Goal: Task Accomplishment & Management: Manage account settings

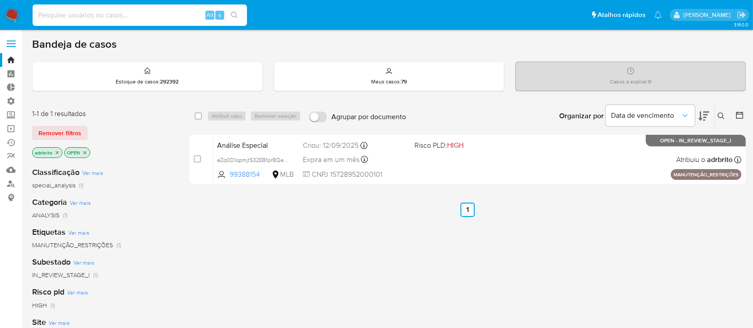
click at [109, 14] on input at bounding box center [140, 15] width 214 height 12
paste input "10573521"
type input "10573521"
click at [237, 19] on button "search-icon" at bounding box center [234, 15] width 18 height 12
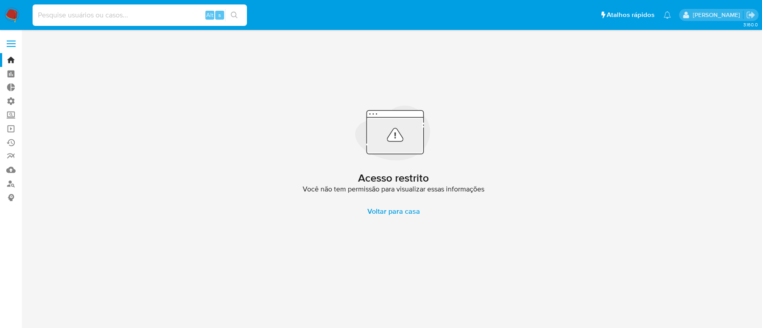
click at [118, 16] on input at bounding box center [140, 15] width 214 height 12
paste input "10573521"
type input "10573521"
click at [228, 15] on button "search-icon" at bounding box center [234, 15] width 18 height 12
click at [14, 59] on link "Bandeja" at bounding box center [53, 60] width 106 height 14
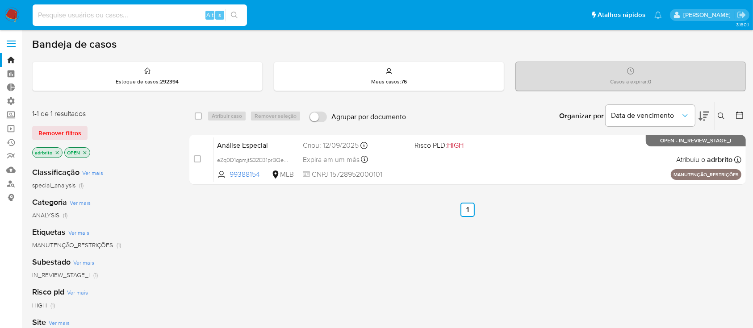
click at [59, 14] on input at bounding box center [140, 15] width 214 height 12
paste input "10573521"
type input "10573521"
click at [51, 129] on span "Remover filtros" at bounding box center [59, 133] width 43 height 12
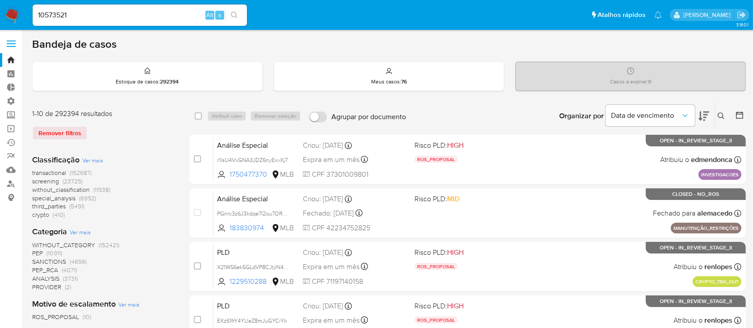
click at [234, 19] on button "search-icon" at bounding box center [234, 15] width 18 height 12
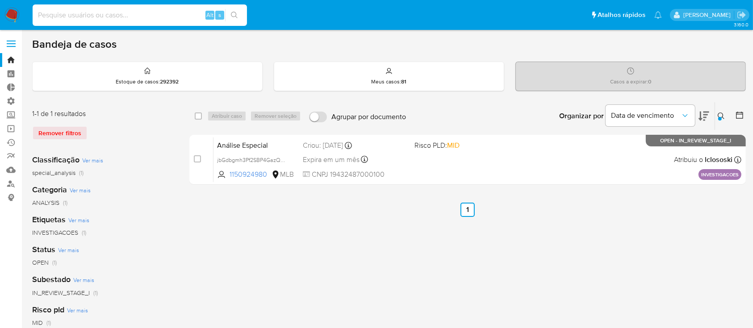
click at [133, 12] on input at bounding box center [140, 15] width 214 height 12
click at [11, 184] on link "Localizador de pessoas" at bounding box center [53, 184] width 106 height 14
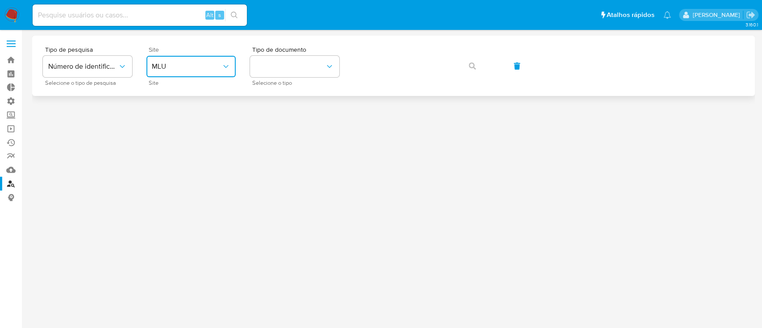
click at [217, 63] on span "MLU" at bounding box center [187, 66] width 70 height 9
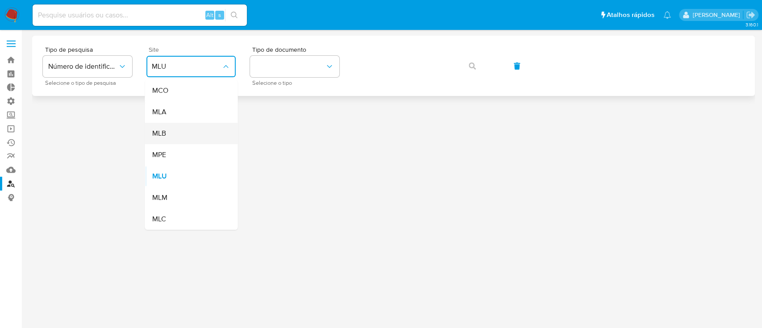
click at [162, 132] on span "MLB" at bounding box center [159, 133] width 14 height 9
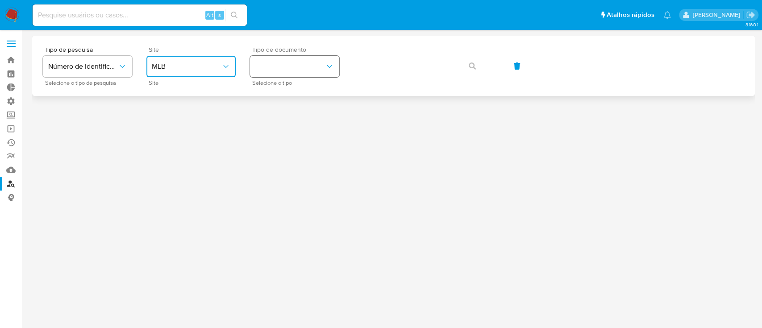
click at [298, 72] on button "identificationType" at bounding box center [294, 66] width 89 height 21
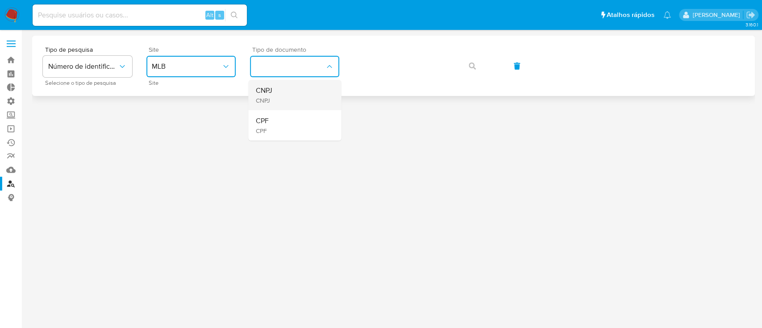
click at [293, 94] on div "CNPJ CNPJ" at bounding box center [291, 95] width 73 height 30
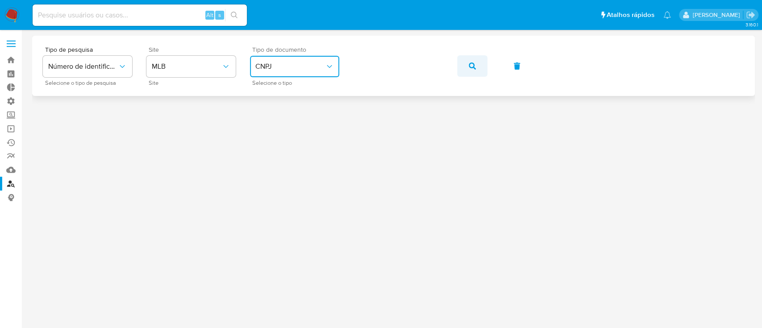
click at [463, 67] on button "button" at bounding box center [472, 65] width 30 height 21
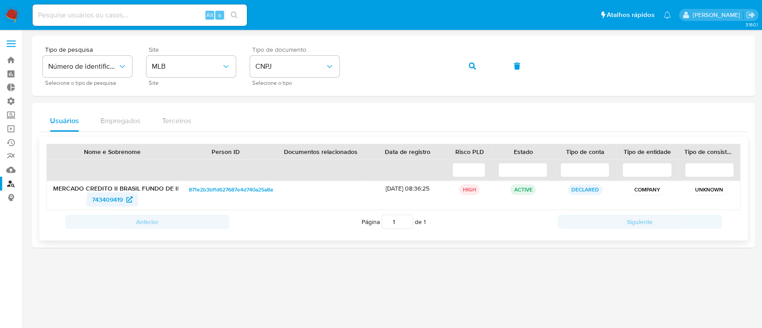
click at [108, 199] on span "743409419" at bounding box center [107, 199] width 31 height 14
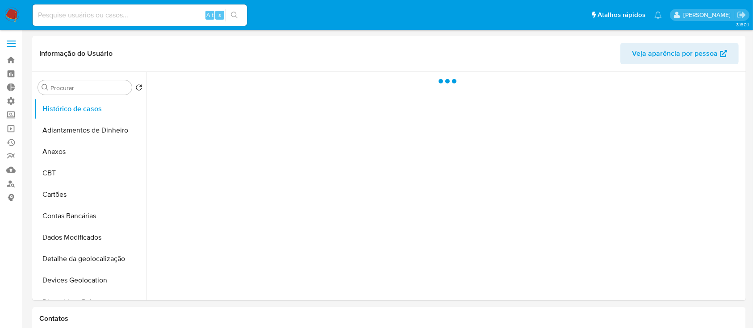
select select "10"
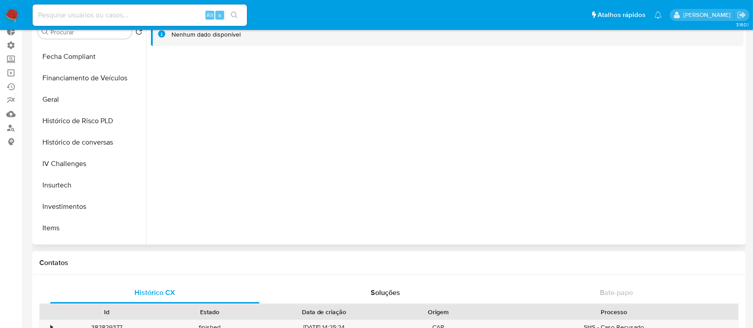
scroll to position [295, 0]
click at [52, 81] on button "Geral" at bounding box center [86, 79] width 104 height 21
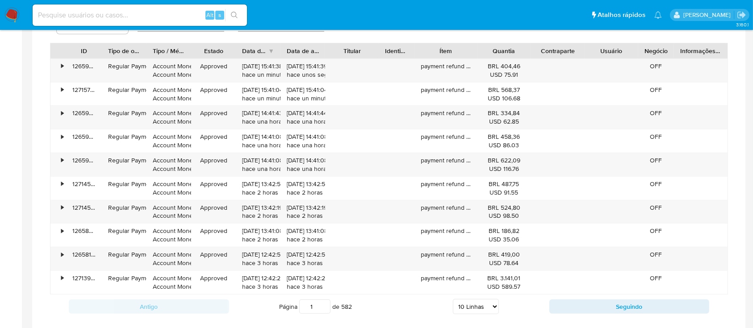
scroll to position [589, 0]
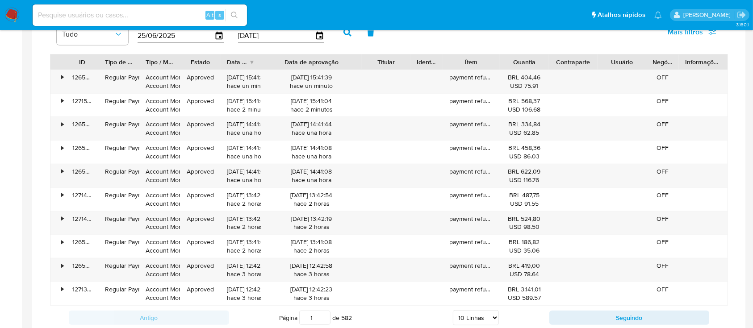
drag, startPoint x: 330, startPoint y: 58, endPoint x: 385, endPoint y: 58, distance: 55.4
click at [385, 58] on div "ID Tipo de operação Tipo / Método Estado Data de criação Data de aprovação Titu…" at bounding box center [388, 61] width 677 height 15
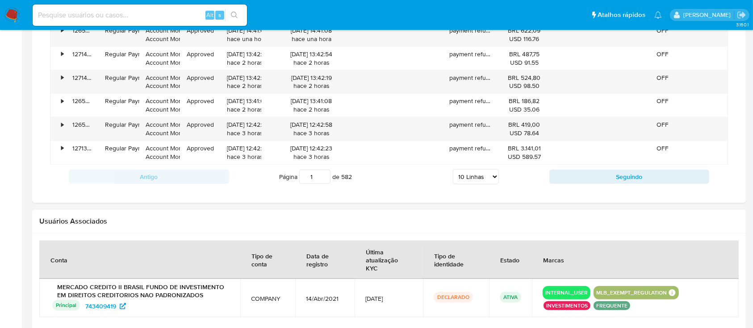
scroll to position [724, 0]
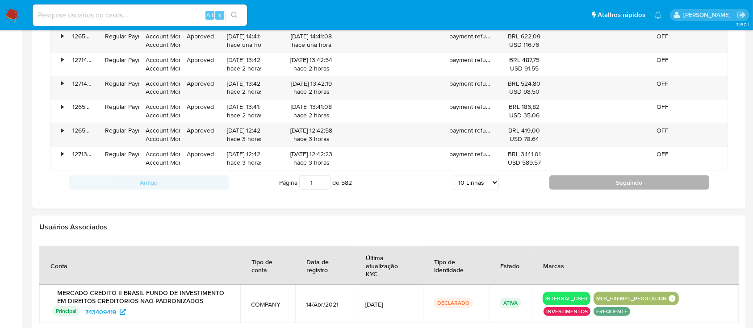
click at [625, 180] on button "Seguindo" at bounding box center [629, 182] width 160 height 14
type input "2"
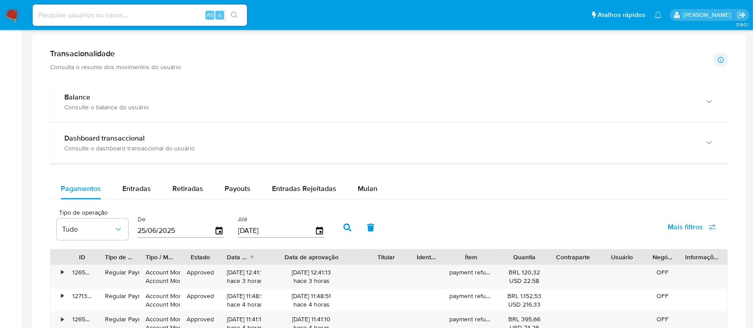
scroll to position [391, 0]
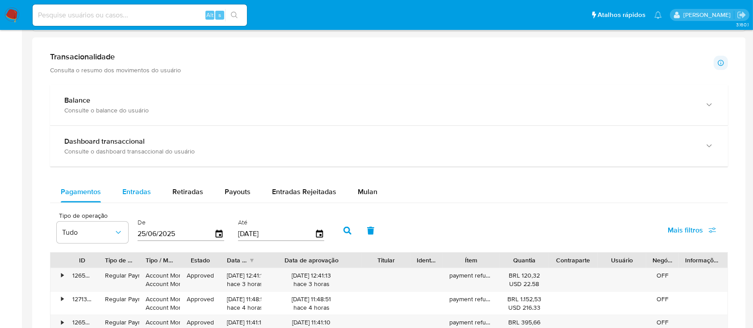
click at [129, 187] on span "Entradas" at bounding box center [136, 192] width 29 height 10
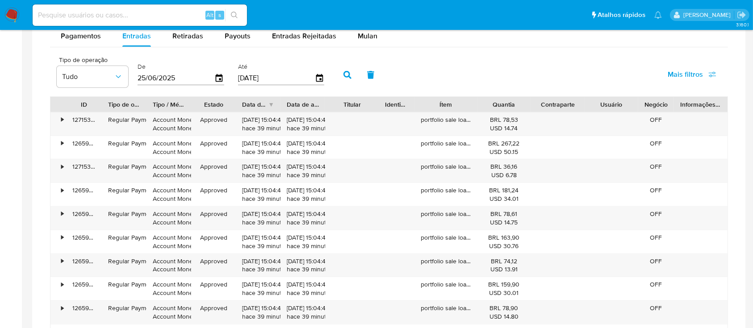
scroll to position [564, 0]
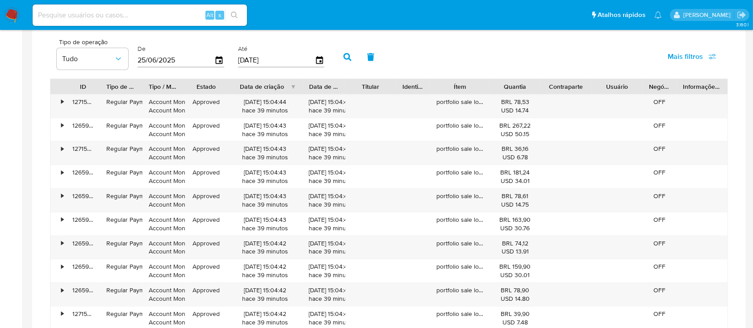
drag, startPoint x: 287, startPoint y: 86, endPoint x: 317, endPoint y: 83, distance: 30.6
click at [317, 83] on div "ID Tipo de operação Tipo / Método Estado Data de criação Data de aprovação Titu…" at bounding box center [388, 86] width 677 height 15
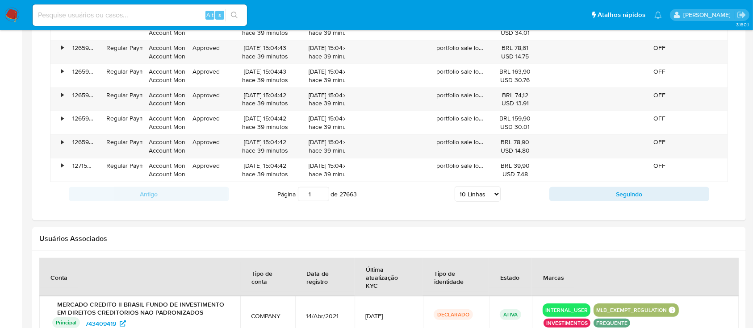
scroll to position [732, 0]
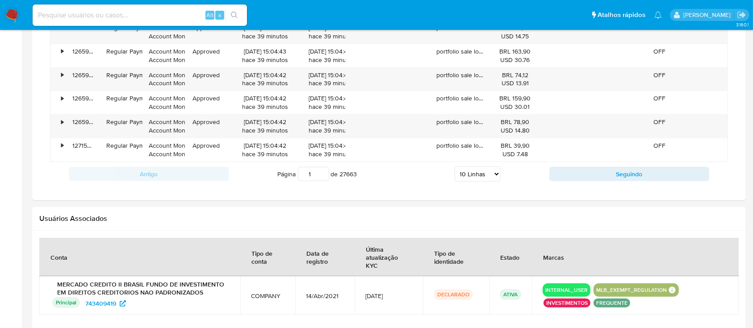
click at [487, 177] on select "5 Linhas 10 Linhas 20 Linhas 25 Linhas 50 Linhas 100 Linhas" at bounding box center [477, 173] width 46 height 15
select select "100"
click at [454, 166] on select "5 Linhas 10 Linhas 20 Linhas 25 Linhas 50 Linhas 100 Linhas" at bounding box center [477, 173] width 46 height 15
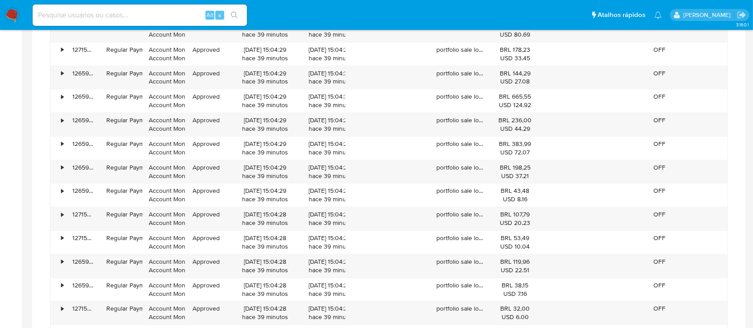
scroll to position [2775, 0]
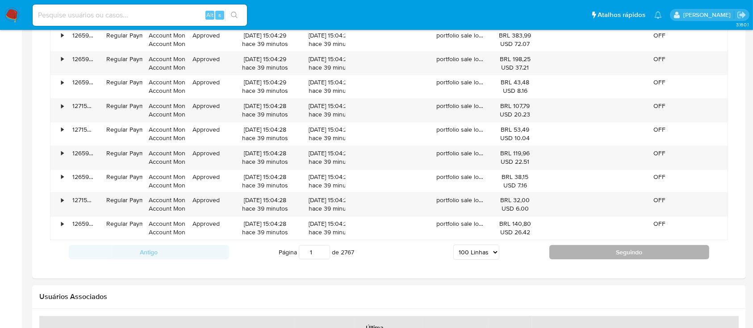
click at [600, 249] on button "Seguindo" at bounding box center [629, 252] width 160 height 14
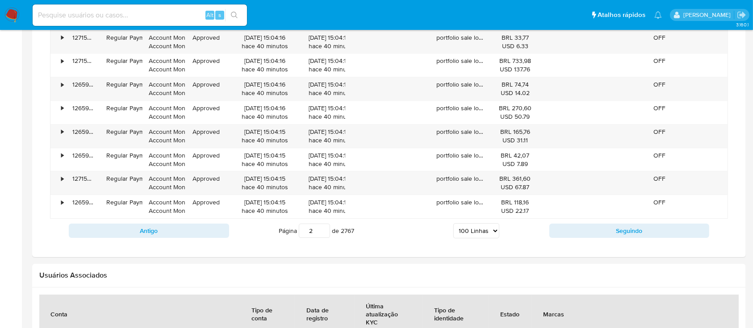
scroll to position [2907, 0]
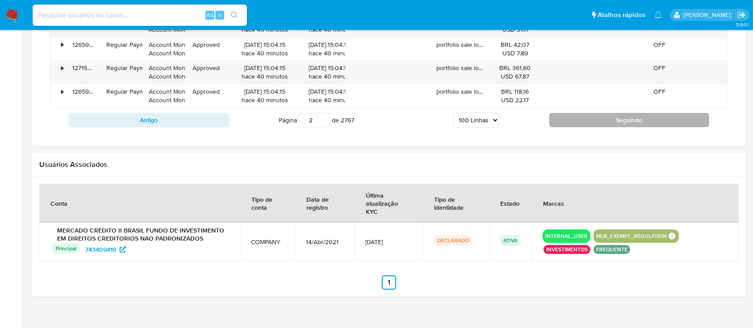
click at [568, 119] on button "Seguindo" at bounding box center [629, 120] width 160 height 14
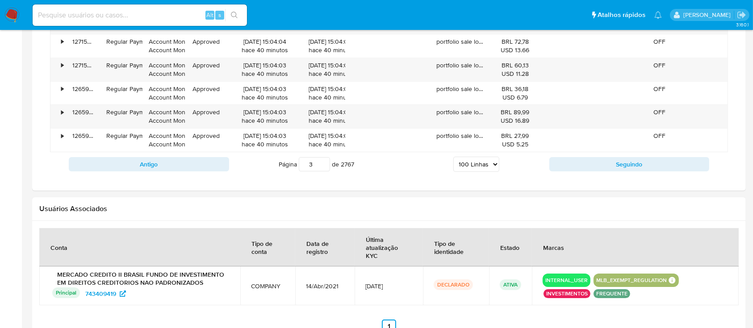
scroll to position [2867, 0]
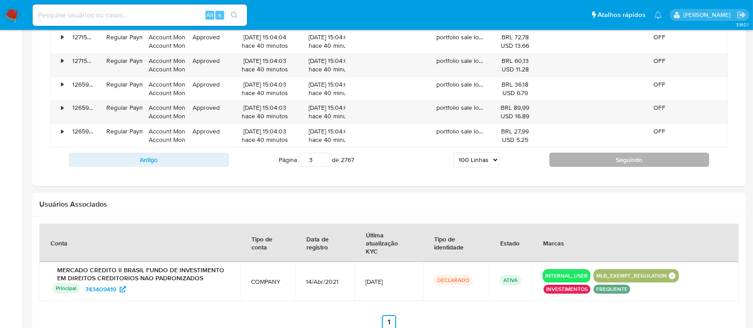
click at [646, 153] on button "Seguindo" at bounding box center [629, 160] width 160 height 14
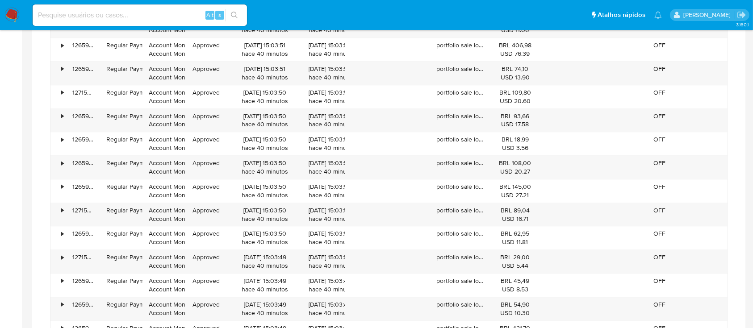
scroll to position [2782, 0]
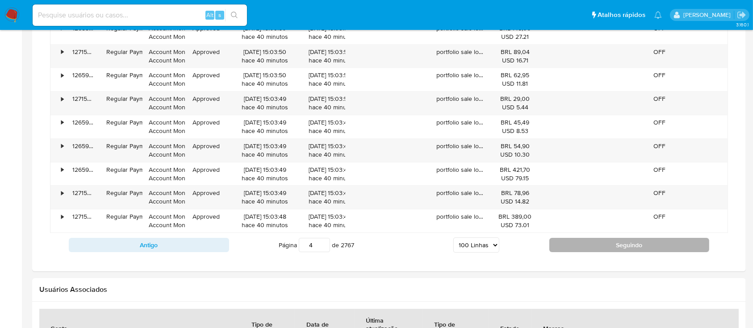
click at [617, 238] on button "Seguindo" at bounding box center [629, 245] width 160 height 14
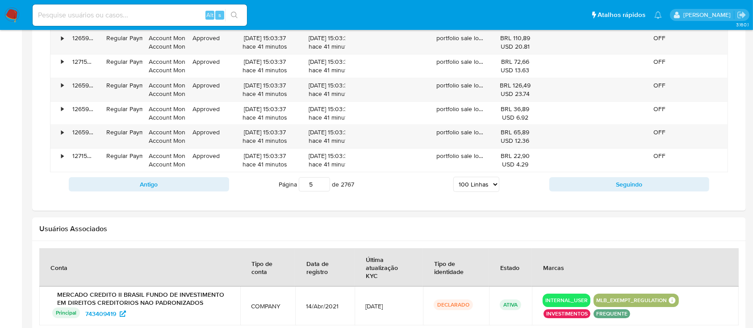
scroll to position [2907, 0]
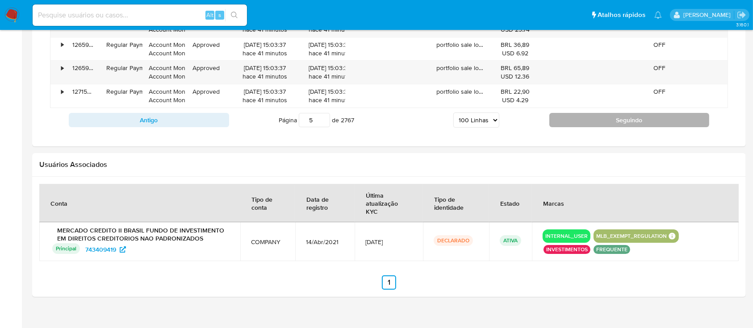
click at [619, 113] on button "Seguindo" at bounding box center [629, 120] width 160 height 14
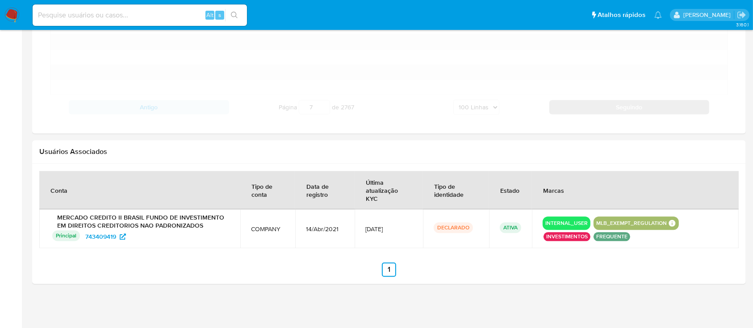
scroll to position [2064, 0]
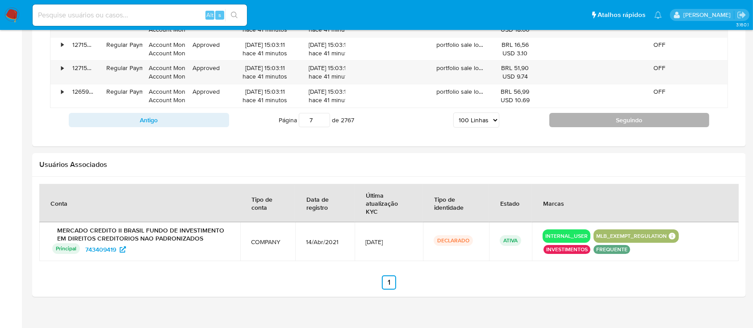
click at [619, 113] on button "Seguindo" at bounding box center [629, 120] width 160 height 14
type input "8"
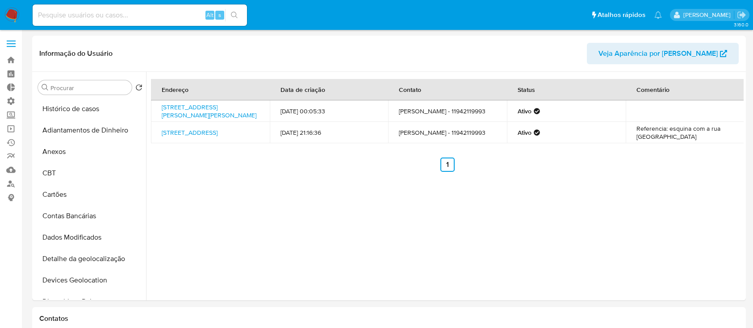
select select "10"
click at [15, 58] on link "Bandeja" at bounding box center [53, 60] width 106 height 14
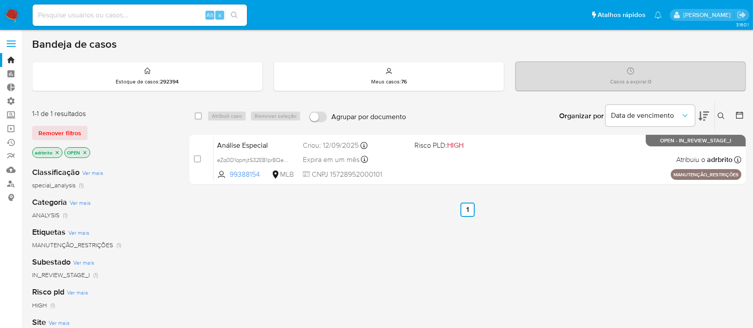
click at [57, 152] on icon "close-filter" at bounding box center [57, 152] width 3 height 3
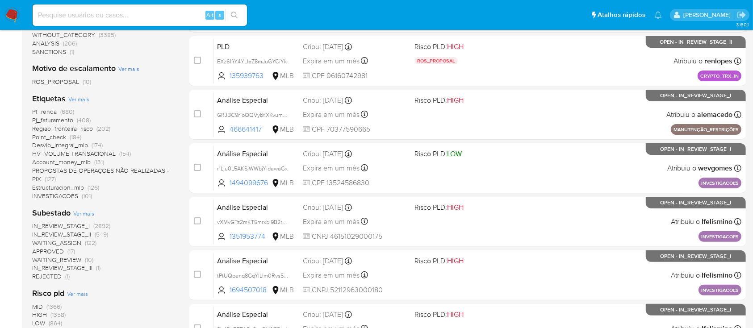
scroll to position [211, 0]
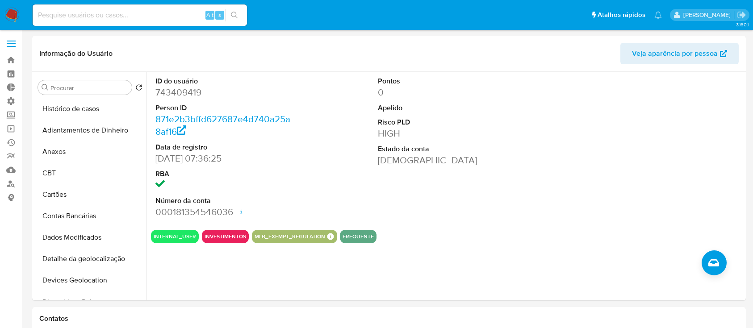
select select "100"
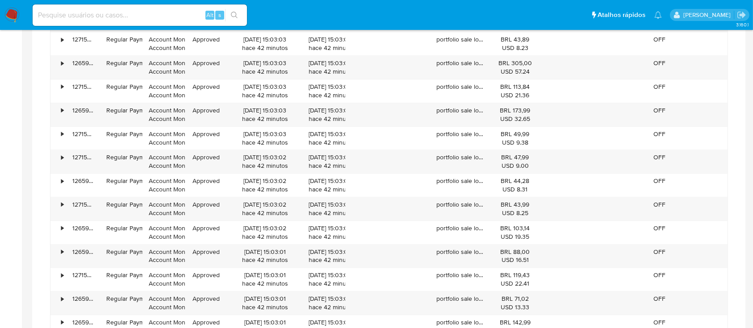
scroll to position [295, 0]
click at [147, 11] on input at bounding box center [140, 15] width 214 height 12
paste input "1305036763"
type input "1305036763"
click at [239, 17] on button "search-icon" at bounding box center [234, 15] width 18 height 12
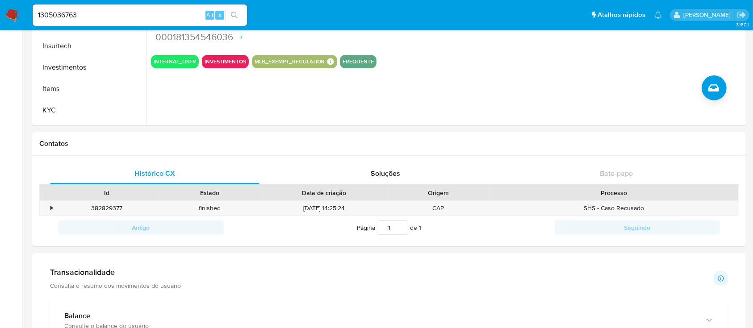
scroll to position [0, 0]
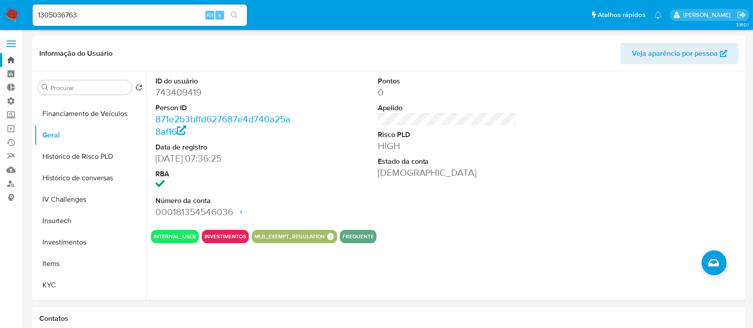
click at [14, 59] on link "Bandeja" at bounding box center [53, 60] width 106 height 14
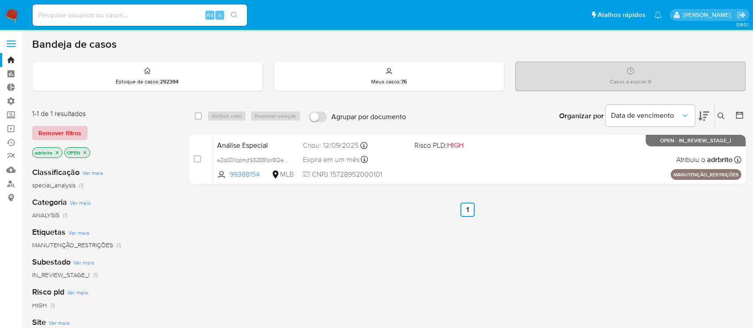
click at [68, 132] on span "Remover filtros" at bounding box center [59, 133] width 43 height 12
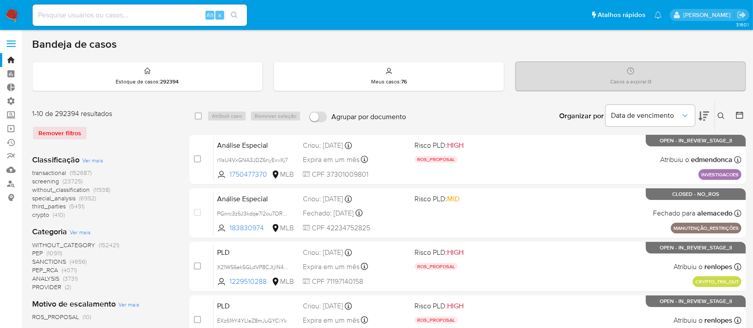
click at [723, 118] on icon at bounding box center [720, 115] width 7 height 7
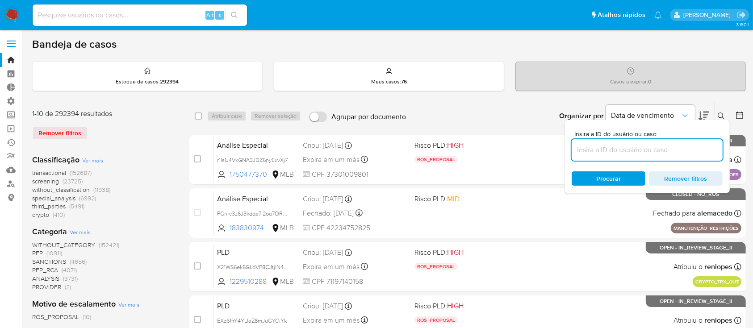
click at [624, 148] on input at bounding box center [646, 150] width 151 height 12
type input "1305036763"
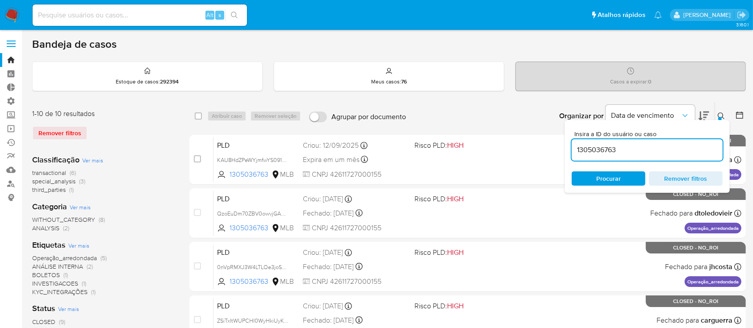
click at [721, 118] on div at bounding box center [720, 119] width 4 height 4
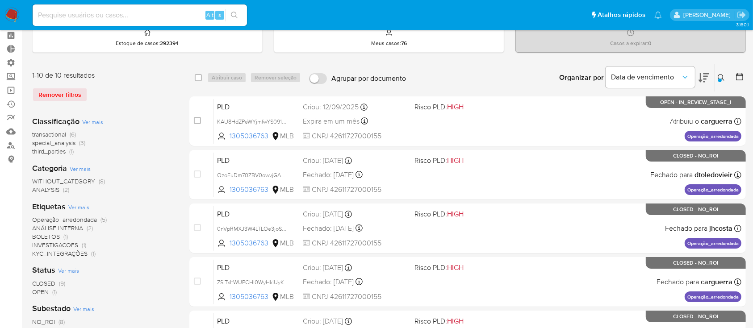
scroll to position [36, 0]
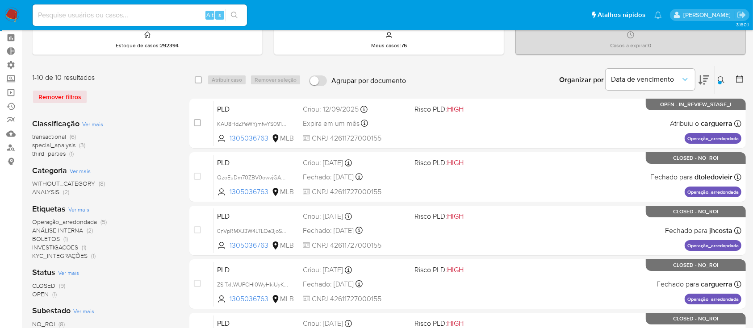
click at [144, 16] on input at bounding box center [140, 15] width 214 height 12
paste input "1305036763"
type input "1305036763"
click at [237, 18] on icon "search-icon" at bounding box center [234, 15] width 7 height 7
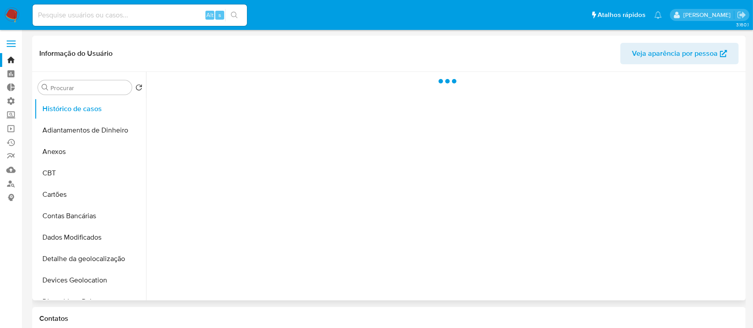
select select "10"
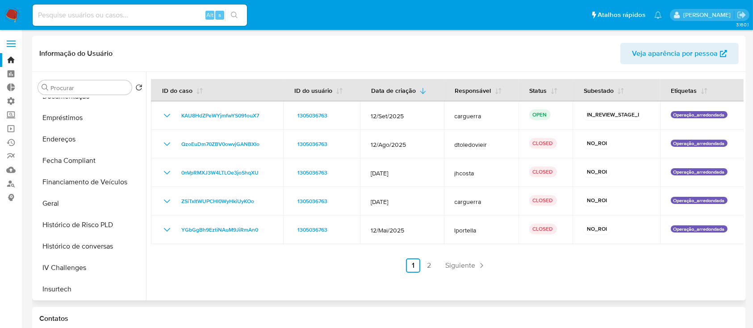
scroll to position [231, 0]
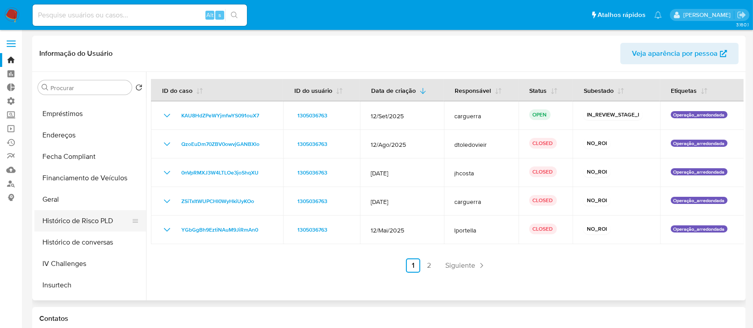
click at [87, 220] on button "Histórico de Risco PLD" at bounding box center [86, 220] width 104 height 21
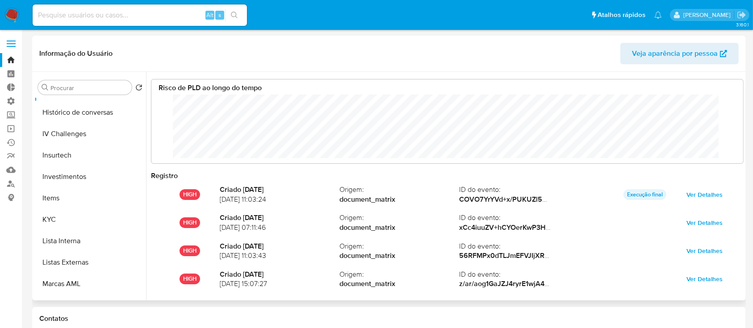
scroll to position [383, 0]
click at [73, 195] on button "KYC" at bounding box center [86, 197] width 104 height 21
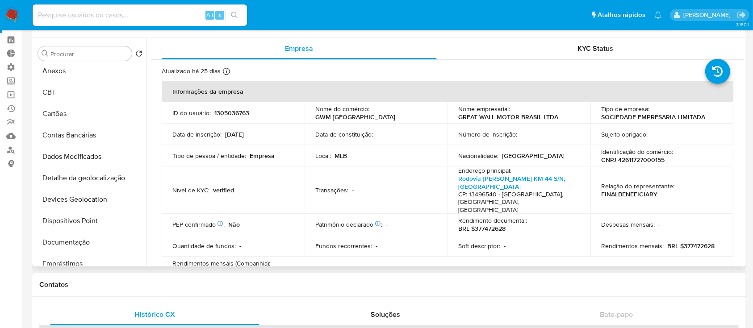
scroll to position [0, 0]
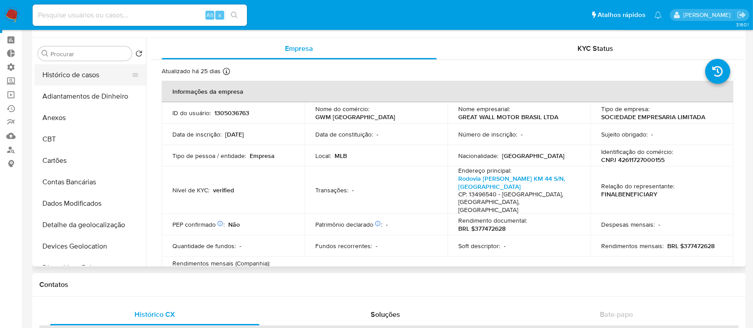
click at [93, 77] on button "Histórico de casos" at bounding box center [86, 74] width 104 height 21
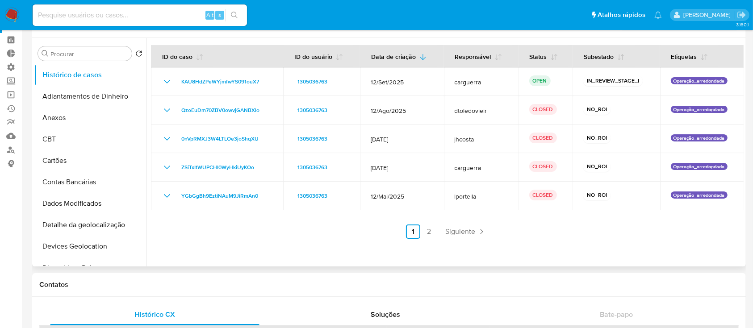
click at [650, 240] on div at bounding box center [444, 152] width 597 height 229
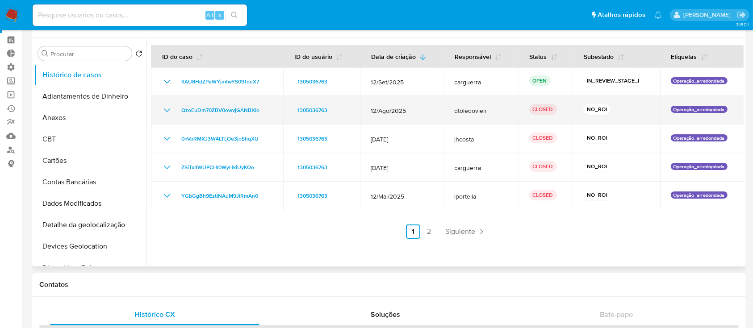
click at [162, 111] on icon "Mostrar/Ocultar" at bounding box center [167, 110] width 11 height 11
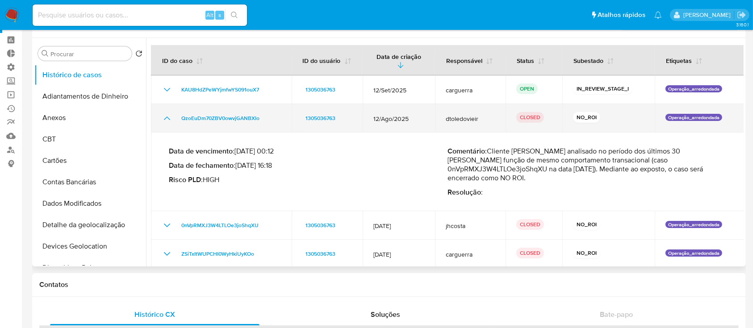
click at [163, 117] on icon "Mostrar/Ocultar" at bounding box center [167, 118] width 11 height 11
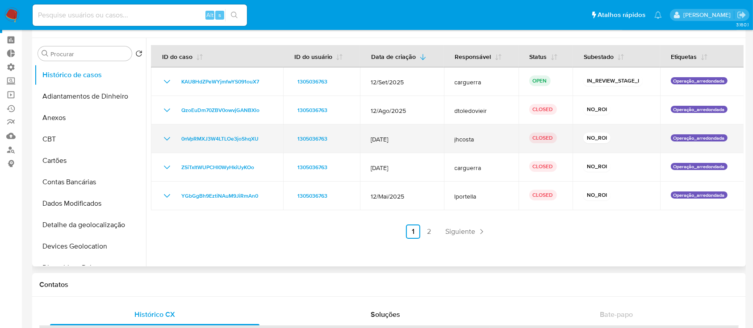
click at [166, 136] on icon "Mostrar/Ocultar" at bounding box center [167, 138] width 11 height 11
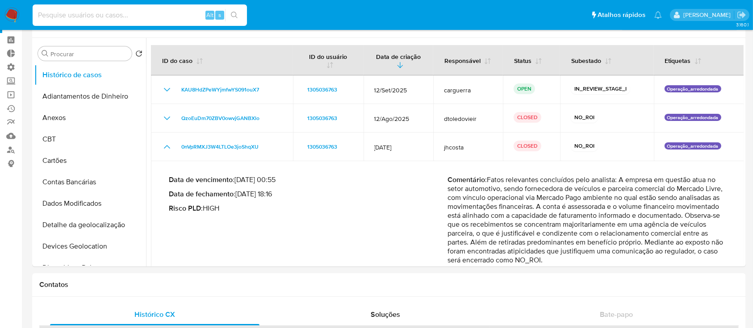
click at [133, 12] on input at bounding box center [140, 15] width 214 height 12
paste input "584911659"
type input "584911659"
click at [233, 15] on icon "search-icon" at bounding box center [234, 15] width 7 height 7
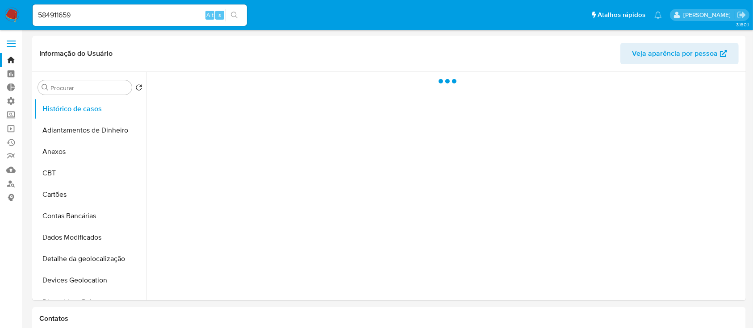
select select "10"
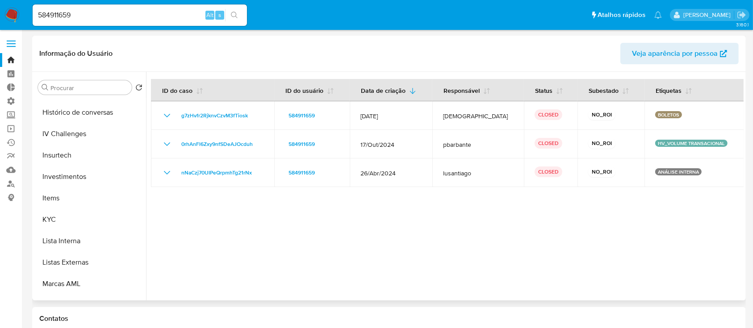
scroll to position [362, 0]
click at [66, 216] on button "KYC" at bounding box center [86, 218] width 104 height 21
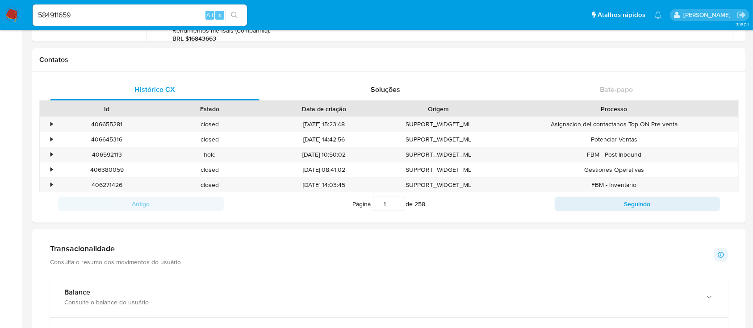
scroll to position [0, 0]
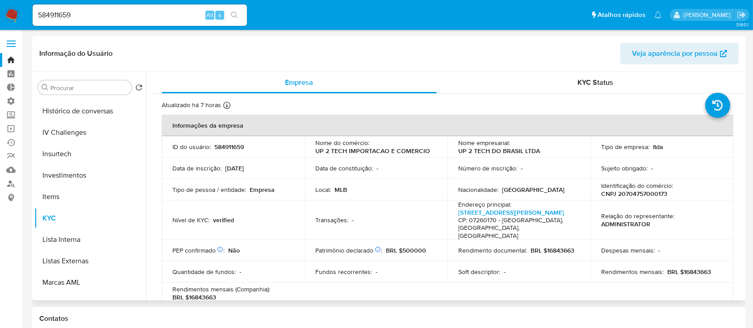
drag, startPoint x: 146, startPoint y: 230, endPoint x: 150, endPoint y: 192, distance: 38.1
click at [150, 192] on div "Empresa KYC Status Atualizado há 7 horas Criado: 15/06/2020 13:48:30 Atualizado…" at bounding box center [444, 186] width 597 height 229
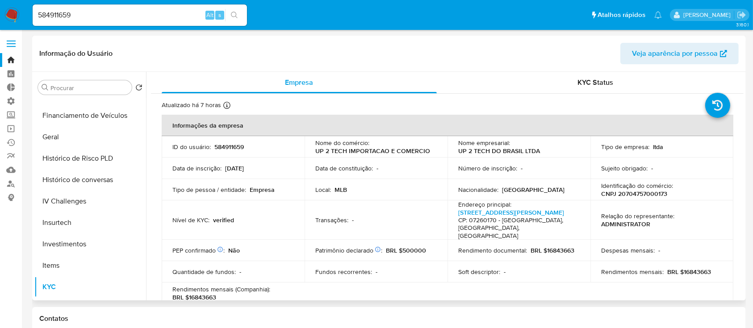
scroll to position [304, 0]
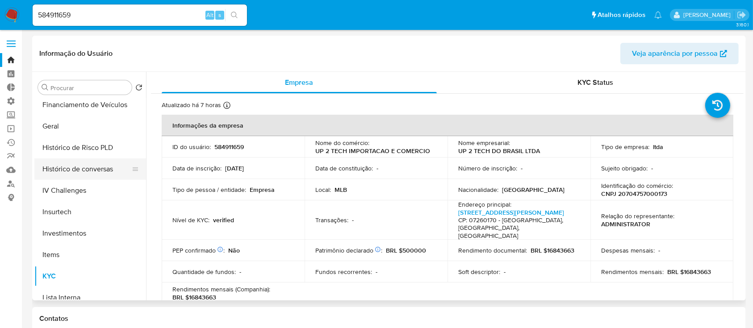
click at [90, 175] on button "Histórico de conversas" at bounding box center [86, 168] width 104 height 21
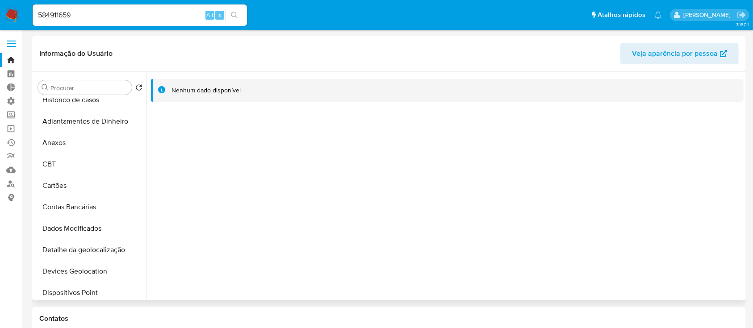
scroll to position [0, 0]
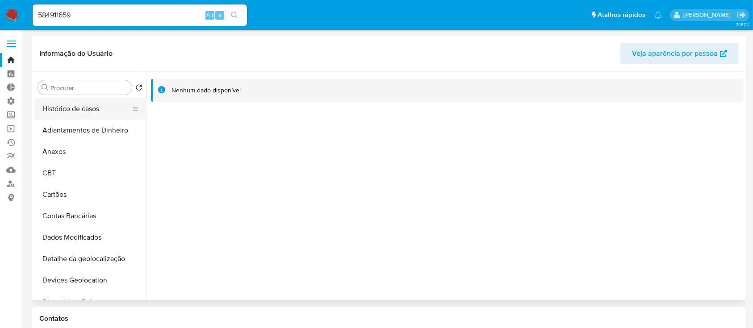
click at [59, 108] on button "Histórico de casos" at bounding box center [86, 108] width 104 height 21
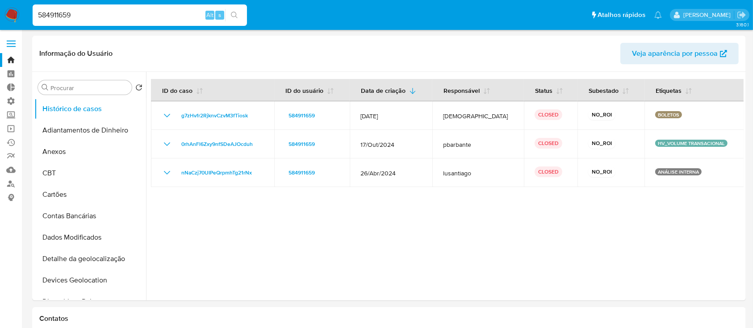
drag, startPoint x: 120, startPoint y: 15, endPoint x: 36, endPoint y: 2, distance: 85.3
click at [36, 3] on div "584911659 Alt s" at bounding box center [140, 15] width 214 height 25
paste input "119104041"
type input "119104041"
click at [232, 9] on button "search-icon" at bounding box center [234, 15] width 18 height 12
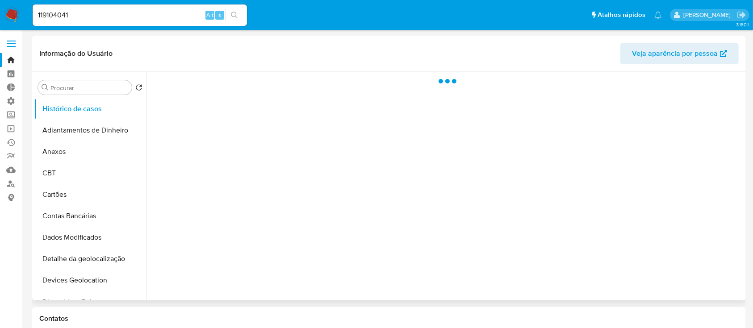
select select "10"
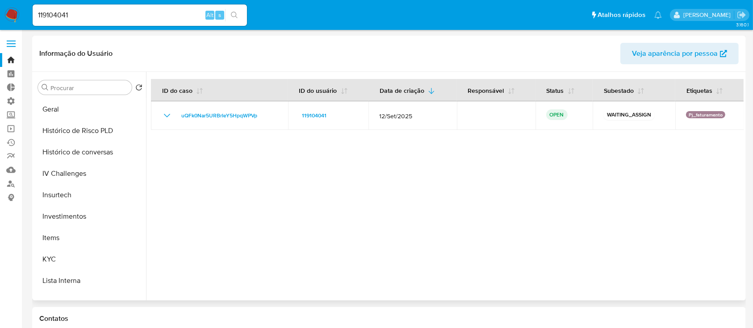
scroll to position [314, 0]
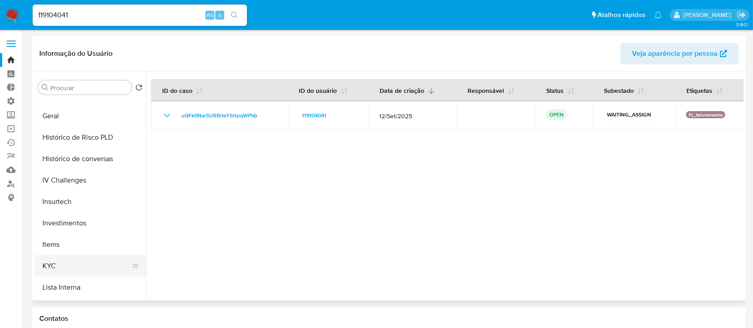
click at [80, 260] on button "KYC" at bounding box center [86, 265] width 104 height 21
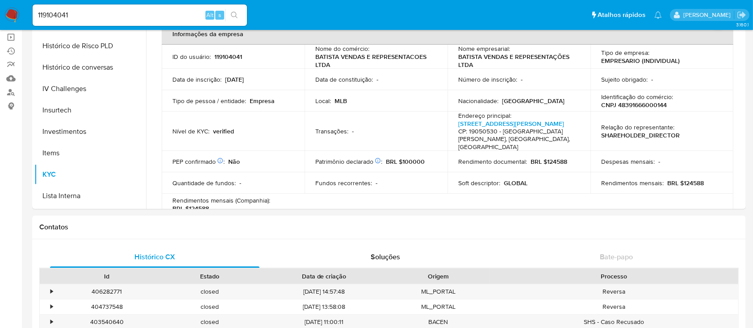
scroll to position [0, 0]
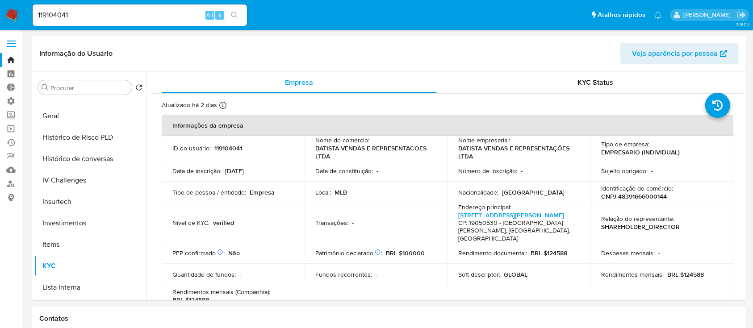
click at [11, 61] on link "Bandeja" at bounding box center [53, 60] width 106 height 14
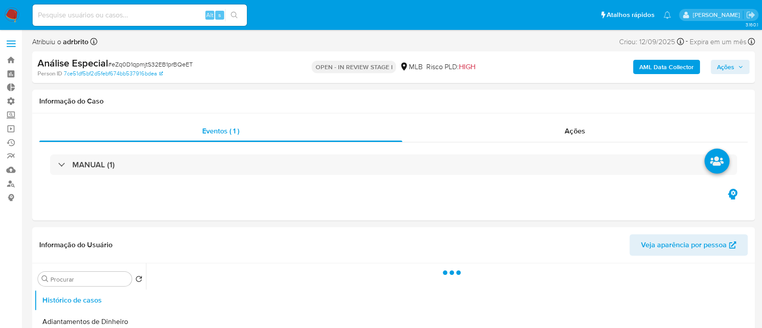
select select "10"
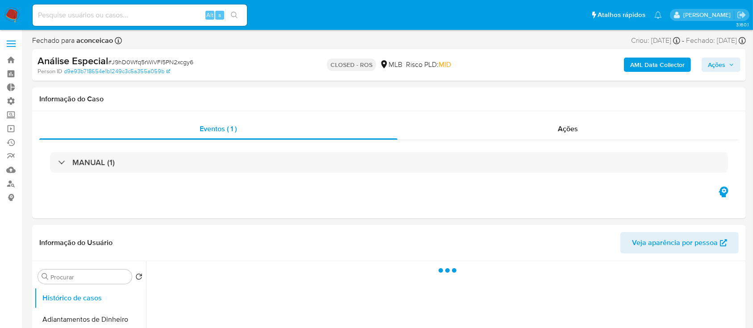
select select "10"
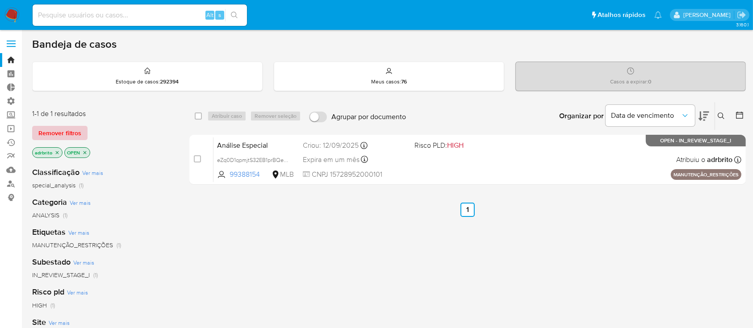
click at [51, 129] on span "Remover filtros" at bounding box center [59, 133] width 43 height 12
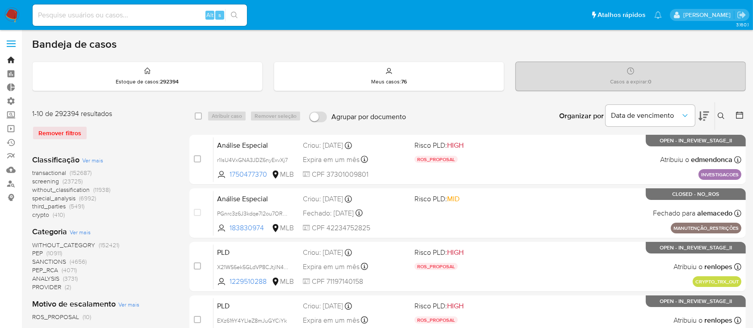
click at [9, 65] on link "Bandeja" at bounding box center [53, 60] width 106 height 14
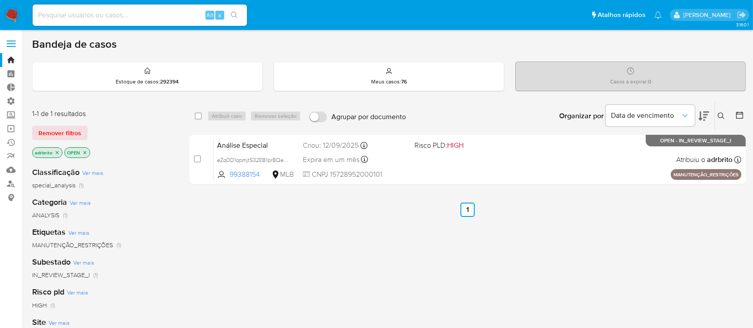
click at [57, 152] on icon "close-filter" at bounding box center [57, 152] width 3 height 3
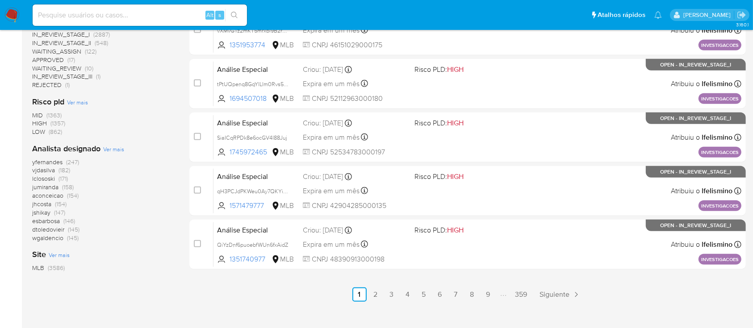
scroll to position [399, 0]
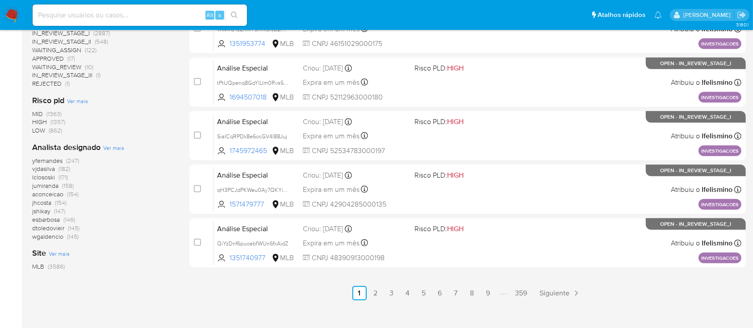
click at [112, 147] on span "Ver mais" at bounding box center [113, 148] width 21 height 8
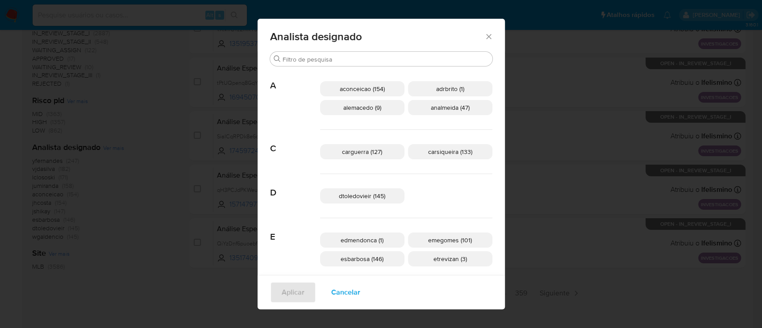
click at [484, 36] on icon "Fechar" at bounding box center [488, 36] width 9 height 9
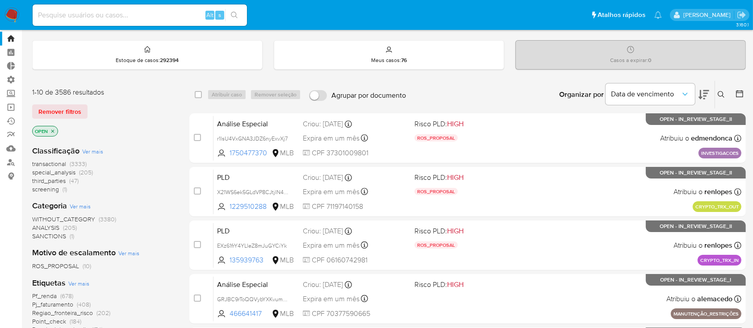
scroll to position [0, 0]
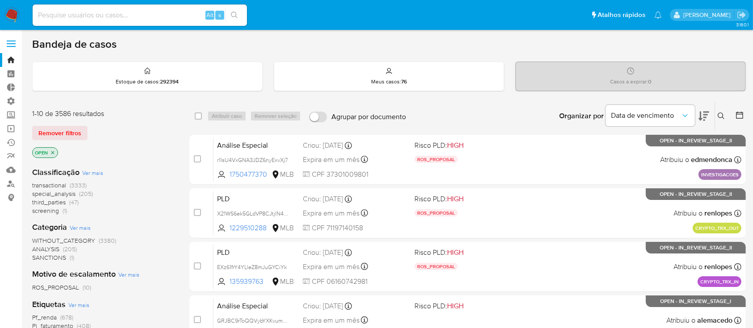
click at [739, 118] on icon at bounding box center [739, 115] width 7 height 7
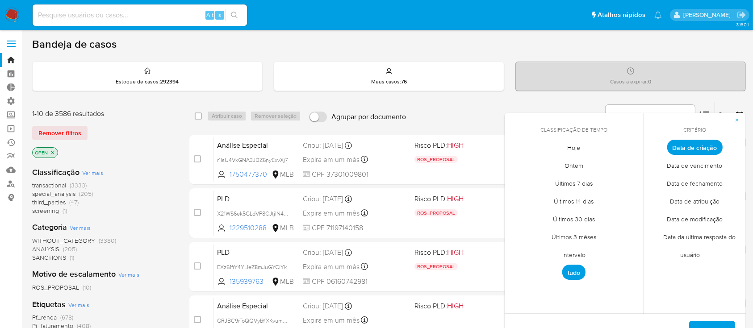
click at [575, 250] on span "Intervalo" at bounding box center [574, 255] width 42 height 18
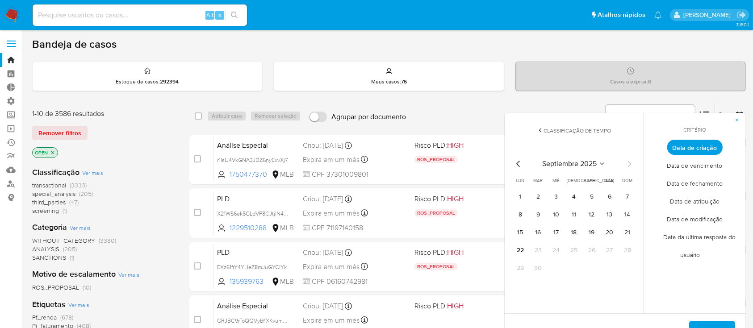
click at [518, 163] on icon "Mes anterior" at bounding box center [518, 163] width 11 height 11
click at [597, 198] on button "1" at bounding box center [591, 197] width 14 height 14
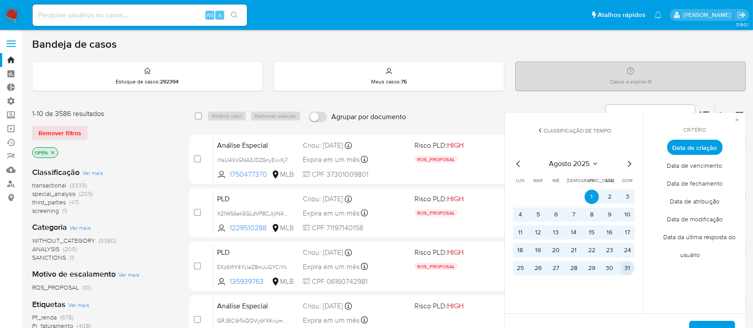
click at [627, 266] on button "31" at bounding box center [627, 268] width 14 height 14
click at [703, 319] on div "De [DATE] a [DATE] Aplicar" at bounding box center [624, 331] width 241 height 36
click at [705, 323] on span "Aplicar" at bounding box center [711, 332] width 23 height 20
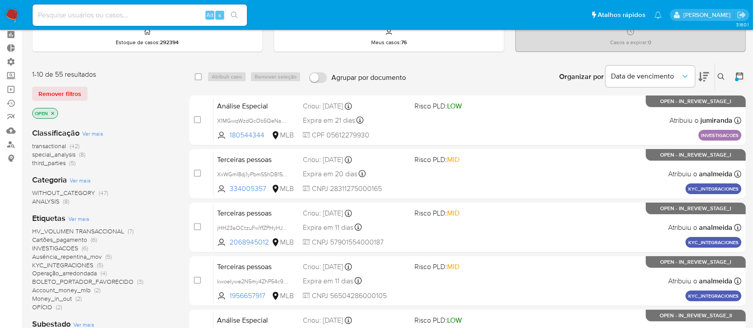
scroll to position [42, 0]
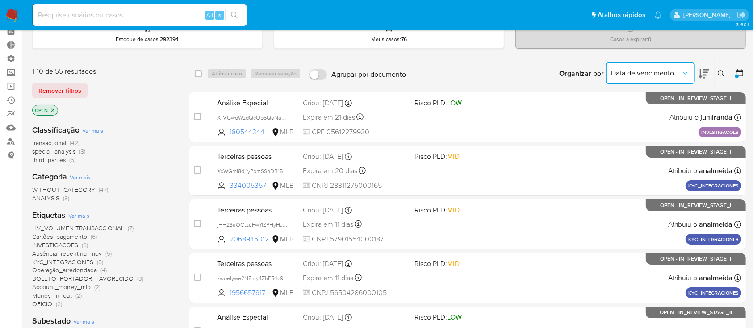
click at [666, 74] on span "Data de vencimento" at bounding box center [646, 73] width 70 height 9
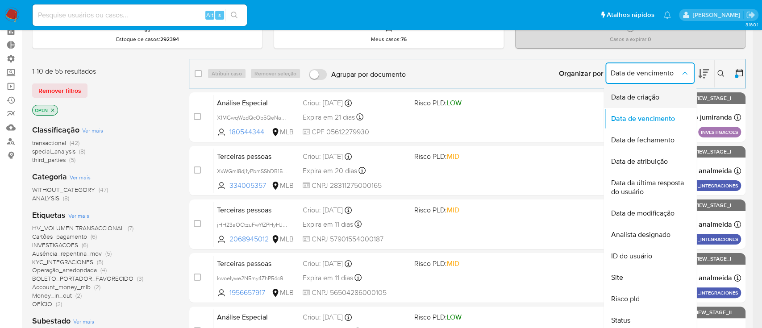
click at [646, 97] on span "Data de criação" at bounding box center [635, 97] width 48 height 9
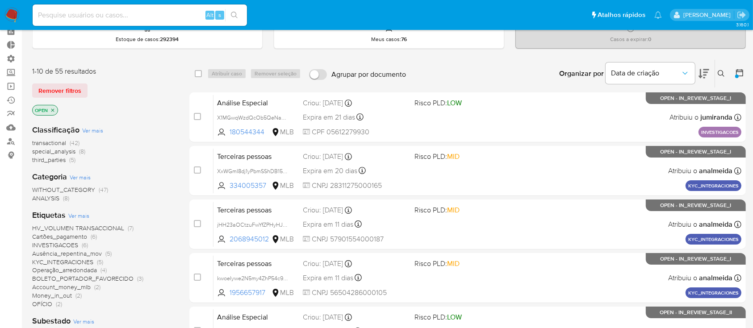
click at [703, 73] on icon at bounding box center [703, 73] width 11 height 11
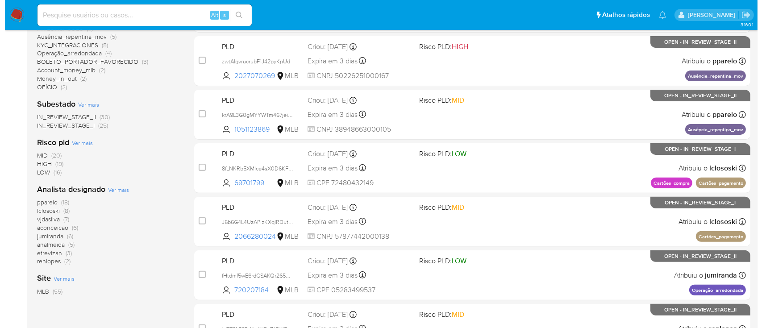
scroll to position [261, 0]
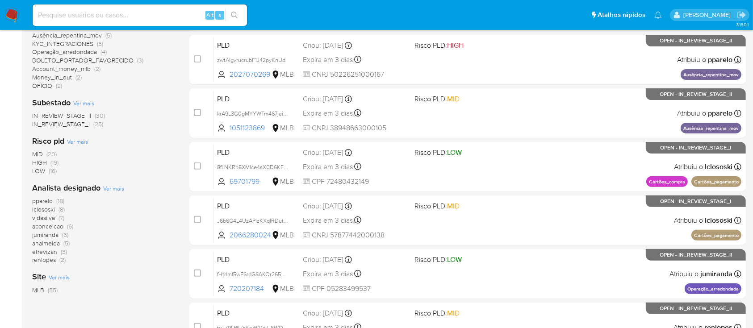
click at [112, 187] on span "Ver mais" at bounding box center [113, 188] width 21 height 8
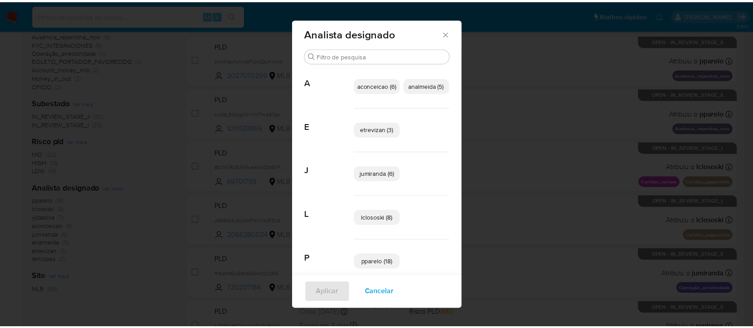
scroll to position [0, 0]
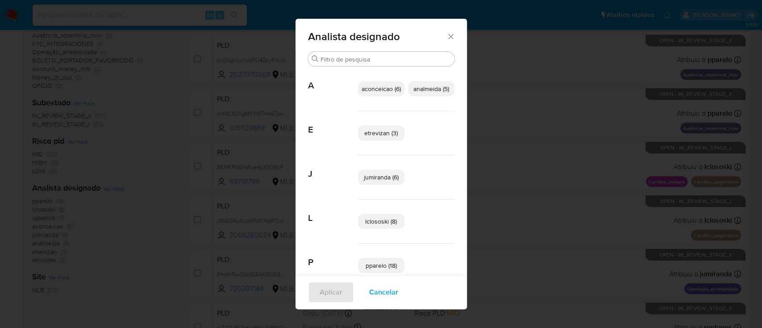
click at [372, 298] on span "Cancelar" at bounding box center [383, 293] width 29 height 20
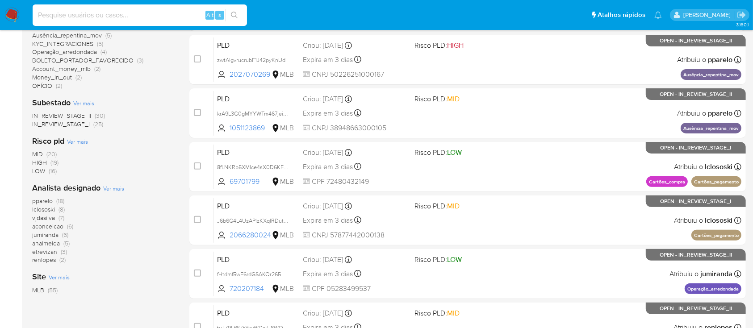
click at [144, 15] on input at bounding box center [140, 15] width 214 height 12
paste input "1843607336"
type input "1843607336"
click at [234, 13] on icon "search-icon" at bounding box center [234, 15] width 7 height 7
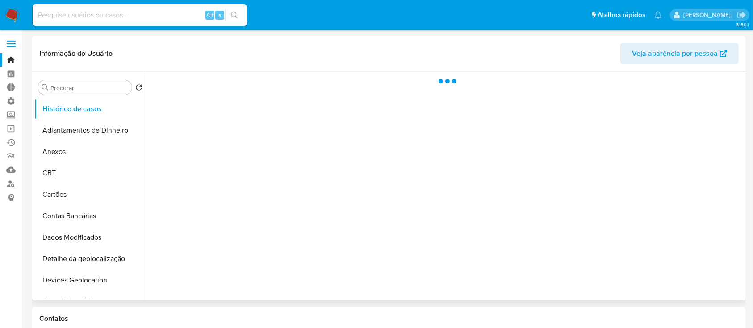
select select "10"
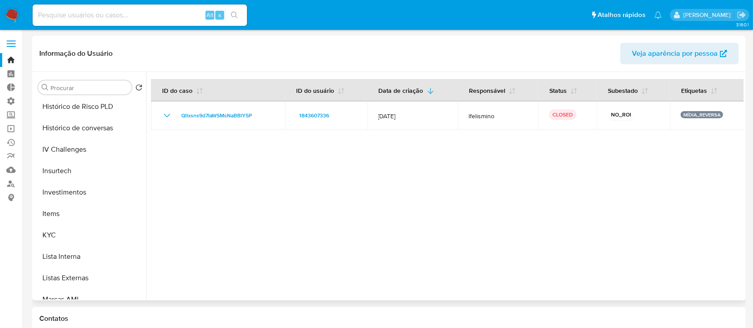
scroll to position [346, 0]
click at [69, 236] on button "KYC" at bounding box center [86, 234] width 104 height 21
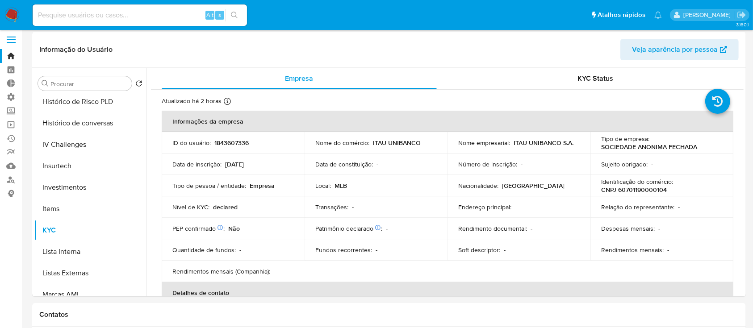
scroll to position [0, 0]
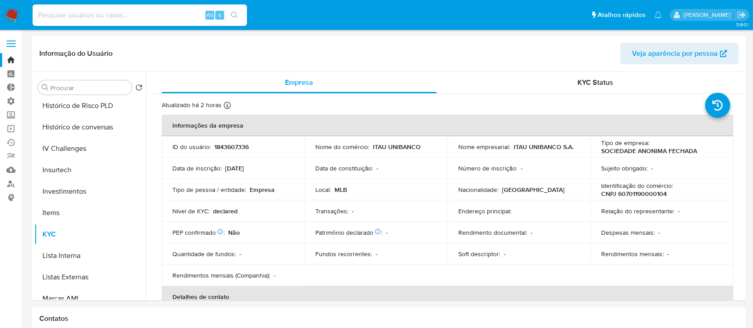
click at [156, 16] on input at bounding box center [140, 15] width 214 height 12
paste input "99467373"
type input "99467373"
click at [230, 13] on button "search-icon" at bounding box center [234, 15] width 18 height 12
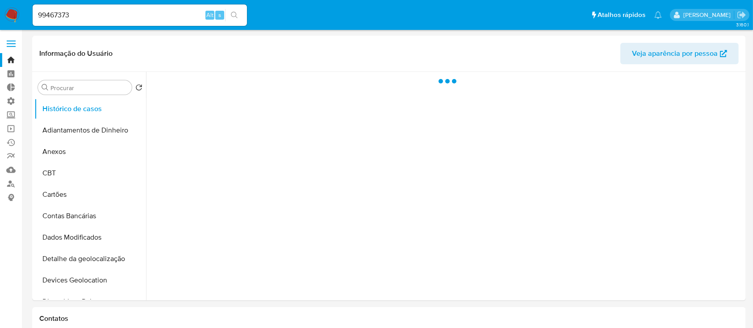
select select "10"
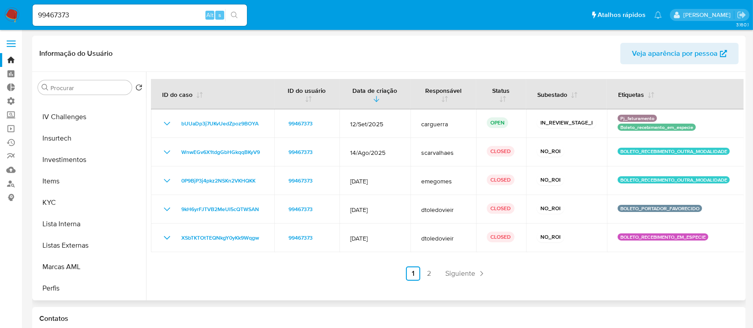
scroll to position [382, 0]
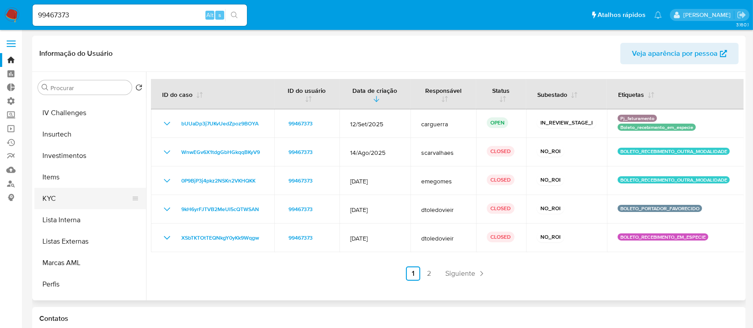
click at [60, 198] on button "KYC" at bounding box center [86, 198] width 104 height 21
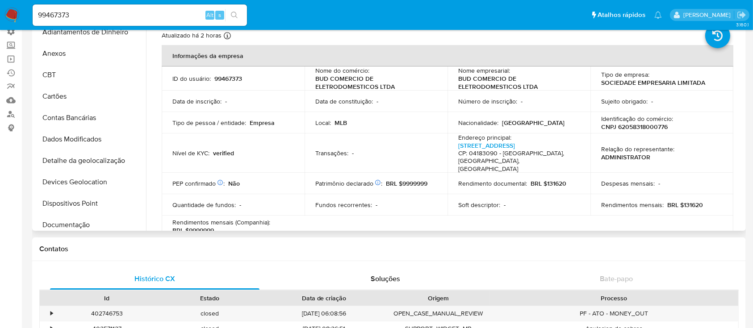
scroll to position [0, 0]
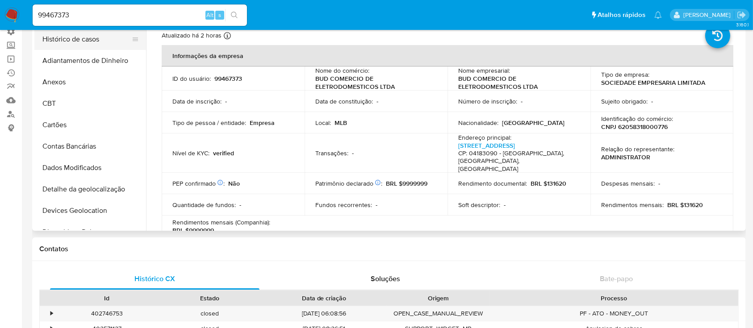
click at [80, 46] on button "Histórico de casos" at bounding box center [86, 39] width 104 height 21
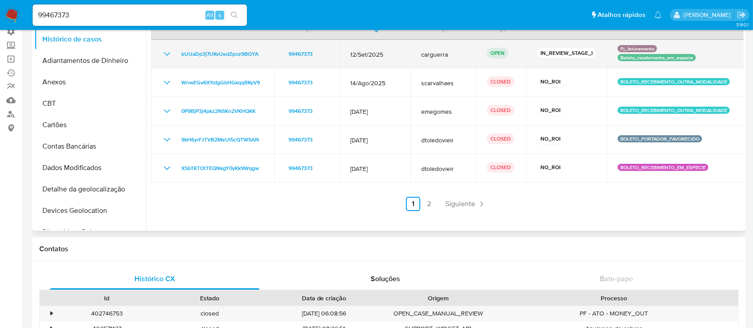
drag, startPoint x: 267, startPoint y: 55, endPoint x: 178, endPoint y: 42, distance: 90.3
click at [178, 42] on td "bUUaDp3j7UKvUedZpoz9BOYA" at bounding box center [212, 54] width 123 height 29
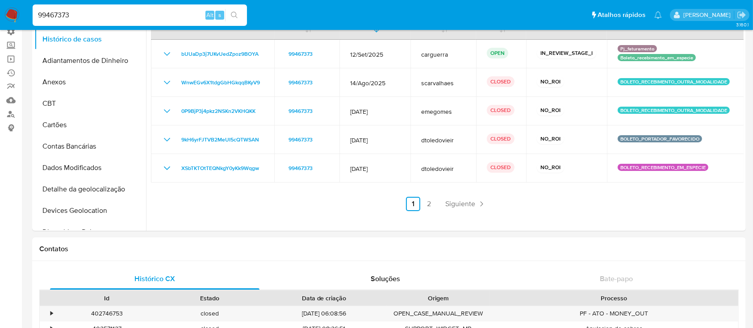
drag, startPoint x: 133, startPoint y: 12, endPoint x: 32, endPoint y: 1, distance: 101.5
click at [32, 1] on nav "Pausado Ver notificaciones 99467373 Alt s Atalhos rápidos Presiona las siguient…" at bounding box center [376, 15] width 753 height 30
paste input "300698914"
type input "300698914"
click at [229, 13] on button "search-icon" at bounding box center [234, 15] width 18 height 12
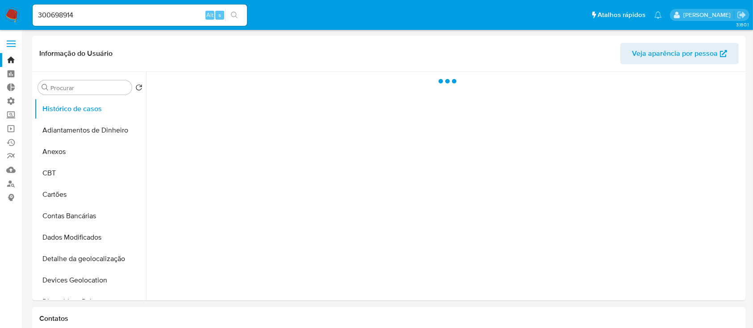
select select "10"
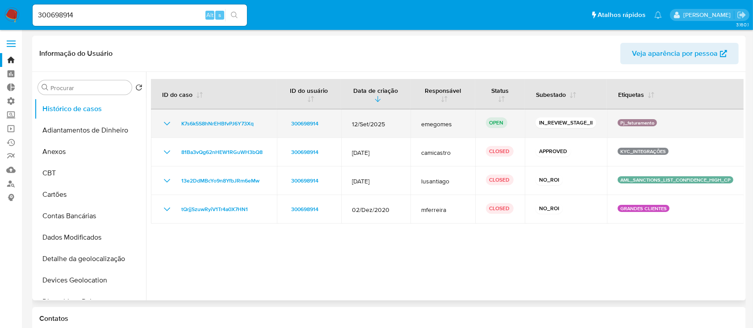
drag, startPoint x: 267, startPoint y: 125, endPoint x: 189, endPoint y: 114, distance: 79.0
click at [189, 114] on td "K7s6k5S8hNrEHBfvPJ6Y73Xq" at bounding box center [214, 123] width 126 height 29
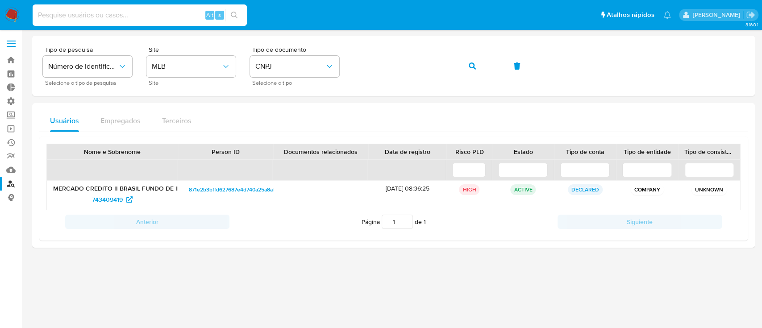
click at [151, 15] on input at bounding box center [140, 15] width 214 height 12
paste input "1305036763"
type input "1305036763"
click at [236, 16] on icon "search-icon" at bounding box center [234, 15] width 7 height 7
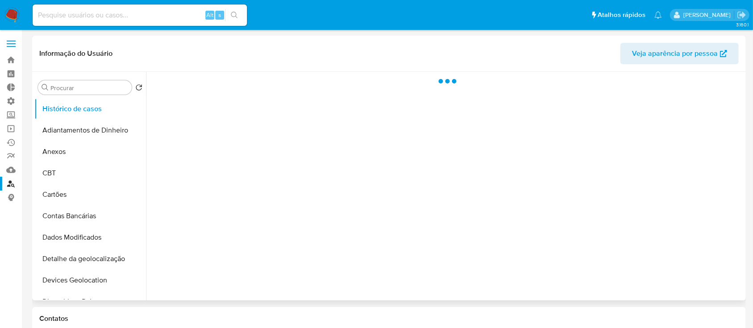
select select "10"
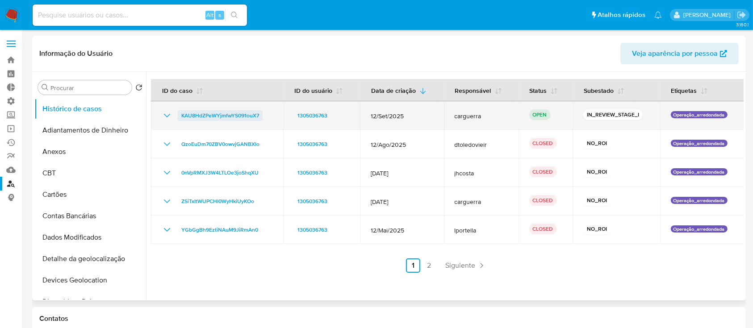
drag, startPoint x: 275, startPoint y: 117, endPoint x: 179, endPoint y: 114, distance: 96.0
click at [179, 114] on td "KAU8HdZPeWYjmfwYS091ouX7" at bounding box center [217, 115] width 132 height 29
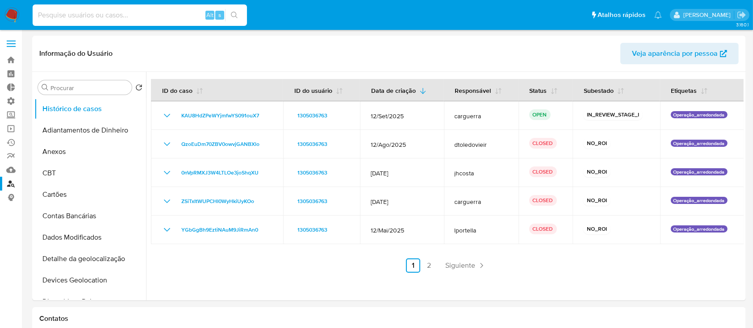
click at [124, 16] on input at bounding box center [140, 15] width 214 height 12
paste input "584911659"
type input "584911659"
click at [237, 13] on icon "search-icon" at bounding box center [234, 15] width 7 height 7
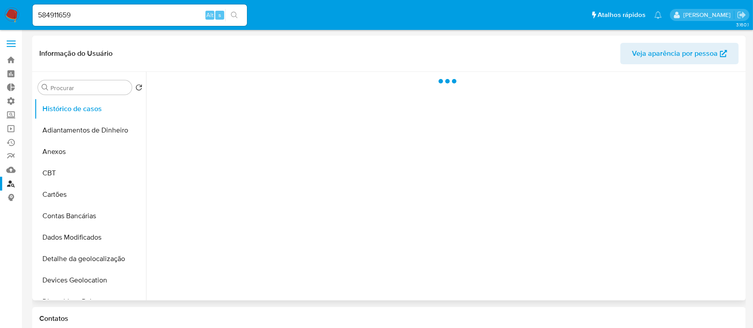
select select "10"
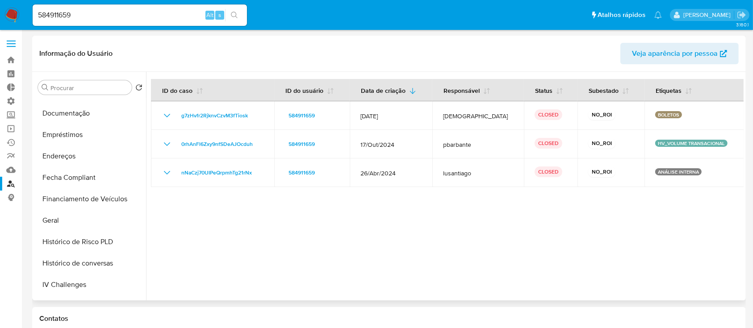
scroll to position [240, 0]
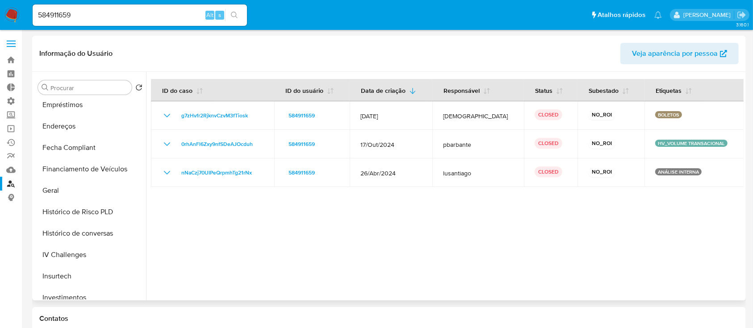
drag, startPoint x: 152, startPoint y: 211, endPoint x: 144, endPoint y: 205, distance: 10.5
click at [144, 205] on div "Procurar Retornar ao pedido padrão Histórico de casos Adiantamentos de Dinheiro…" at bounding box center [388, 186] width 709 height 229
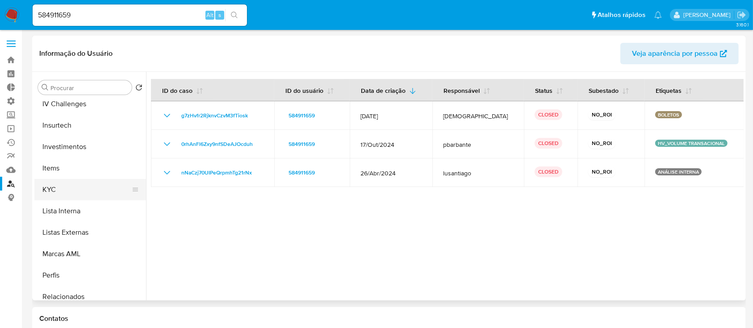
click at [48, 186] on button "KYC" at bounding box center [86, 189] width 104 height 21
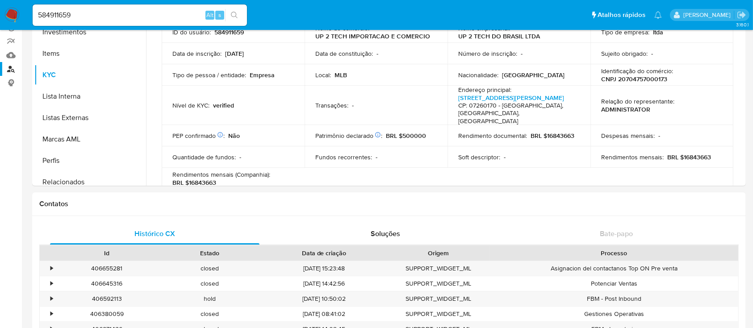
scroll to position [0, 0]
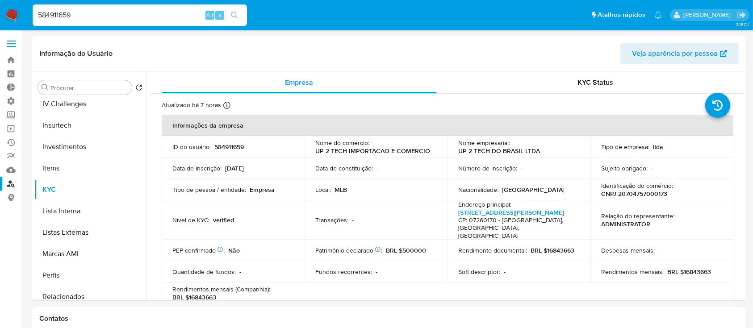
drag, startPoint x: 100, startPoint y: 15, endPoint x: 29, endPoint y: -8, distance: 75.0
paste input "119104041"
type input "119104041"
click at [231, 11] on button "search-icon" at bounding box center [234, 15] width 18 height 12
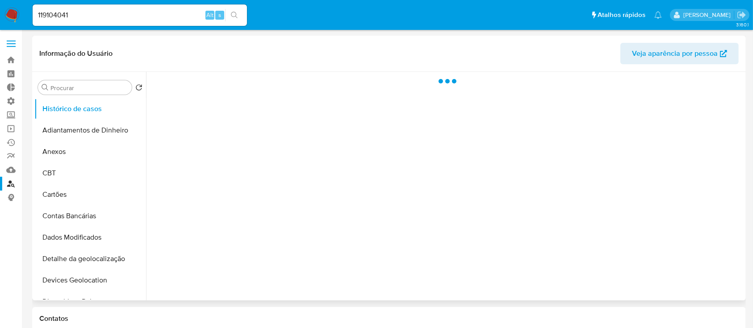
select select "10"
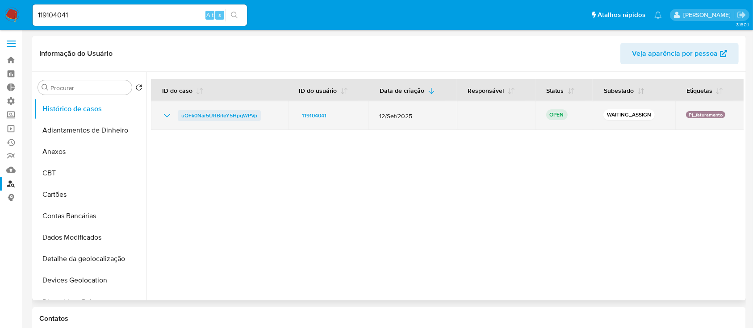
drag, startPoint x: 263, startPoint y: 116, endPoint x: 178, endPoint y: 113, distance: 85.3
click at [178, 113] on div "uQFk0Nar5URBrIeY5HpqWPVp" at bounding box center [220, 115] width 116 height 11
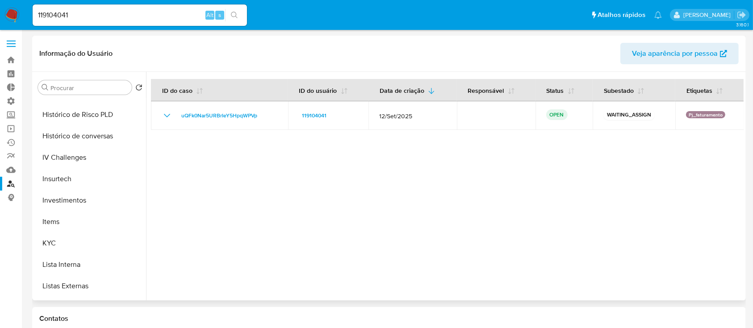
scroll to position [361, 0]
click at [69, 215] on button "KYC" at bounding box center [86, 219] width 104 height 21
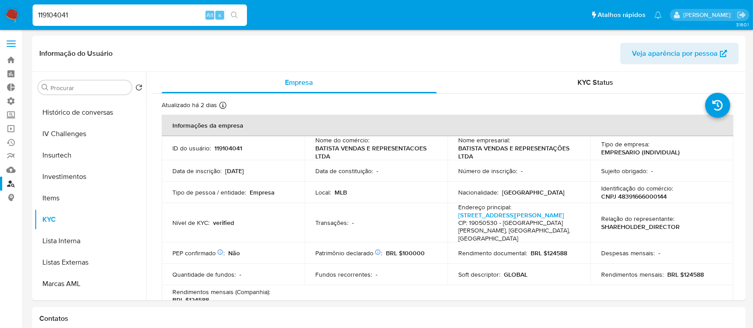
drag, startPoint x: 137, startPoint y: 15, endPoint x: 25, endPoint y: -4, distance: 114.0
paste input "300698914"
type input "300698914"
click at [237, 13] on icon "search-icon" at bounding box center [234, 15] width 7 height 7
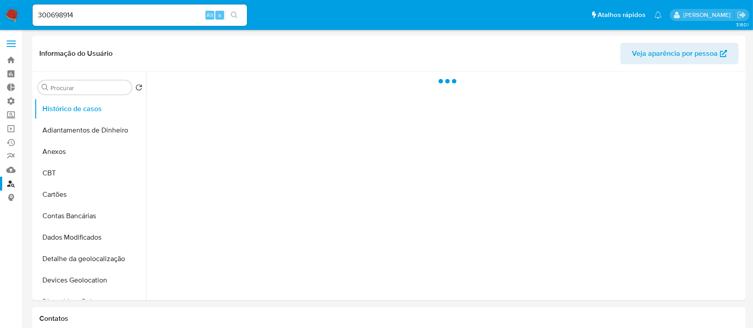
select select "10"
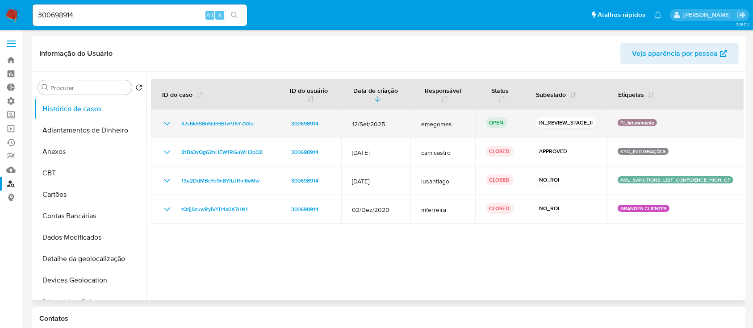
drag, startPoint x: 268, startPoint y: 125, endPoint x: 180, endPoint y: 117, distance: 88.7
click at [180, 117] on td "K7s6k5S8hNrEHBfvPJ6Y73Xq" at bounding box center [214, 123] width 126 height 29
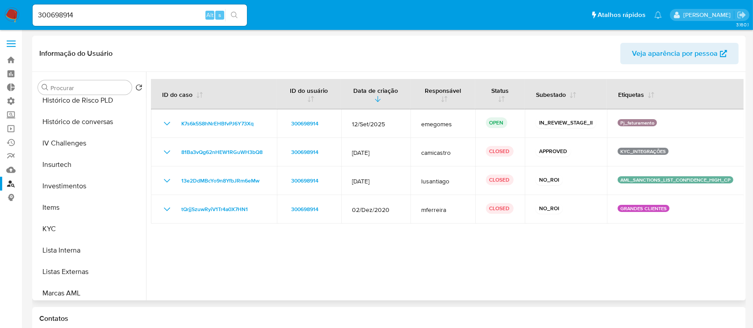
scroll to position [353, 0]
click at [67, 221] on button "KYC" at bounding box center [86, 227] width 104 height 21
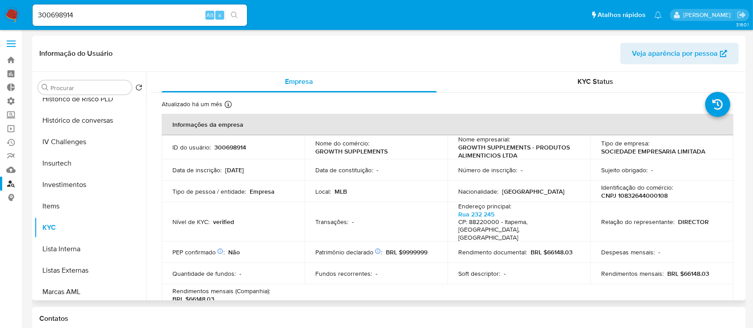
scroll to position [0, 0]
drag, startPoint x: 106, startPoint y: 13, endPoint x: 7, endPoint y: -7, distance: 100.6
paste input "57285635"
type input "357285635"
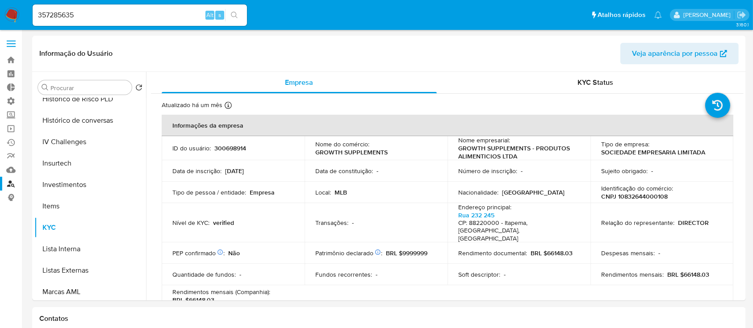
click at [232, 10] on button "search-icon" at bounding box center [234, 15] width 18 height 12
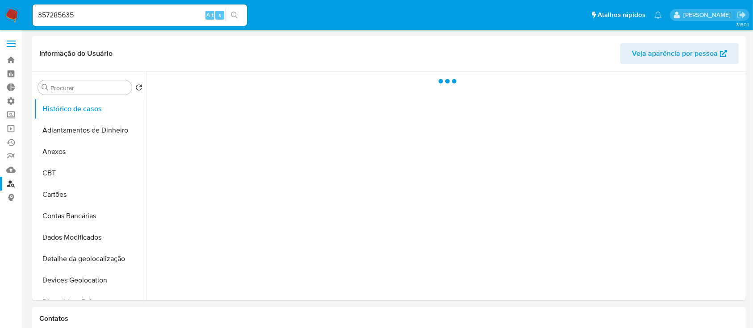
select select "10"
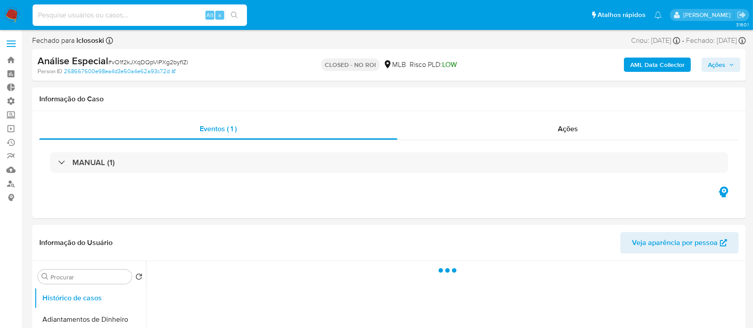
click at [120, 13] on input at bounding box center [140, 15] width 214 height 12
paste input "1843607336"
type input "1843607336"
select select "10"
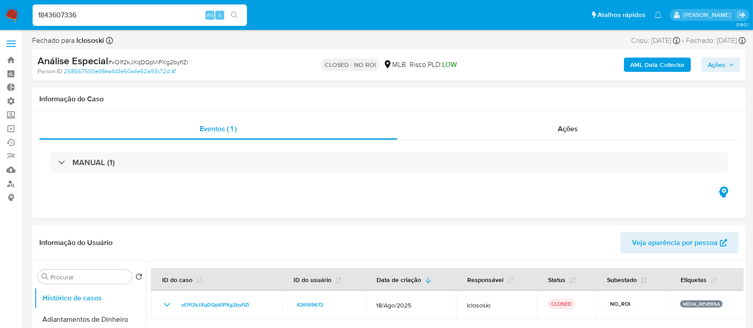
type input "1843607336"
click at [235, 16] on icon "search-icon" at bounding box center [234, 15] width 7 height 7
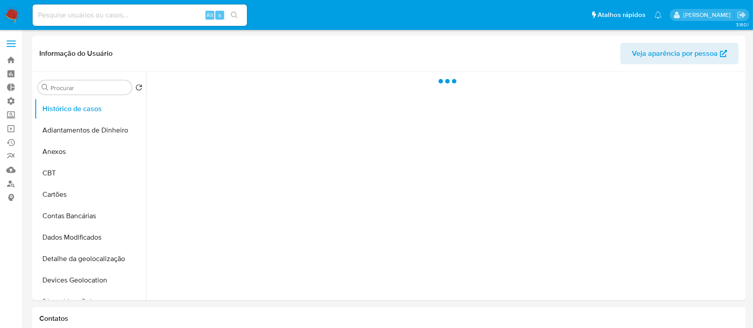
select select "10"
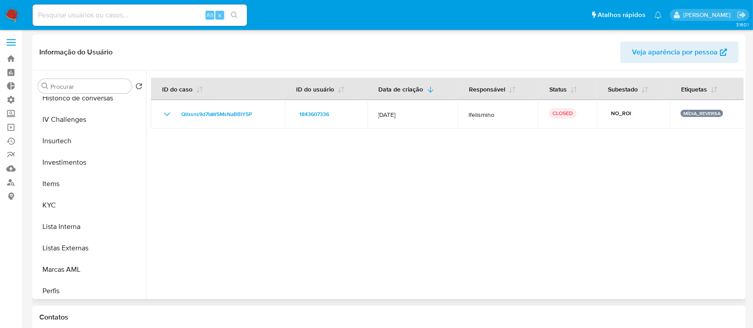
scroll to position [380, 0]
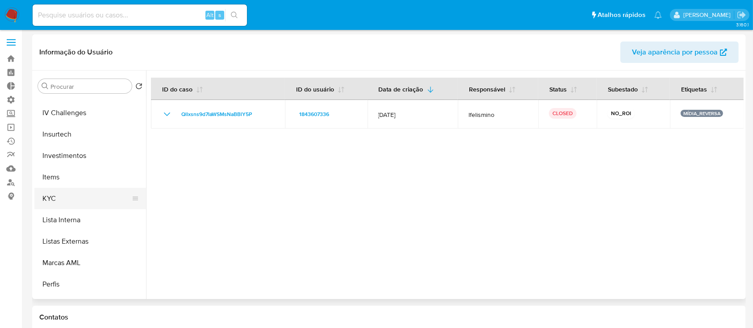
click at [80, 206] on button "KYC" at bounding box center [86, 198] width 104 height 21
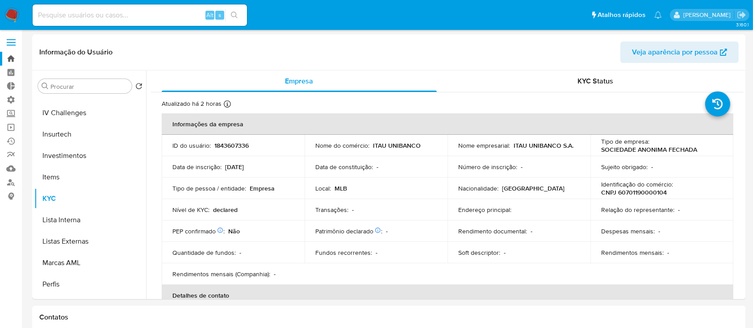
click at [12, 57] on link "Bandeja" at bounding box center [53, 59] width 106 height 14
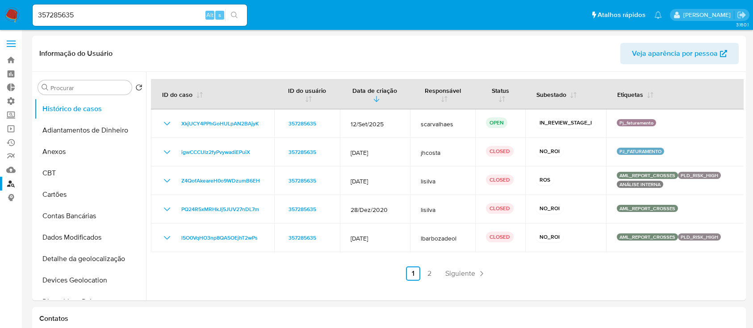
select select "10"
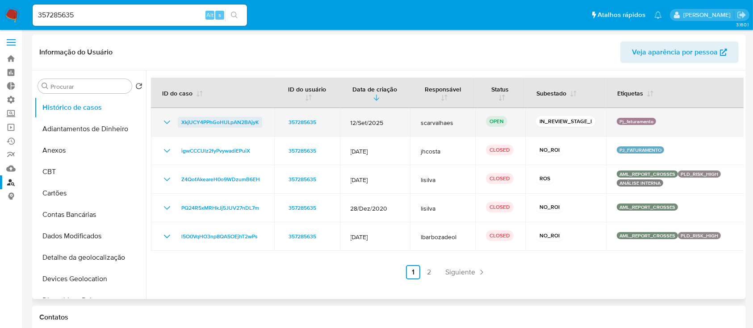
drag, startPoint x: 264, startPoint y: 119, endPoint x: 179, endPoint y: 116, distance: 85.8
click at [179, 116] on td "XkjUCY4PPhGoHULpAN2BAjyK" at bounding box center [212, 122] width 123 height 29
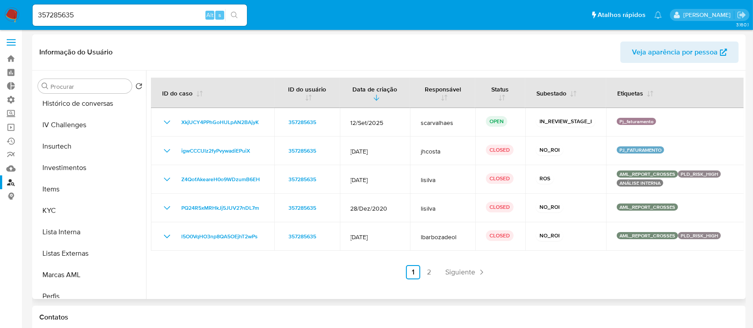
scroll to position [395, 0]
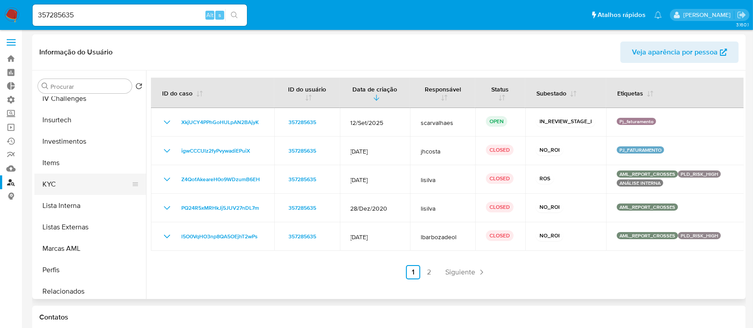
click at [78, 188] on button "KYC" at bounding box center [86, 184] width 104 height 21
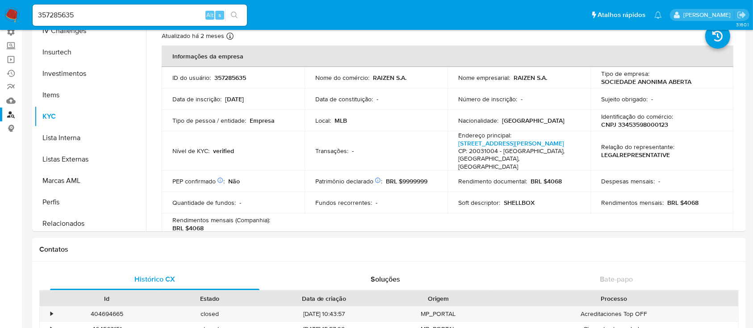
scroll to position [0, 0]
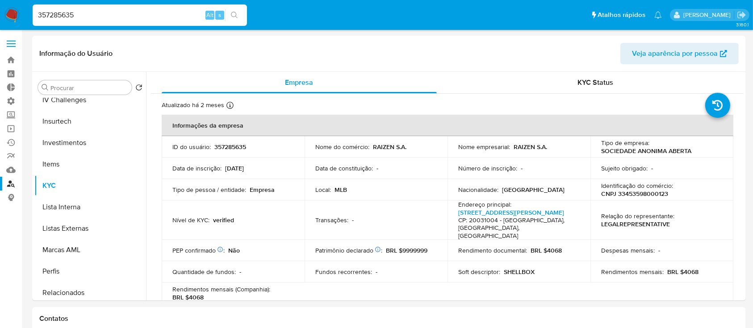
drag, startPoint x: 100, startPoint y: 12, endPoint x: 0, endPoint y: -5, distance: 101.6
paste input "99467373"
type input "99467373"
click at [232, 13] on icon "search-icon" at bounding box center [234, 15] width 7 height 7
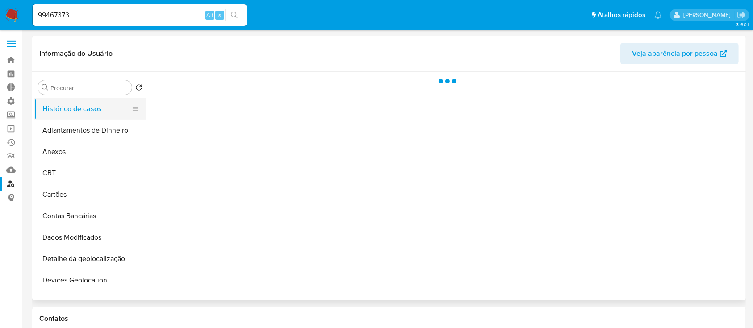
select select "10"
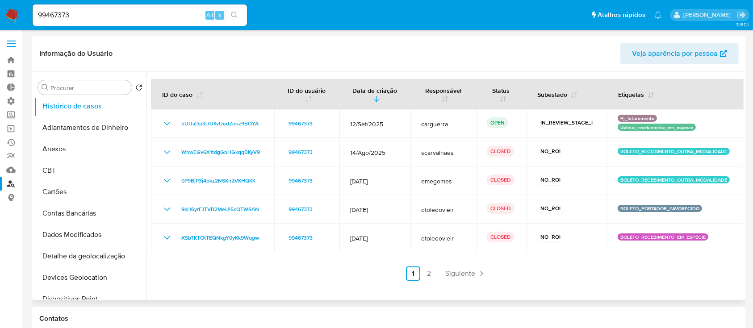
scroll to position [4, 0]
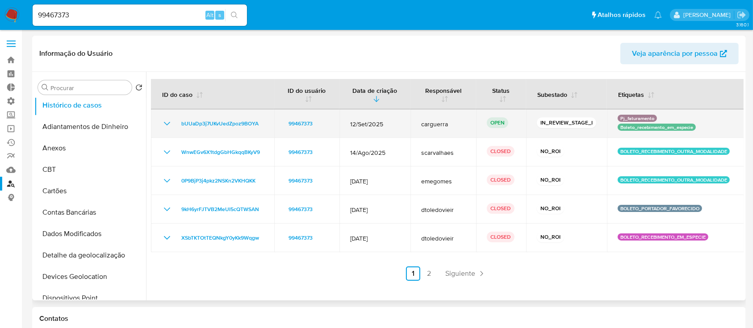
drag, startPoint x: 267, startPoint y: 123, endPoint x: 175, endPoint y: 127, distance: 92.0
click at [175, 127] on td "bUUaDp3j7UKvUedZpoz9BOYA" at bounding box center [212, 123] width 123 height 29
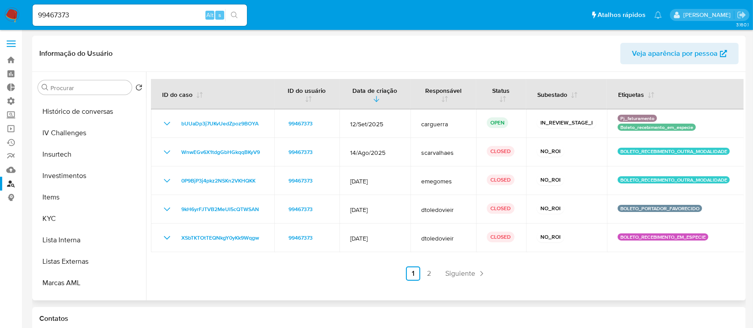
scroll to position [370, 0]
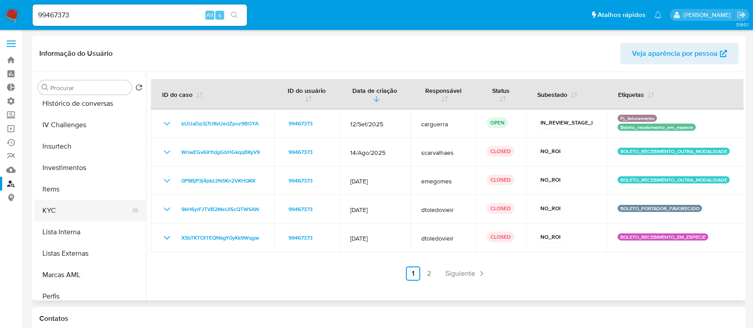
click at [60, 214] on button "KYC" at bounding box center [86, 210] width 104 height 21
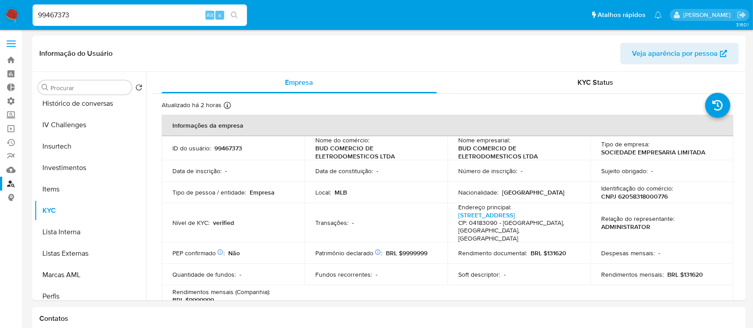
drag, startPoint x: 77, startPoint y: 12, endPoint x: 1, endPoint y: -11, distance: 79.2
paste input "1180536244"
type input "1180536244"
click at [231, 12] on icon "search-icon" at bounding box center [234, 15] width 7 height 7
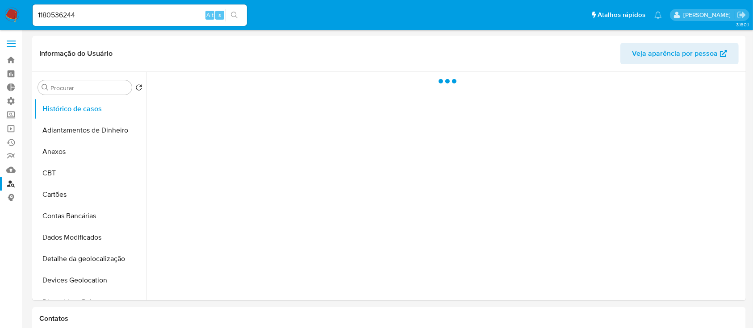
select select "10"
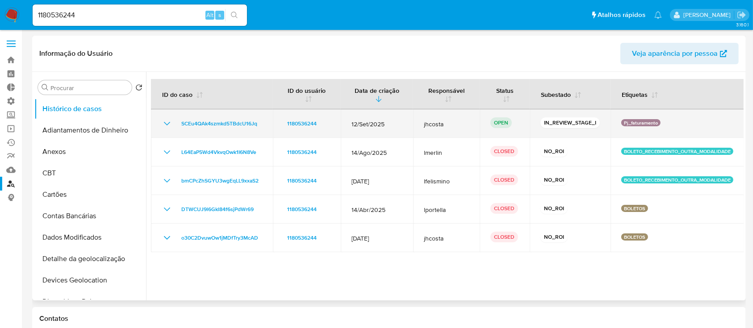
drag, startPoint x: 266, startPoint y: 127, endPoint x: 183, endPoint y: 117, distance: 84.1
click at [183, 117] on td "SCEu4QAk4szmkd5TBdcU16Jq" at bounding box center [212, 123] width 122 height 29
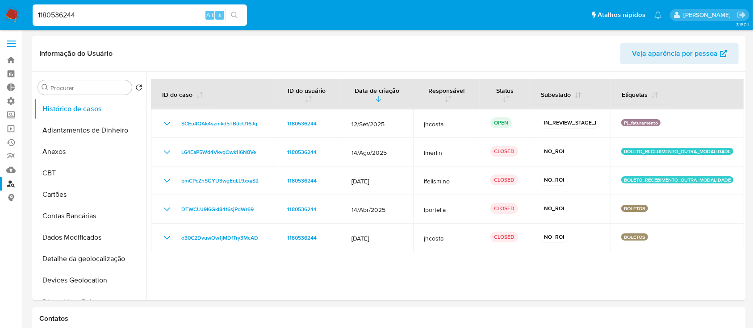
drag, startPoint x: 99, startPoint y: 12, endPoint x: 8, endPoint y: -20, distance: 95.6
paste input "oAl8tfnvIyH42eYE0C4cuxxc"
type input "oAl8tfnvIyH42eYE0C4cuxxc"
click at [12, 59] on link "Bandeja" at bounding box center [53, 60] width 106 height 14
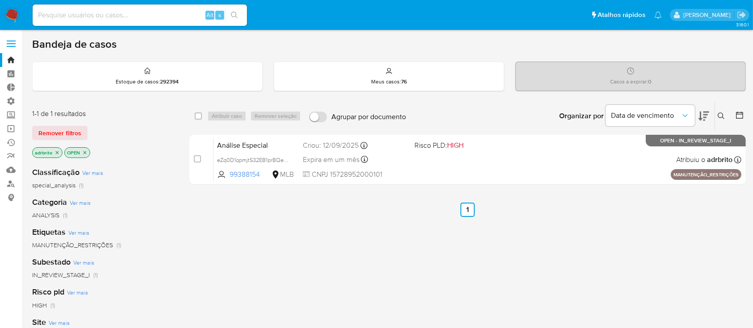
click at [55, 153] on icon "close-filter" at bounding box center [56, 152] width 5 height 5
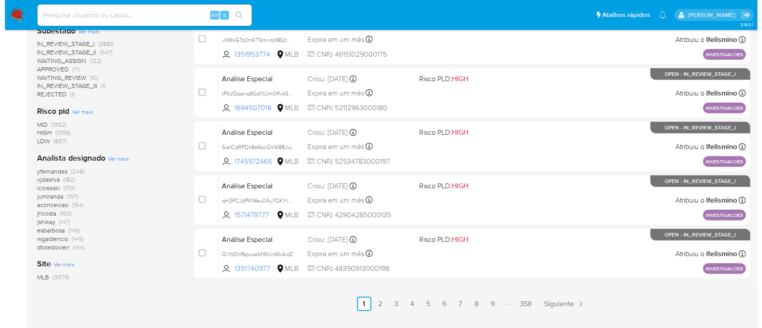
scroll to position [399, 0]
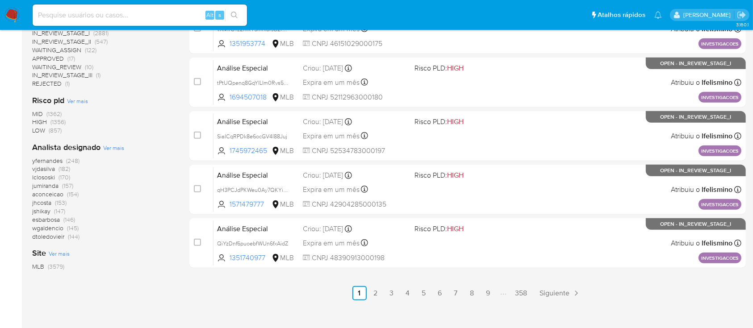
click at [115, 145] on span "Ver mais" at bounding box center [113, 148] width 21 height 8
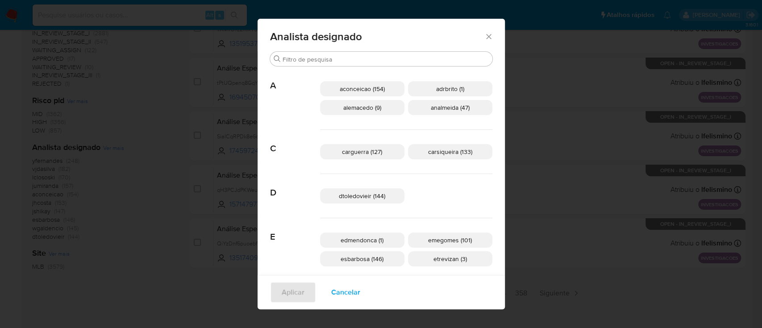
click at [372, 89] on span "aconceicao (154)" at bounding box center [362, 88] width 45 height 9
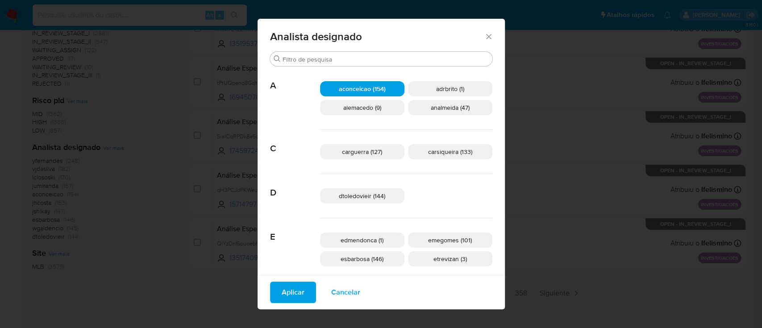
click at [304, 295] on span "Aplicar" at bounding box center [293, 293] width 23 height 20
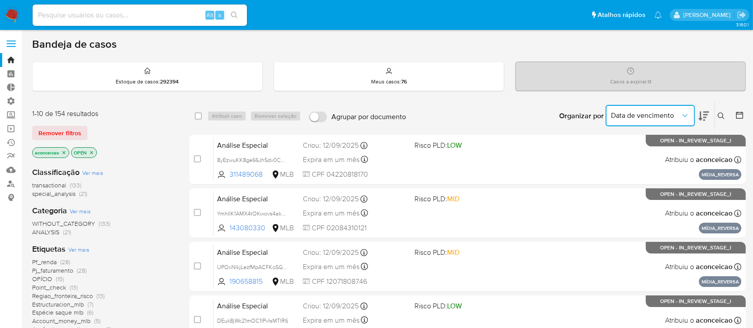
click at [689, 119] on icon "Organizar por" at bounding box center [684, 115] width 9 height 9
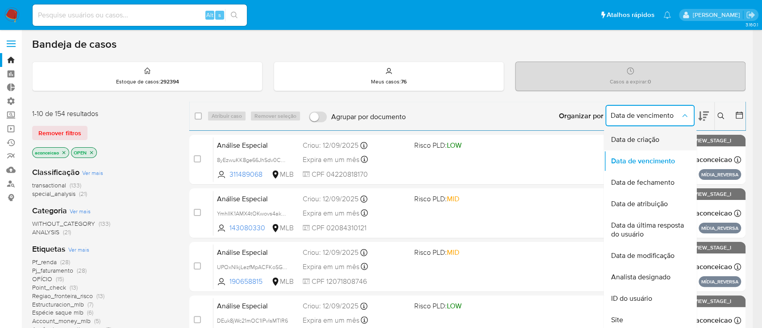
click at [648, 140] on span "Data de criação" at bounding box center [635, 139] width 48 height 9
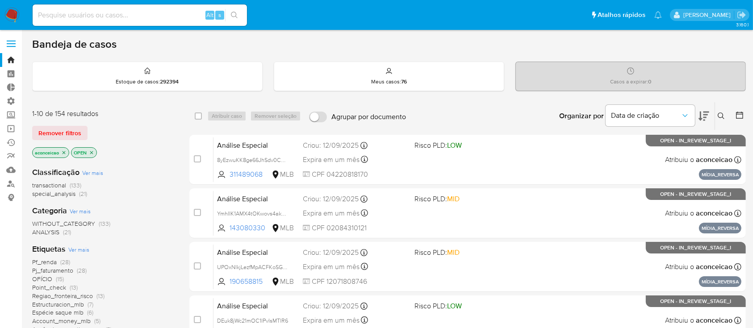
click at [703, 117] on icon at bounding box center [703, 116] width 11 height 9
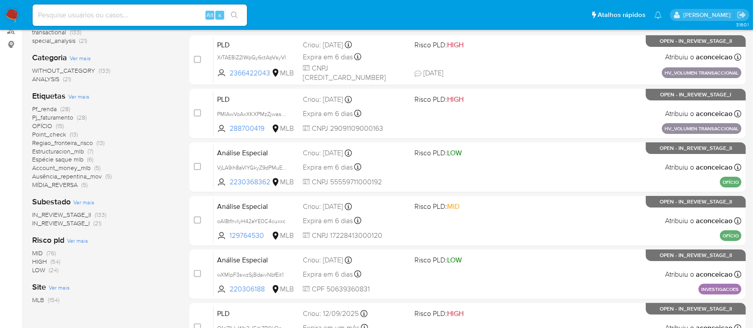
scroll to position [152, 0]
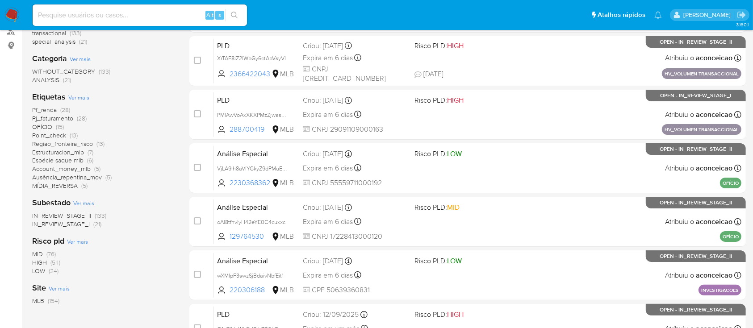
drag, startPoint x: 384, startPoint y: 254, endPoint x: 437, endPoint y: 247, distance: 54.1
click at [437, 247] on div "case-item-checkbox Incapaz de atribuir o caso PLD 8hoW45rI59jPomEVedTpyxWx 2212…" at bounding box center [467, 249] width 556 height 532
click at [160, 195] on div "Classificação Ver mais transactional (133) special_analysis (21) Categoria Ver …" at bounding box center [103, 160] width 143 height 304
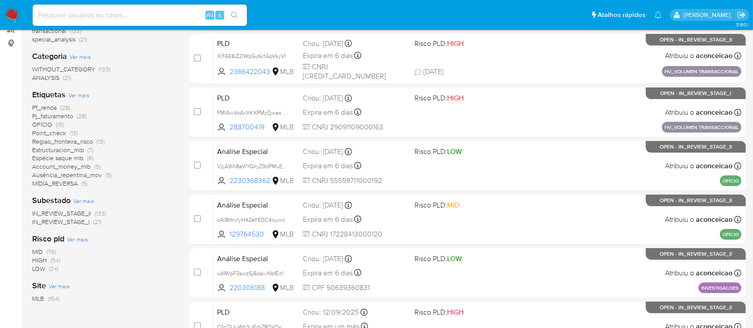
scroll to position [155, 0]
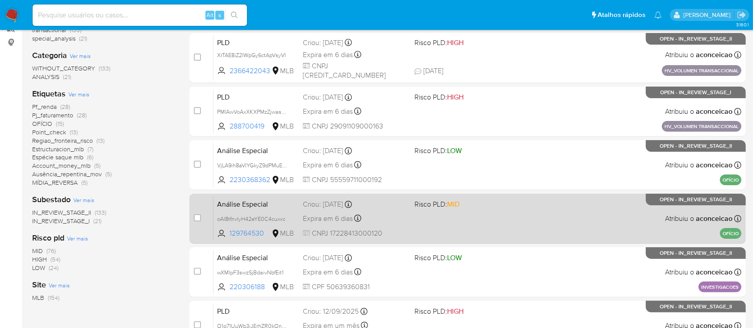
click at [336, 218] on span "Expira em 6 dias" at bounding box center [328, 219] width 50 height 10
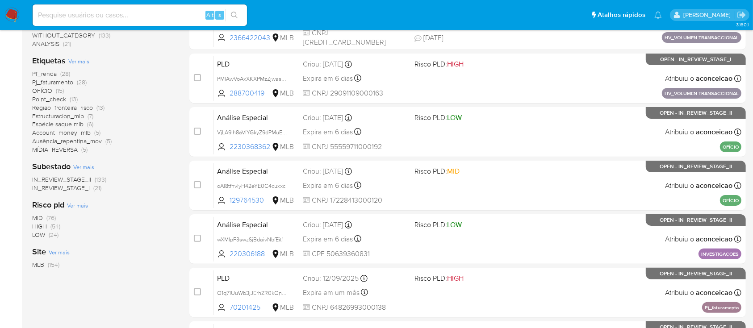
scroll to position [186, 0]
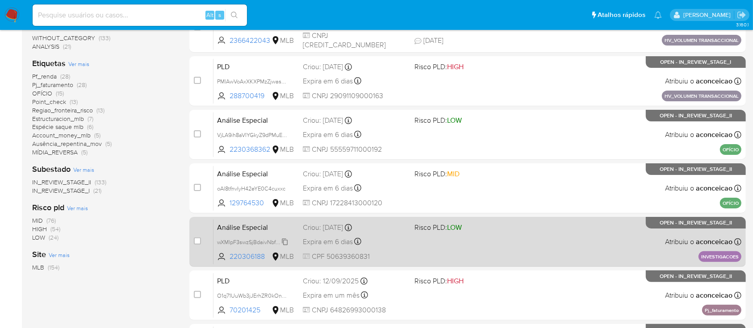
click at [286, 242] on icon at bounding box center [284, 241] width 7 height 7
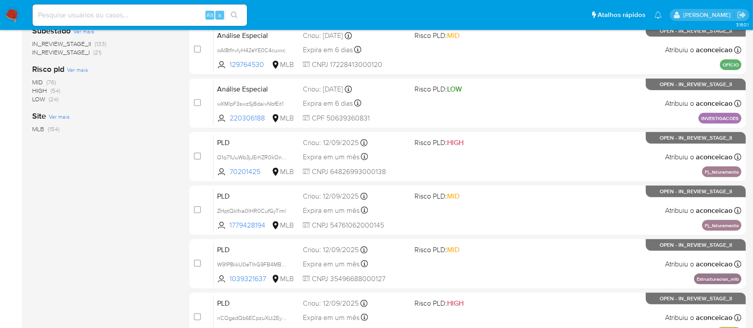
scroll to position [320, 0]
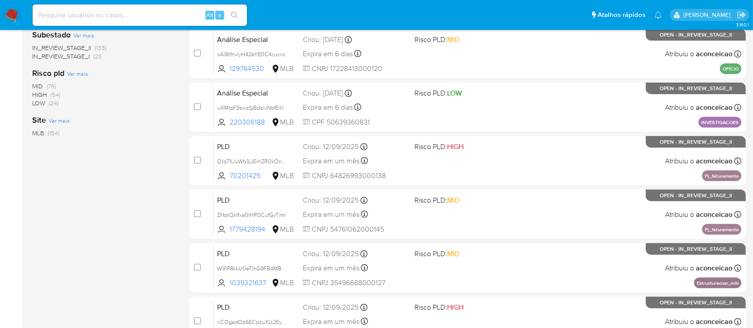
click at [234, 17] on icon "search-icon" at bounding box center [234, 15] width 7 height 7
click at [153, 16] on input at bounding box center [140, 15] width 214 height 12
paste input "4doPOXQGMcTt4ebpnzneXgGK"
type input "4doPOXQGMcTt4ebpnzneXgGK"
click at [235, 14] on icon "search-icon" at bounding box center [234, 15] width 7 height 7
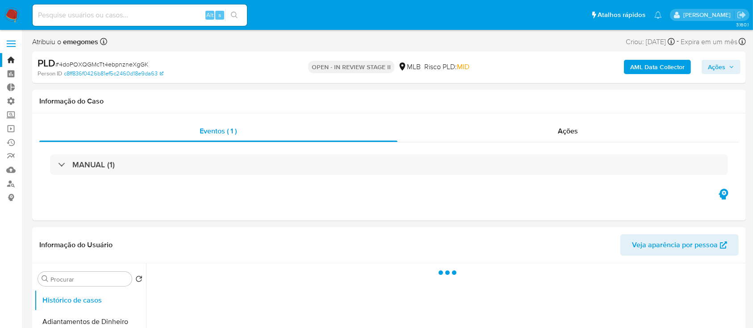
select select "10"
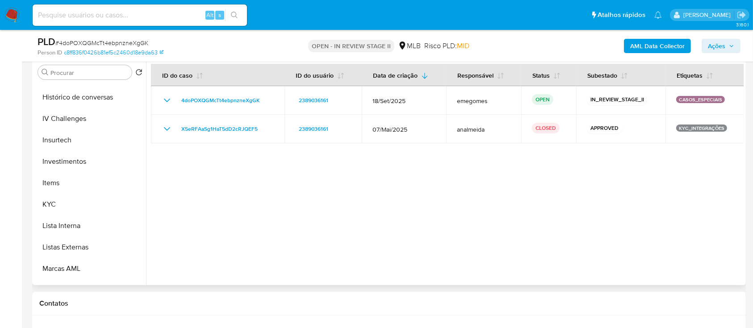
scroll to position [362, 0]
click at [72, 203] on button "KYC" at bounding box center [86, 202] width 104 height 21
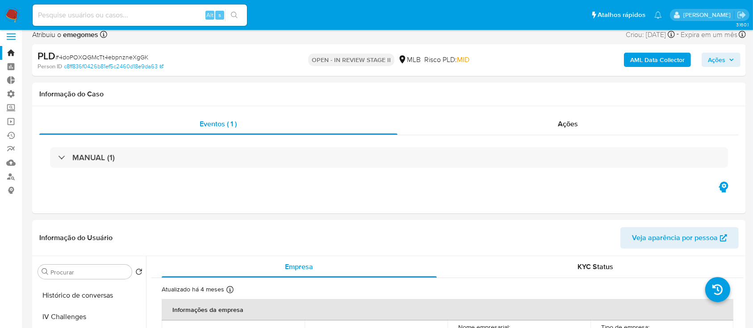
scroll to position [15, 0]
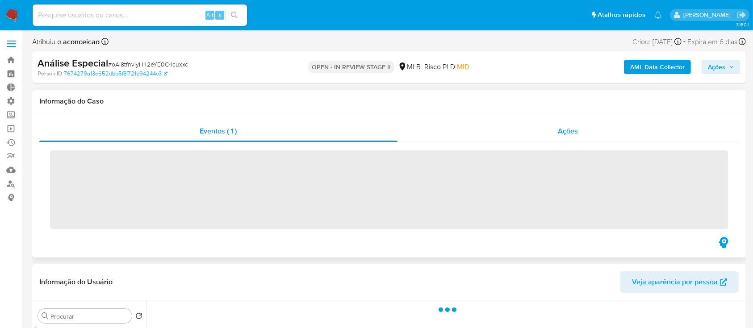
click at [562, 127] on span "Ações" at bounding box center [568, 131] width 20 height 10
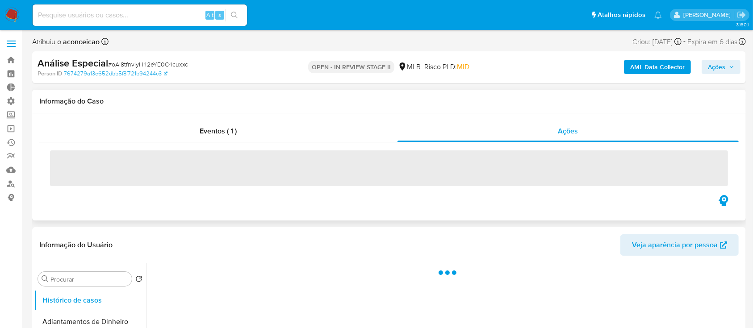
select select "10"
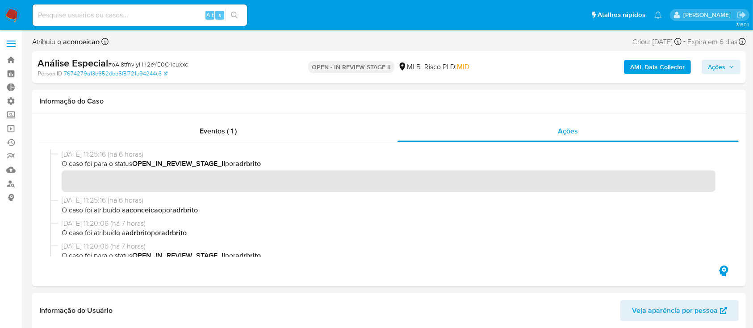
click at [163, 60] on span "# oAl8tfnvIyH42eYE0C4cuxxc" at bounding box center [148, 64] width 80 height 9
copy span "oAl8tfnvIyH42eYE0C4cuxxc"
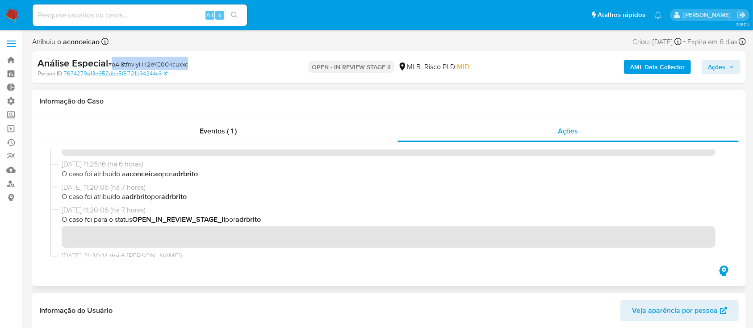
scroll to position [34, 0]
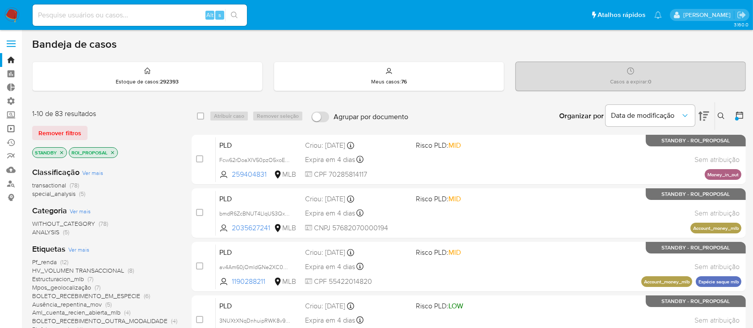
click at [12, 128] on link "Operações em massa" at bounding box center [53, 129] width 106 height 14
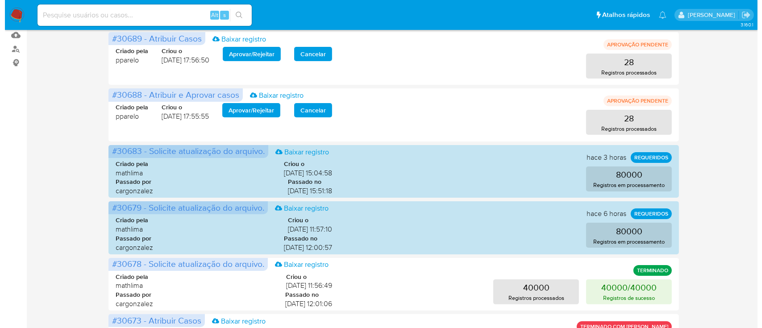
scroll to position [137, 0]
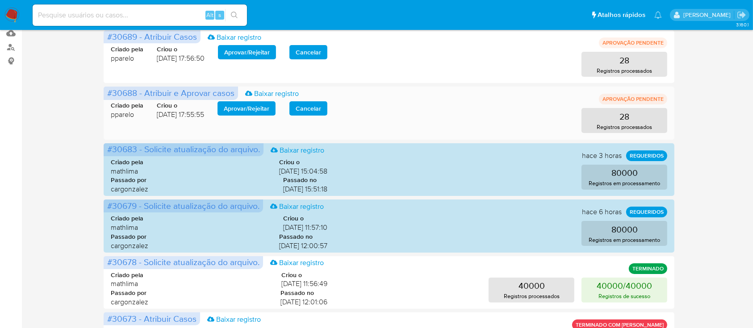
click at [239, 109] on span "Aprovar / Rejeitar" at bounding box center [247, 108] width 46 height 12
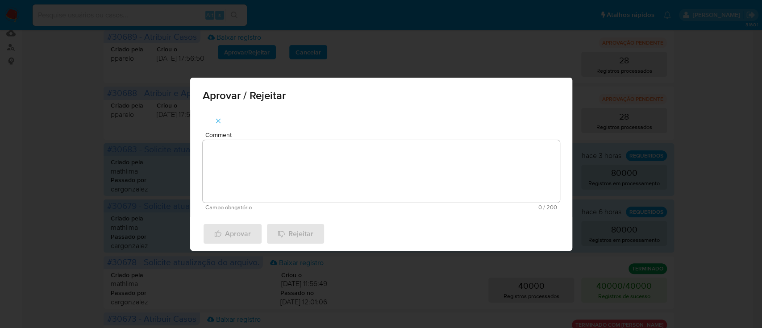
click at [259, 175] on textarea "Comment" at bounding box center [381, 171] width 357 height 62
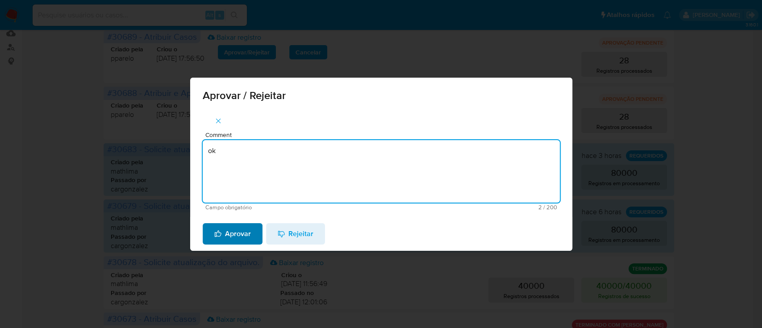
type textarea "ok"
click at [236, 241] on span "Aprovar" at bounding box center [232, 234] width 37 height 20
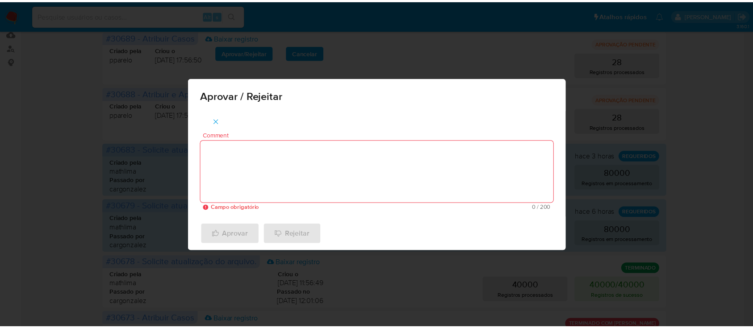
scroll to position [110, 0]
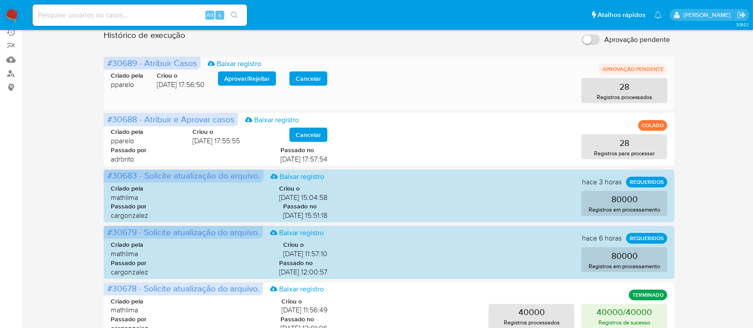
click at [243, 75] on span "Aprovar / Rejeitar" at bounding box center [247, 78] width 46 height 12
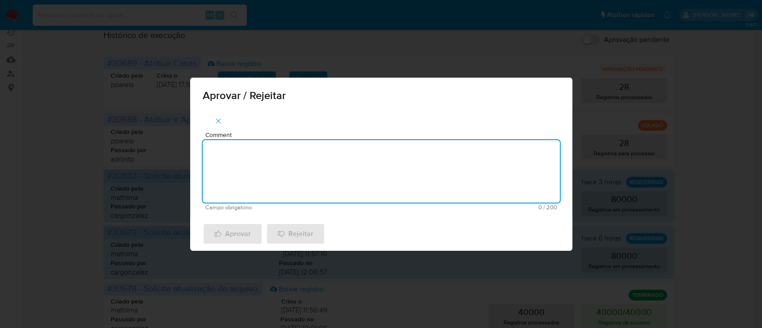
click at [248, 162] on textarea "Comment" at bounding box center [381, 171] width 357 height 62
type textarea "ok"
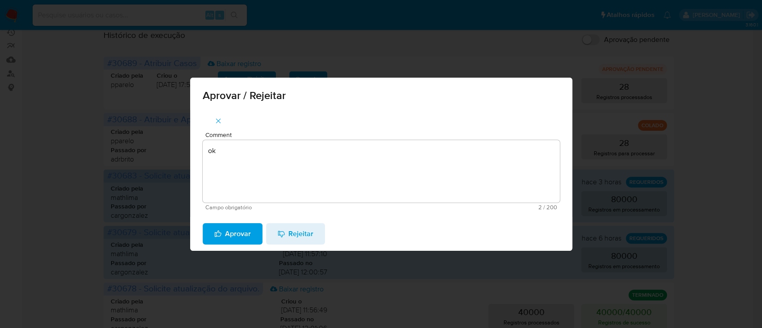
click at [236, 241] on span "Aprovar" at bounding box center [232, 234] width 37 height 20
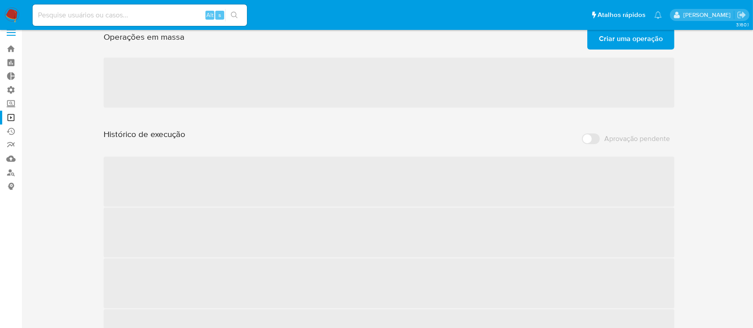
scroll to position [12, 0]
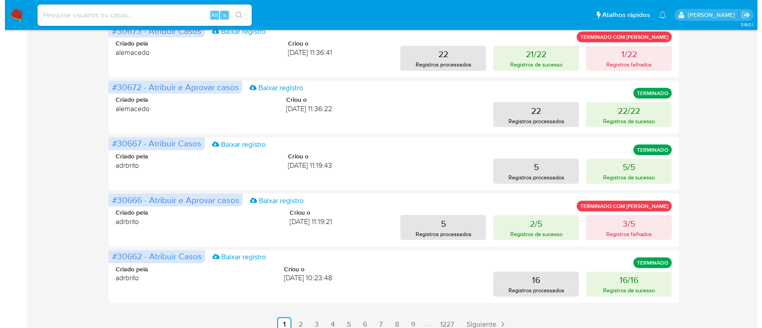
scroll to position [422, 0]
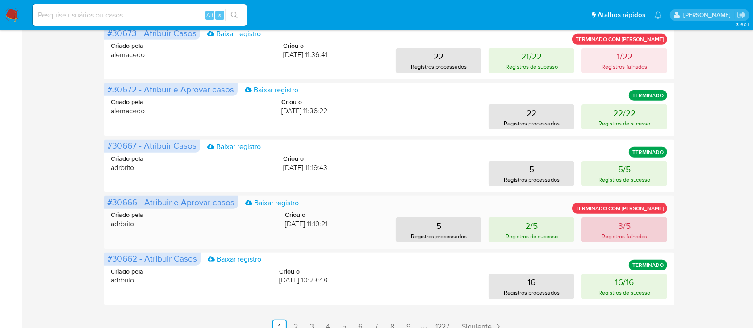
click at [619, 239] on p "Registros falhados" at bounding box center [624, 236] width 46 height 8
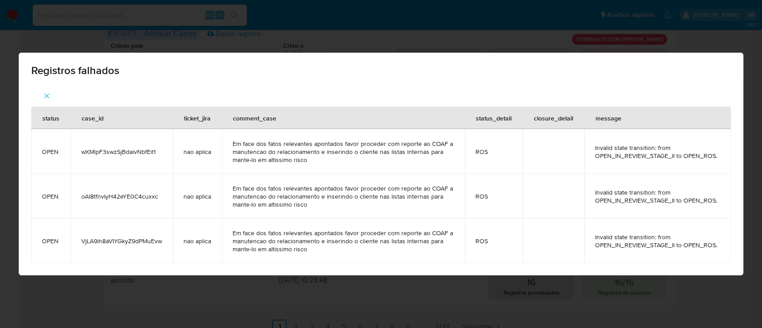
click at [162, 149] on span "wXMlpF3swzSjBdaivNbfEit1" at bounding box center [121, 152] width 81 height 8
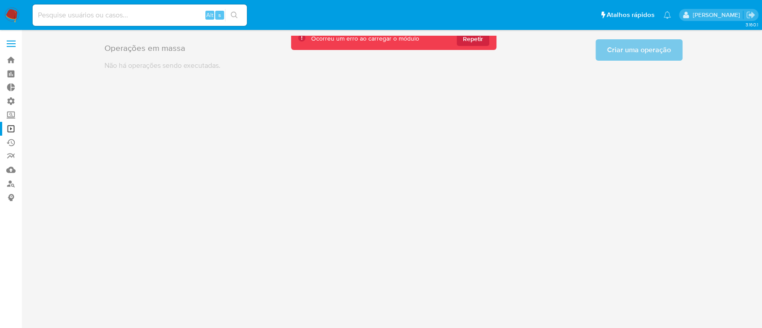
scroll to position [0, 0]
click at [404, 320] on div "3.160.1" at bounding box center [393, 179] width 723 height 287
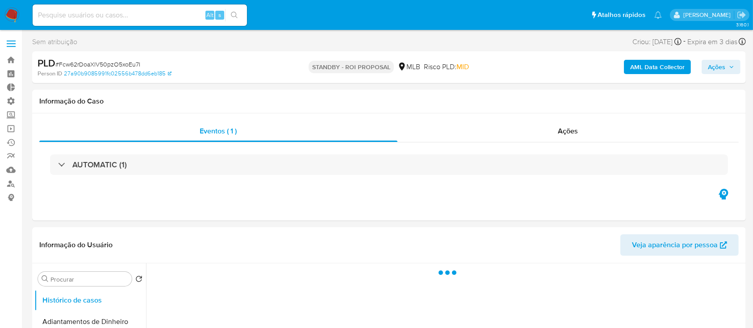
select select "10"
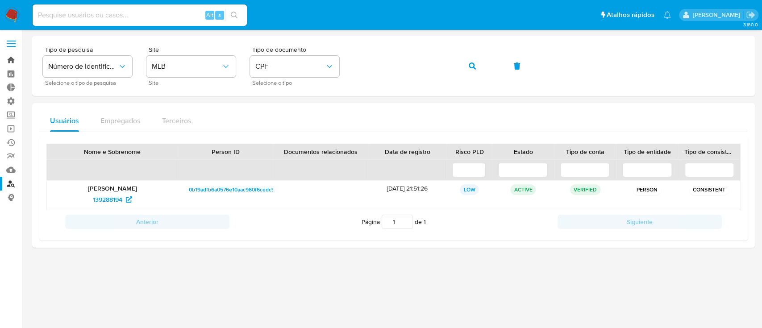
click at [13, 58] on link "Bandeja" at bounding box center [53, 60] width 106 height 14
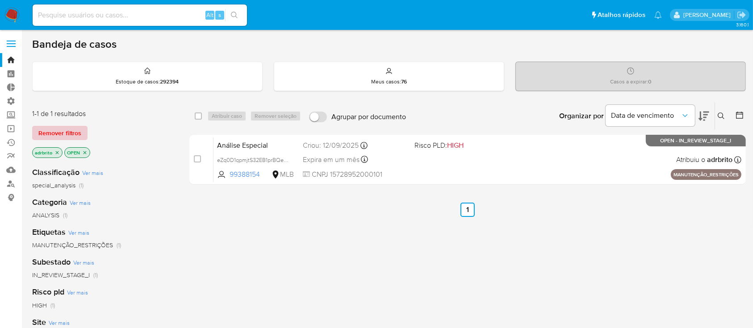
click at [67, 130] on span "Remover filtros" at bounding box center [59, 133] width 43 height 12
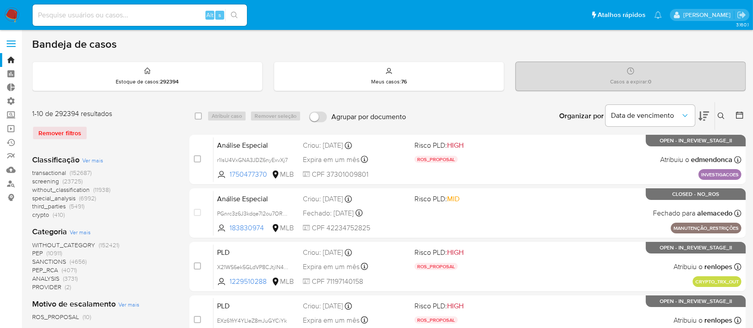
click at [721, 112] on icon at bounding box center [720, 115] width 7 height 7
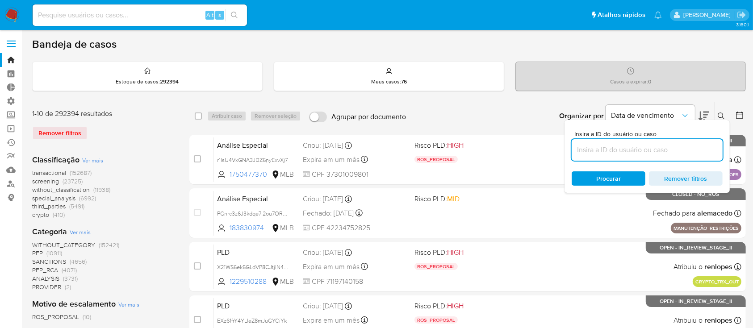
click at [613, 148] on input at bounding box center [646, 150] width 151 height 12
type input "wXMlpF3swzSjBdaivNbfEit1"
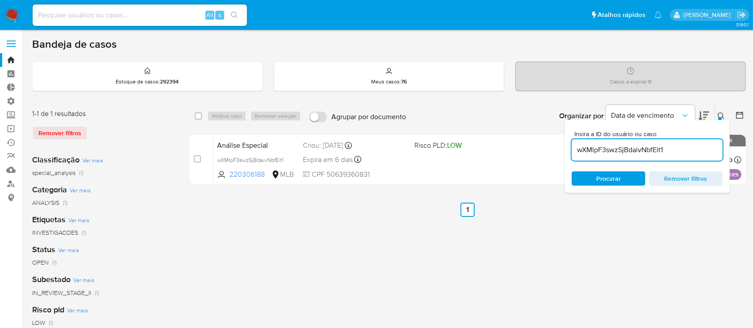
click at [726, 116] on button at bounding box center [722, 116] width 15 height 11
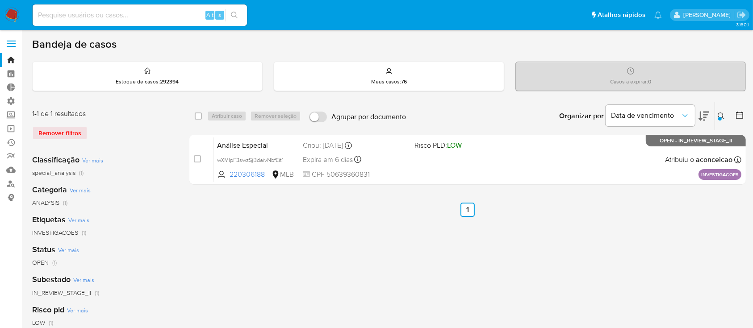
click at [720, 115] on icon at bounding box center [720, 115] width 7 height 7
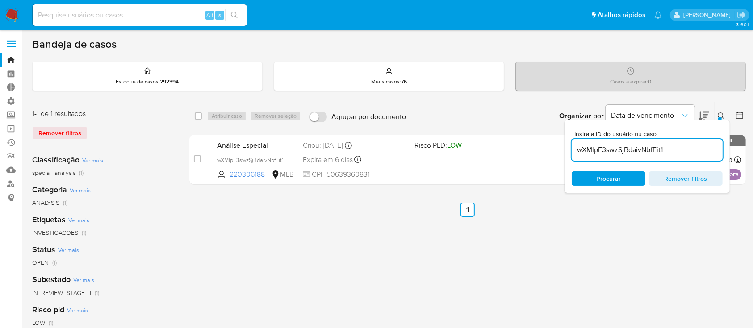
click at [673, 150] on input "wXMlpF3swzSjBdaivNbfEit1" at bounding box center [646, 150] width 151 height 12
click at [200, 115] on input "checkbox" at bounding box center [198, 115] width 7 height 7
checkbox input "true"
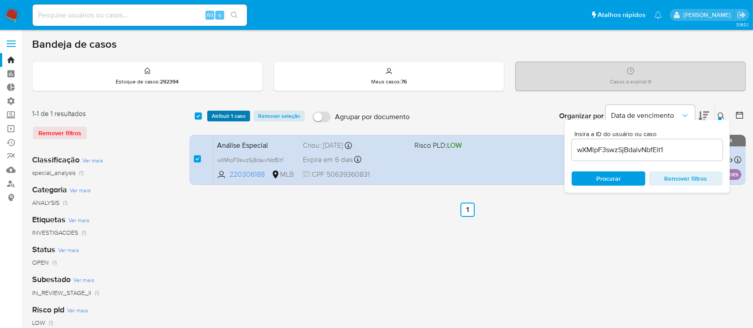
click at [221, 116] on span "Atribuir 1 caso" at bounding box center [229, 116] width 34 height 9
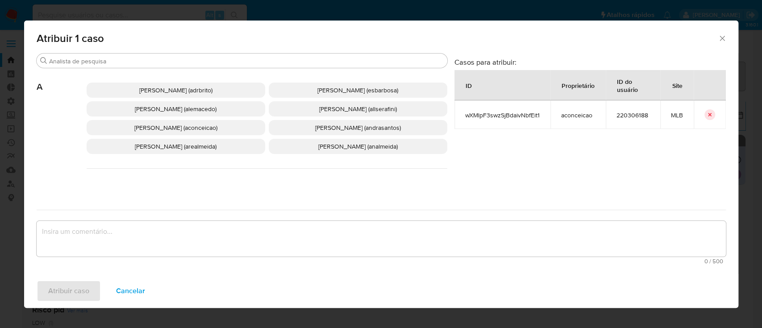
click at [175, 88] on span "Adriano Azeredo Brito (adrbrito)" at bounding box center [175, 90] width 73 height 9
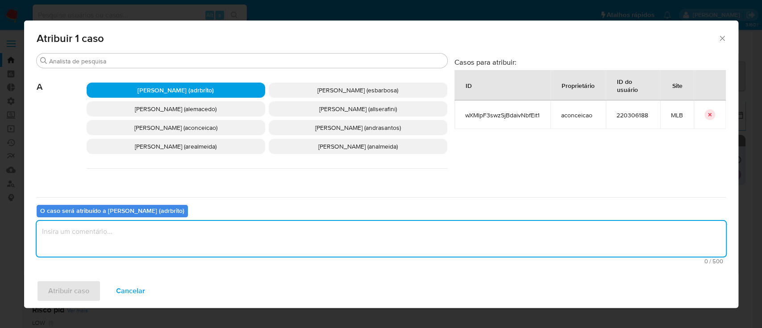
click at [127, 237] on textarea "assign-modal" at bounding box center [381, 239] width 689 height 36
type textarea "ok"
drag, startPoint x: 63, startPoint y: 291, endPoint x: 29, endPoint y: 278, distance: 36.1
click at [29, 278] on div "Atribuir caso Cancelar" at bounding box center [381, 291] width 714 height 34
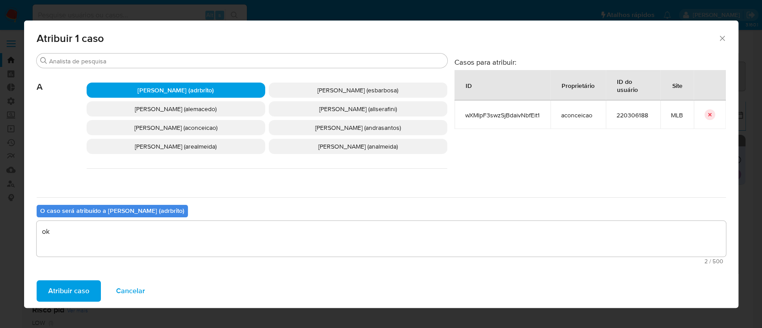
click at [50, 283] on span "Atribuir caso" at bounding box center [68, 291] width 41 height 20
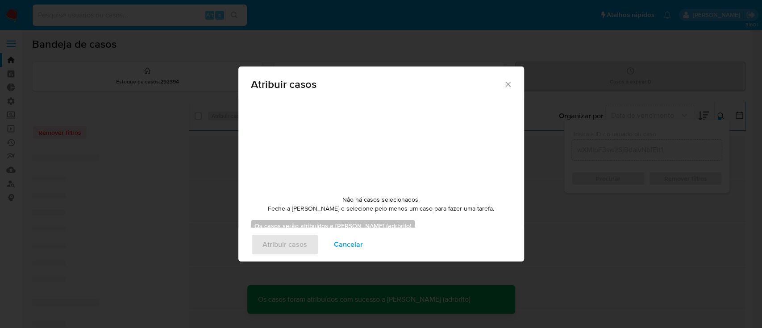
checkbox input "false"
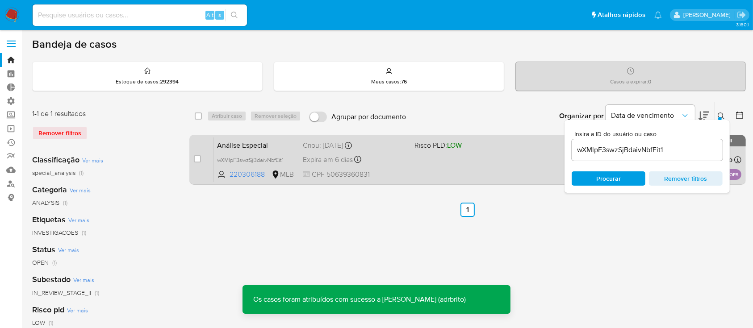
click at [340, 157] on span "Expira em 6 dias" at bounding box center [328, 160] width 50 height 10
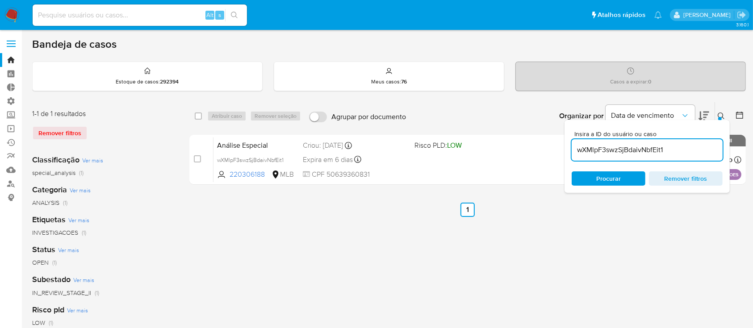
drag, startPoint x: 691, startPoint y: 152, endPoint x: 551, endPoint y: 123, distance: 143.1
click at [551, 123] on div "Organizar por Data de vencimento Os resultados não podem ser classificados enqu…" at bounding box center [577, 116] width 335 height 28
paste input "oAl8tfnvIyH42eYE0C4cuxxc"
type input "oAl8tfnvIyH42eYE0C4cuxxc"
click at [722, 116] on icon at bounding box center [720, 115] width 7 height 7
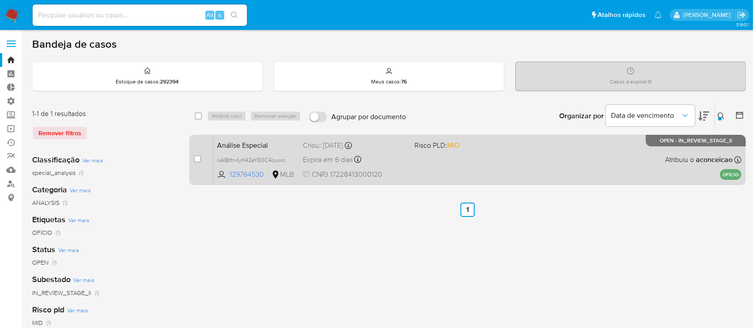
click at [333, 159] on span "Expira em 6 dias" at bounding box center [328, 160] width 50 height 10
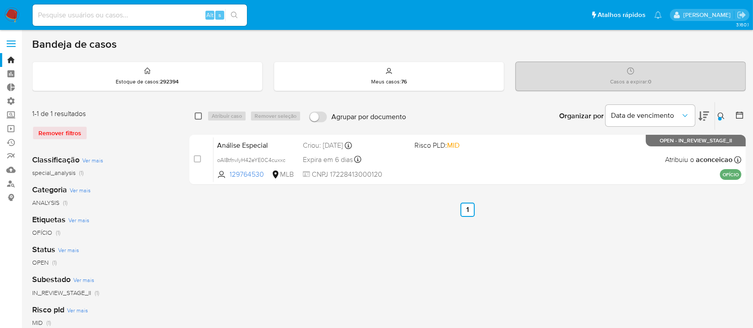
click at [196, 117] on input "checkbox" at bounding box center [198, 115] width 7 height 7
checkbox input "true"
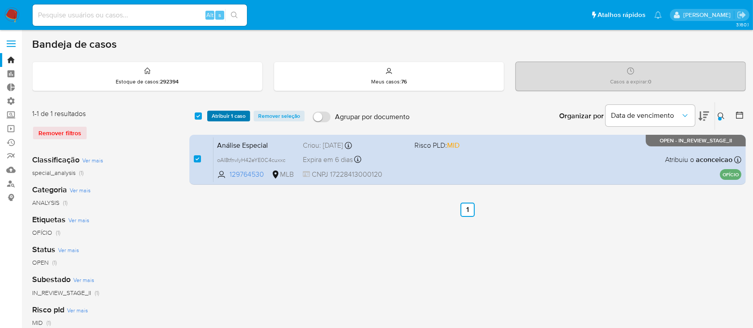
click at [219, 119] on span "Atribuir 1 caso" at bounding box center [229, 116] width 34 height 9
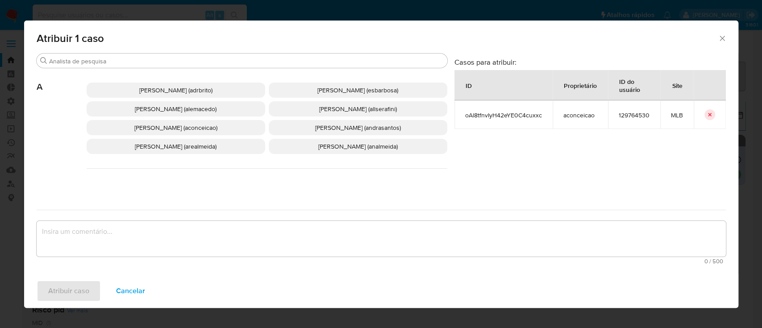
click at [191, 95] on p "Adriano Azeredo Brito (adrbrito)" at bounding box center [176, 90] width 179 height 15
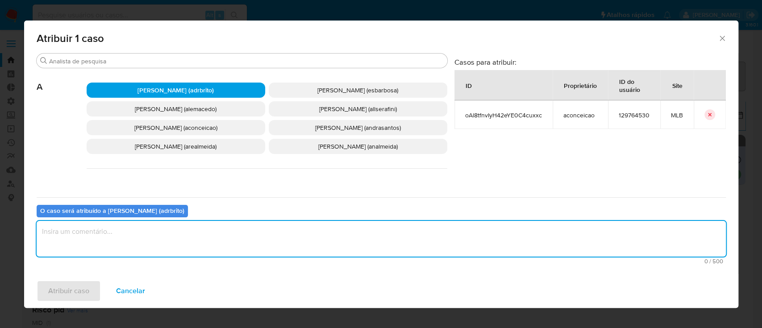
drag, startPoint x: 143, startPoint y: 254, endPoint x: 133, endPoint y: 240, distance: 17.3
click at [133, 240] on textarea "assign-modal" at bounding box center [381, 239] width 689 height 36
type textarea "ok"
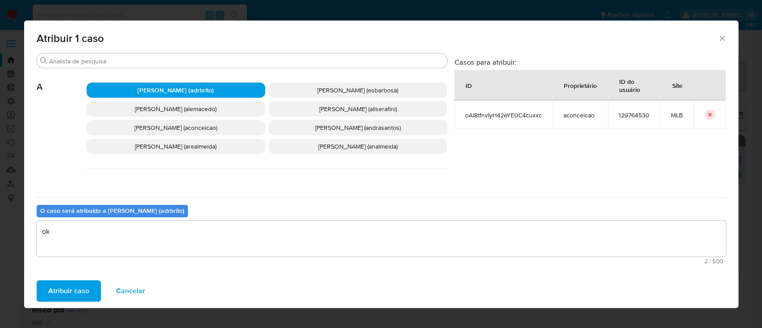
click at [80, 291] on span "Atribuir caso" at bounding box center [68, 291] width 41 height 20
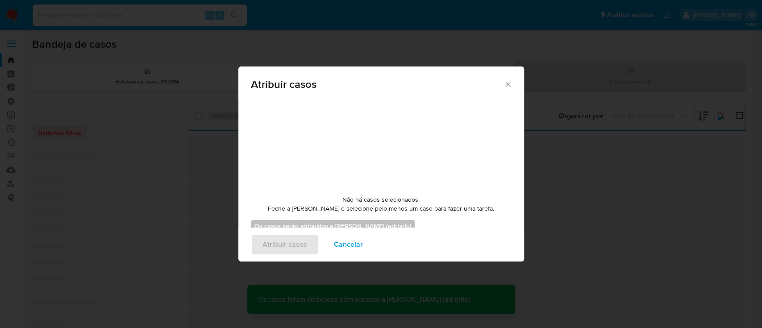
checkbox input "false"
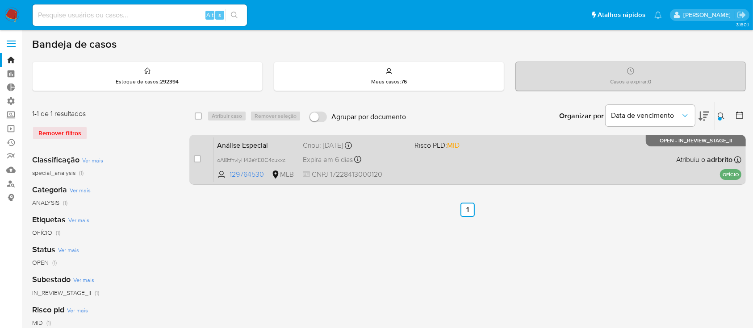
click at [343, 155] on span "Expira em 6 dias" at bounding box center [328, 160] width 50 height 10
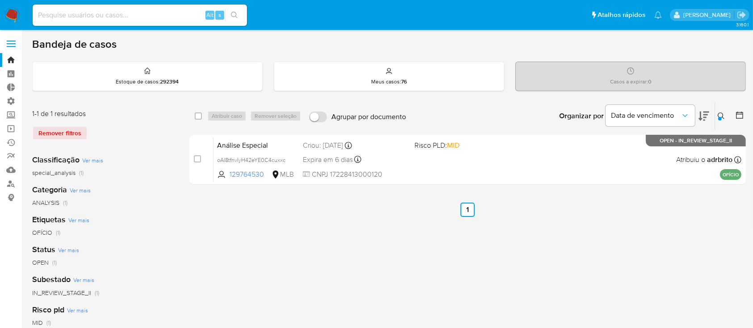
click at [721, 116] on icon at bounding box center [720, 115] width 7 height 7
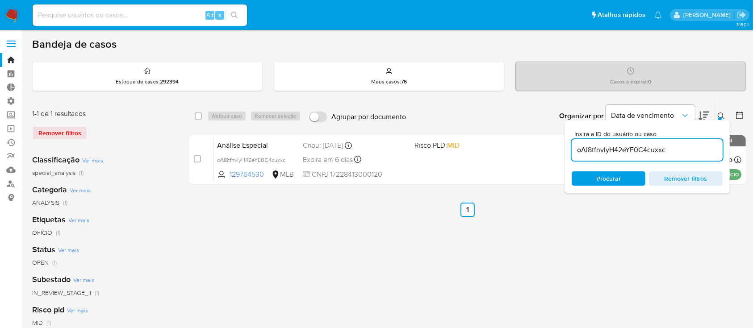
drag, startPoint x: 672, startPoint y: 151, endPoint x: 558, endPoint y: 116, distance: 119.5
click at [558, 116] on div "Organizar por Data de vencimento Os resultados não podem ser classificados enqu…" at bounding box center [577, 116] width 335 height 28
type input "VjLA9ih8aVIYGkyZ9dPMuEvw"
click at [723, 117] on icon at bounding box center [720, 115] width 7 height 7
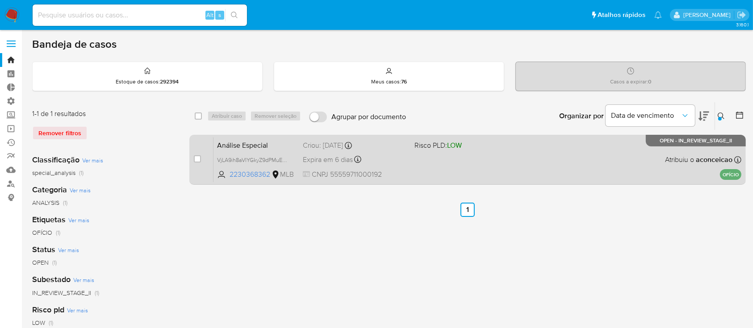
click at [327, 155] on span "Expira em 6 dias" at bounding box center [328, 160] width 50 height 10
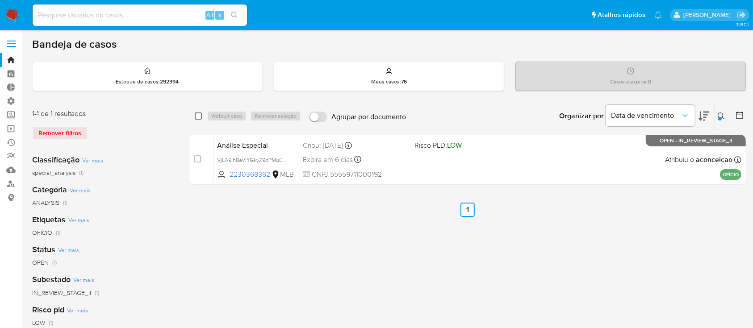
click at [197, 116] on input "checkbox" at bounding box center [198, 115] width 7 height 7
checkbox input "true"
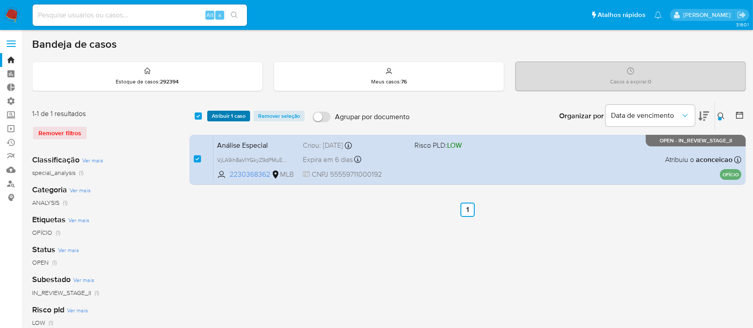
click at [219, 117] on span "Atribuir 1 caso" at bounding box center [229, 116] width 34 height 9
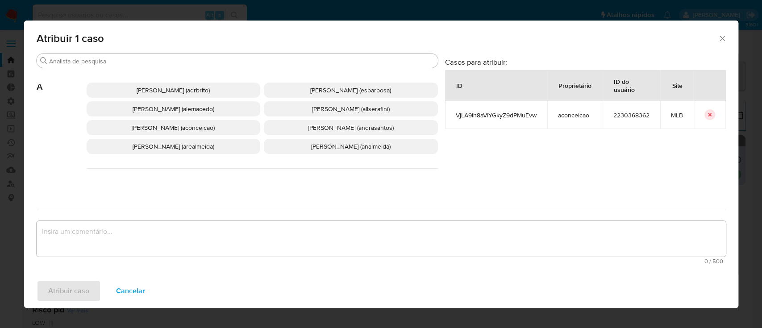
click at [175, 91] on span "Adriano Azeredo Brito (adrbrito)" at bounding box center [173, 90] width 73 height 9
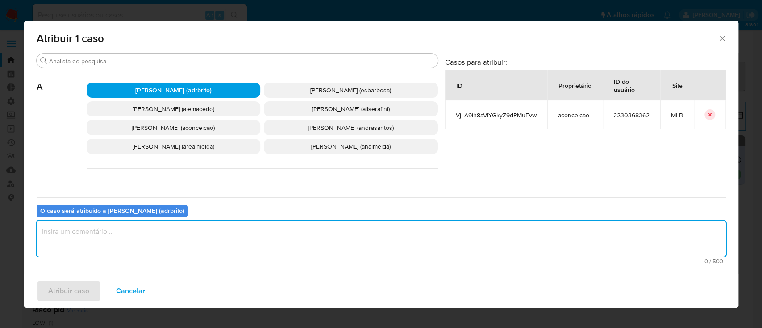
click at [159, 241] on textarea "assign-modal" at bounding box center [381, 239] width 689 height 36
type textarea "ok"
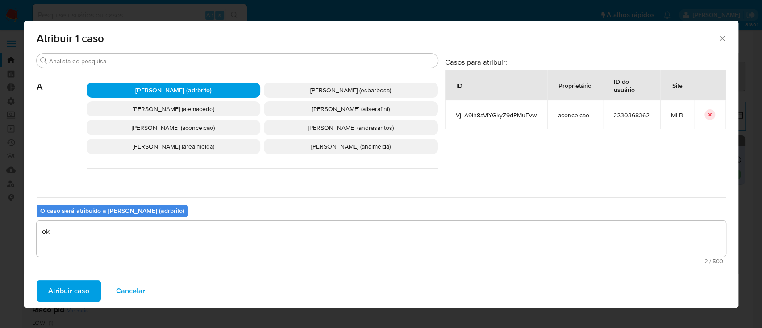
click at [71, 295] on span "Atribuir caso" at bounding box center [68, 291] width 41 height 20
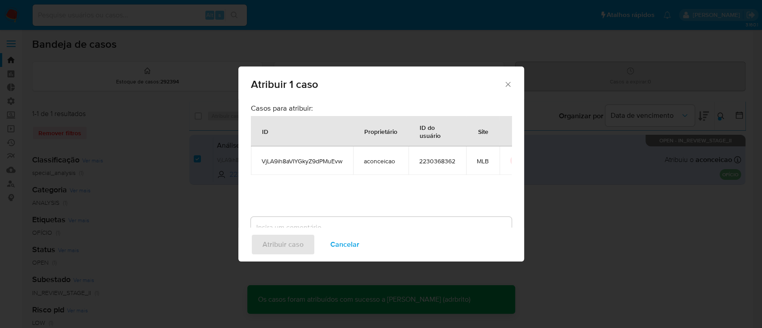
checkbox input "false"
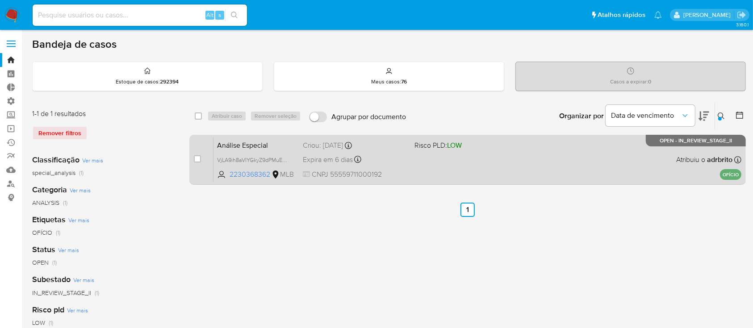
click at [325, 157] on span "Expira em 6 dias" at bounding box center [328, 160] width 50 height 10
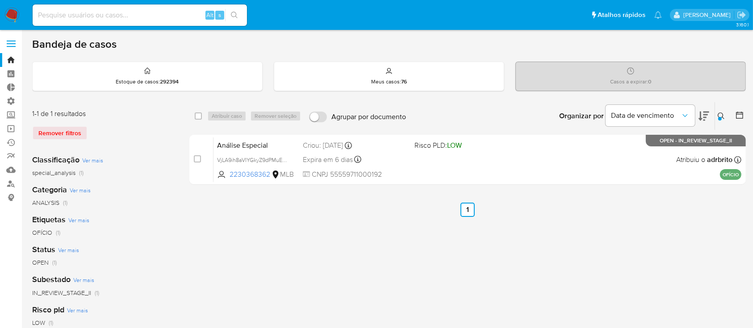
click at [293, 216] on div "select-all-cases-checkbox Atribuir caso Remover seleção Agrupar por documento O…" at bounding box center [467, 298] width 556 height 392
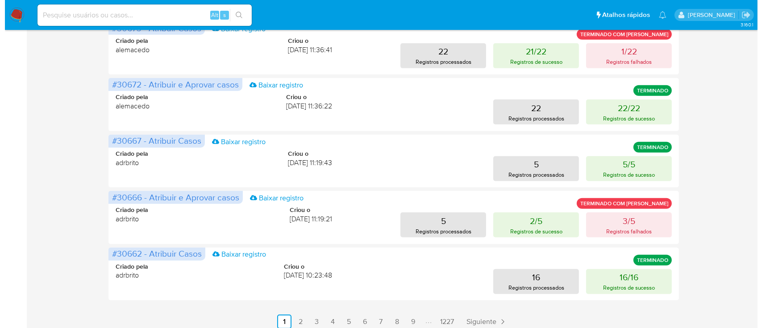
scroll to position [429, 0]
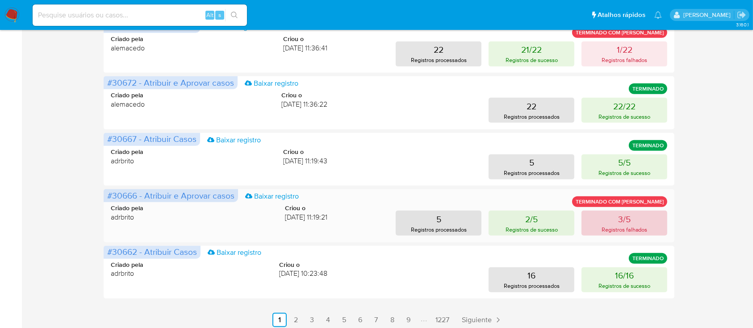
click at [602, 231] on p "Registros falhados" at bounding box center [624, 229] width 46 height 8
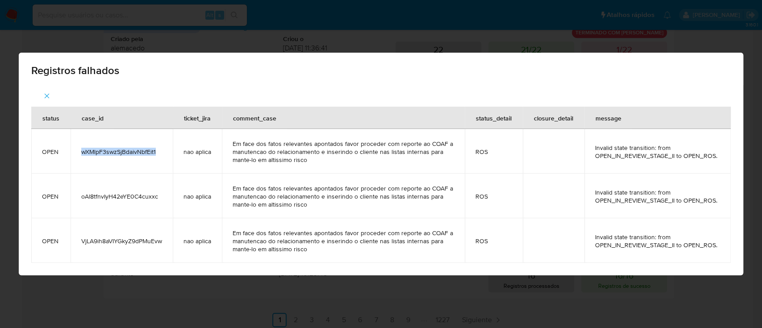
drag, startPoint x: 157, startPoint y: 151, endPoint x: 76, endPoint y: 145, distance: 81.1
click at [76, 145] on td "wXMlpF3swzSjBdaivNbfEit1" at bounding box center [122, 151] width 102 height 45
copy span "wXMlpF3swzSjBdaivNbfEit1"
drag, startPoint x: 159, startPoint y: 194, endPoint x: 79, endPoint y: 190, distance: 80.4
click at [79, 190] on td "oAl8tfnvIyH42eYE0C4cuxxc" at bounding box center [122, 196] width 102 height 45
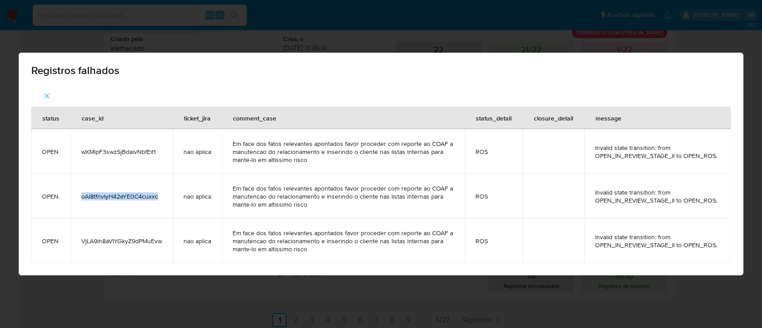
copy span "oAl8tfnvIyH42eYE0C4cuxxc"
drag, startPoint x: 162, startPoint y: 242, endPoint x: 78, endPoint y: 233, distance: 85.3
click at [78, 233] on td "VjLA9ih8aVIYGkyZ9dPMuEvw" at bounding box center [122, 240] width 102 height 45
copy span "VjLA9ih8aVIYGkyZ9dPMuEvw"
click at [314, 60] on div "Registros falhados" at bounding box center [381, 69] width 724 height 33
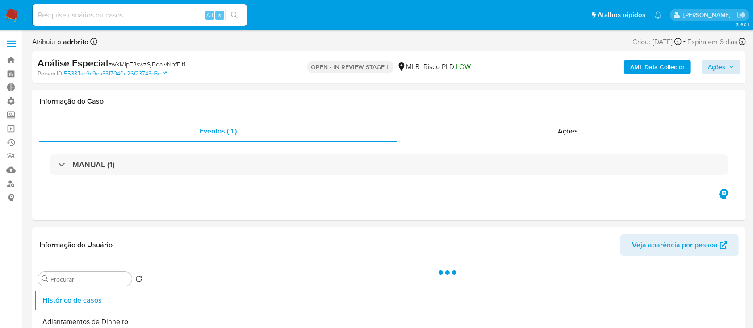
select select "10"
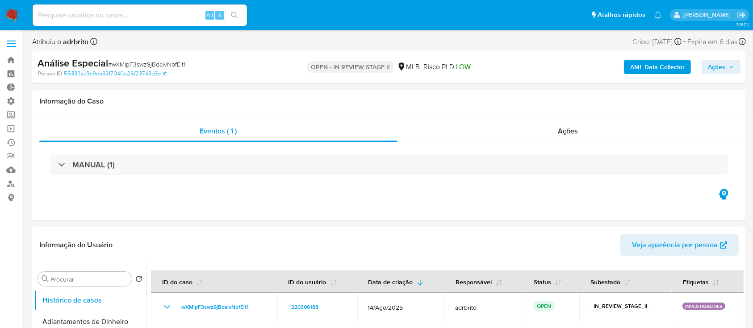
click at [718, 67] on span "Ações" at bounding box center [715, 67] width 17 height 14
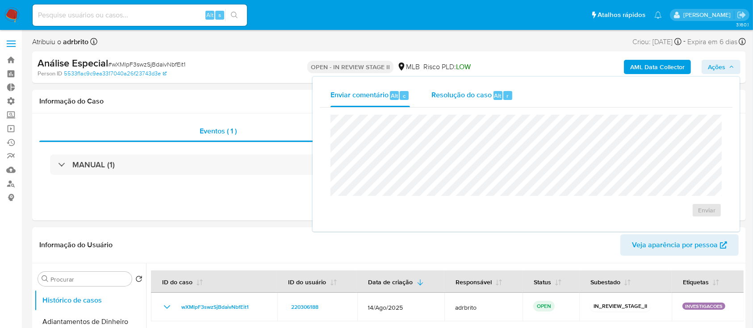
click at [469, 93] on span "Resolução do caso" at bounding box center [461, 95] width 60 height 10
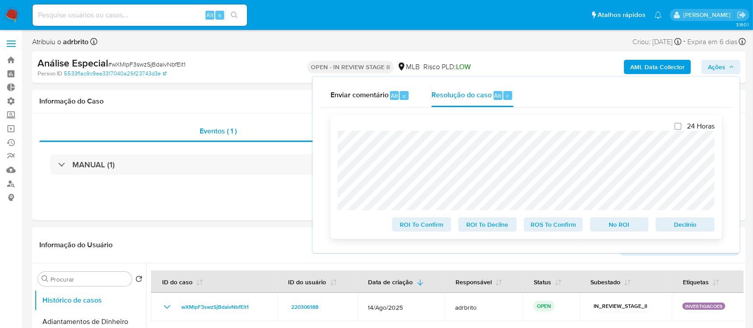
click at [562, 225] on span "ROS To Confirm" at bounding box center [553, 224] width 46 height 12
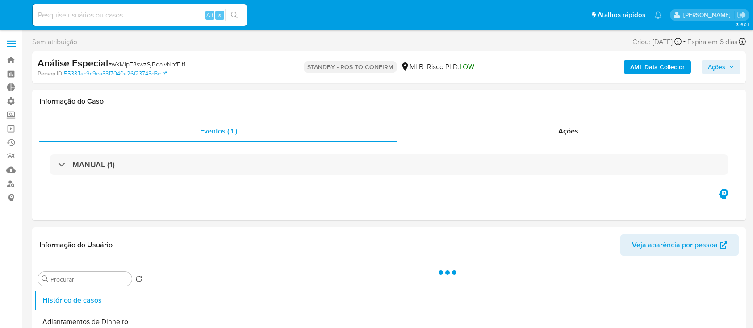
select select "10"
click at [724, 67] on span "Ações" at bounding box center [715, 67] width 17 height 14
select select "10"
click at [716, 62] on span "Ações" at bounding box center [715, 67] width 17 height 14
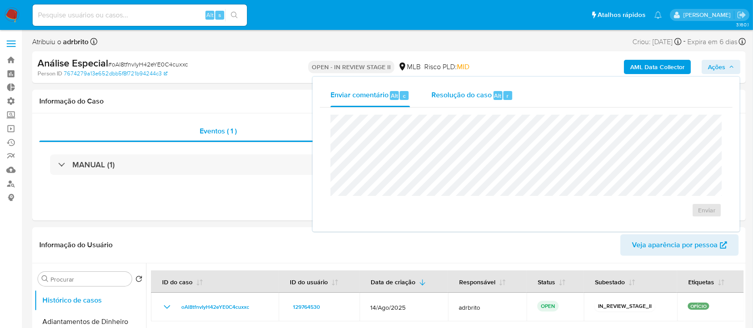
click at [447, 100] on div "Resolução do caso Alt r" at bounding box center [472, 95] width 82 height 23
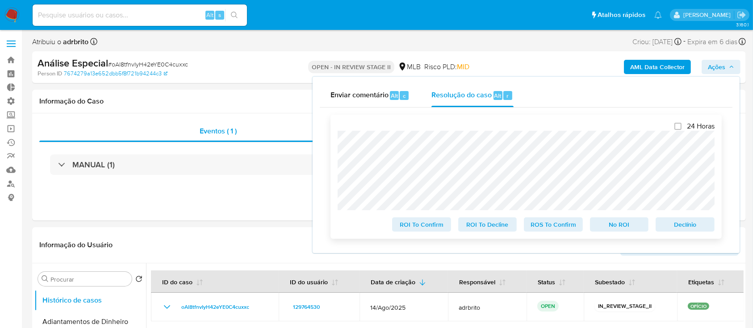
click at [543, 225] on span "ROS To Confirm" at bounding box center [553, 224] width 46 height 12
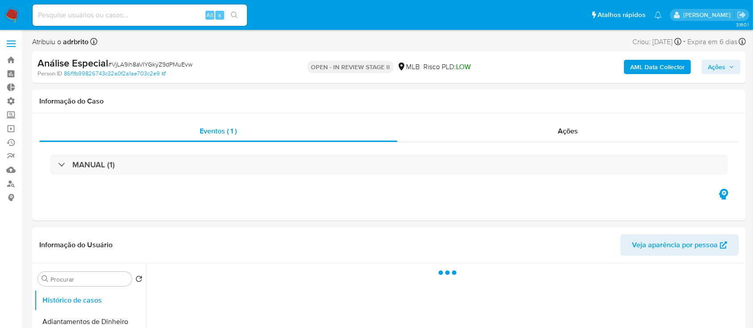
click at [722, 68] on span "Ações" at bounding box center [715, 67] width 17 height 14
select select "10"
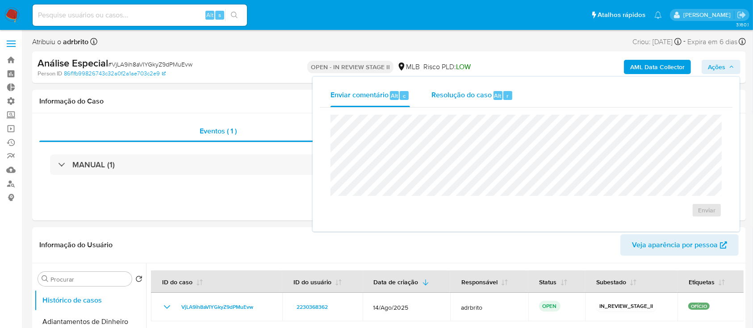
click at [479, 91] on span "Resolução do caso" at bounding box center [461, 95] width 60 height 10
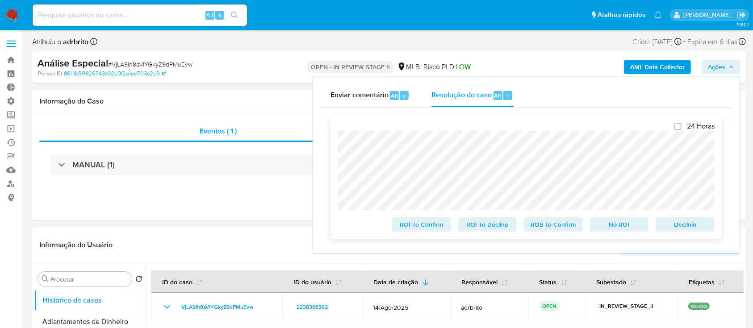
click at [546, 226] on span "ROS To Confirm" at bounding box center [553, 224] width 46 height 12
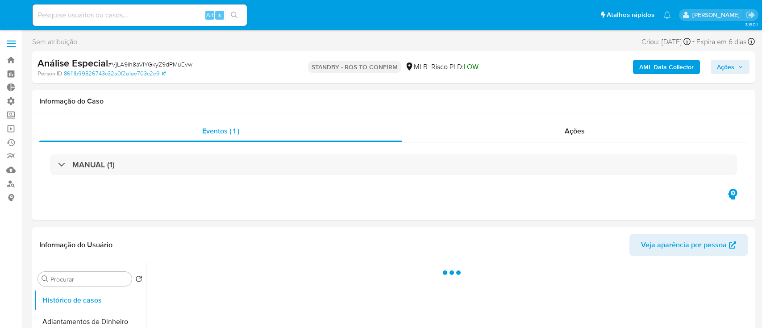
select select "10"
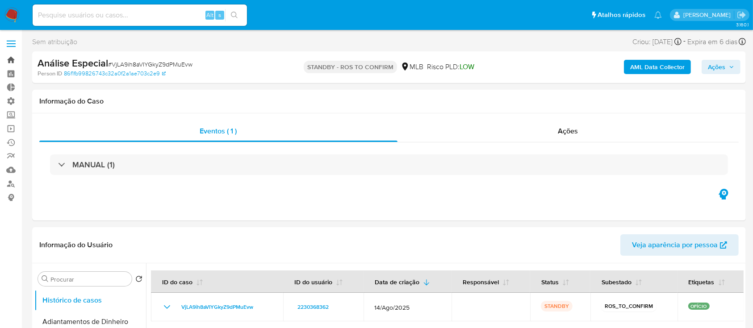
click at [11, 62] on link "Bandeja" at bounding box center [53, 60] width 106 height 14
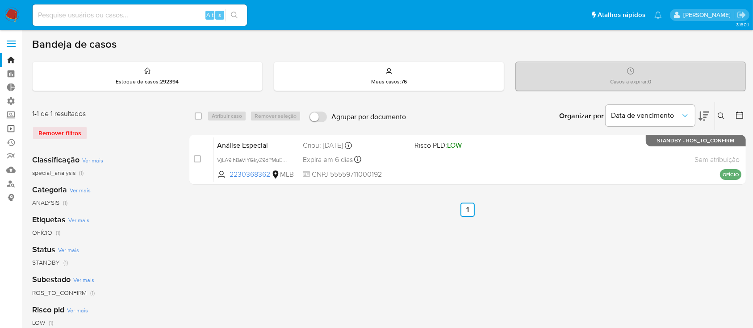
click at [10, 131] on link "Operações em massa" at bounding box center [53, 129] width 106 height 14
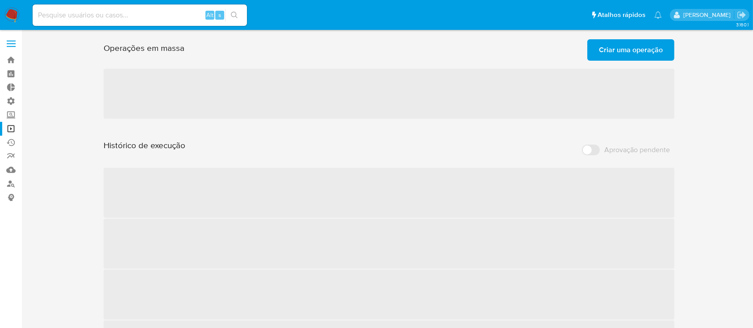
click at [639, 52] on span "Criar uma operação" at bounding box center [631, 50] width 64 height 20
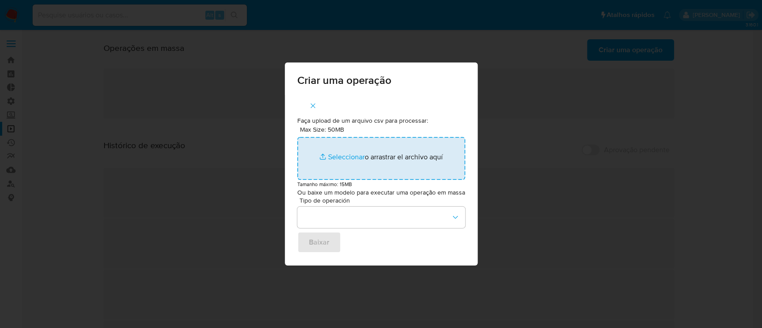
click at [351, 157] on input "Max Size: 50MB Seleccionar archivos" at bounding box center [381, 158] width 168 height 43
type input "C:\fakepath\ASSIGN_AND_CLOSE_CASE (8).csv"
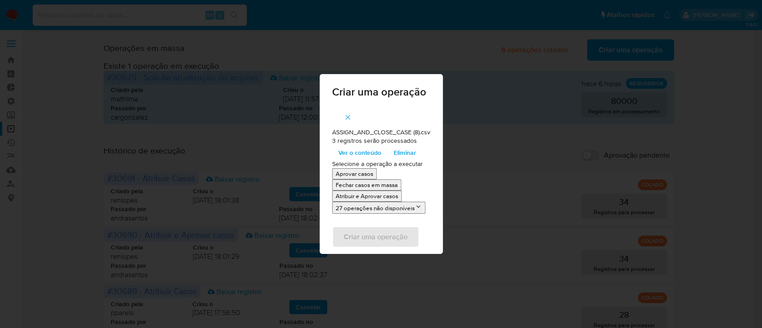
click at [361, 196] on p "Atribuir e Aprovar casos" at bounding box center [367, 196] width 62 height 8
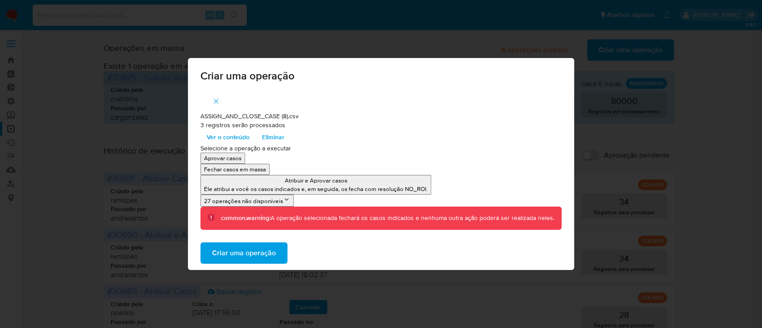
click at [248, 256] on span "Criar uma operação" at bounding box center [244, 253] width 64 height 20
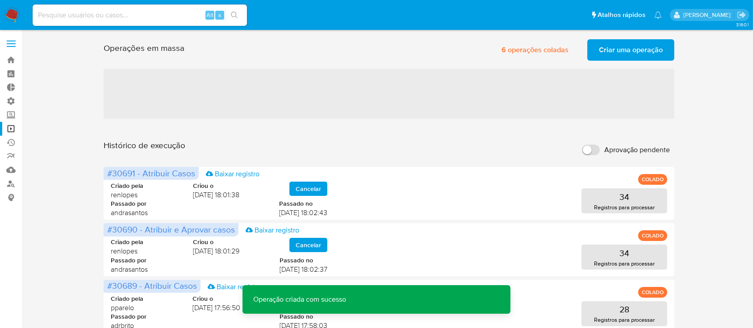
click at [628, 52] on span "Criar uma operação" at bounding box center [631, 50] width 64 height 20
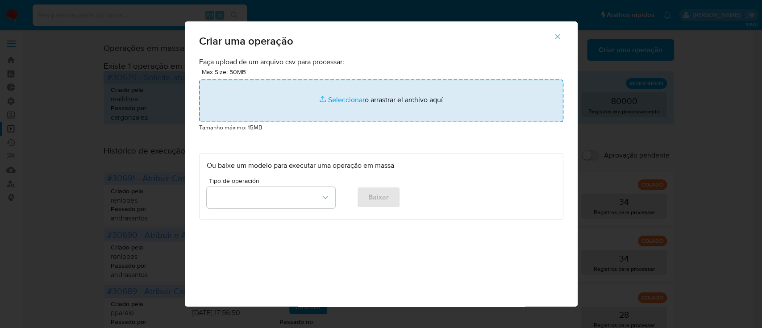
click at [342, 108] on input "file" at bounding box center [381, 100] width 364 height 43
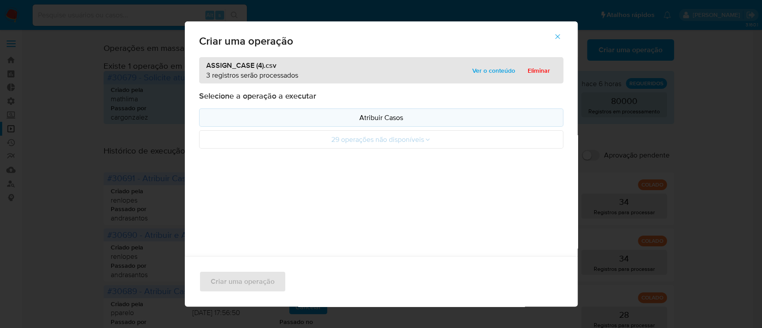
click at [366, 118] on p "Atribuir Casos" at bounding box center [381, 117] width 349 height 10
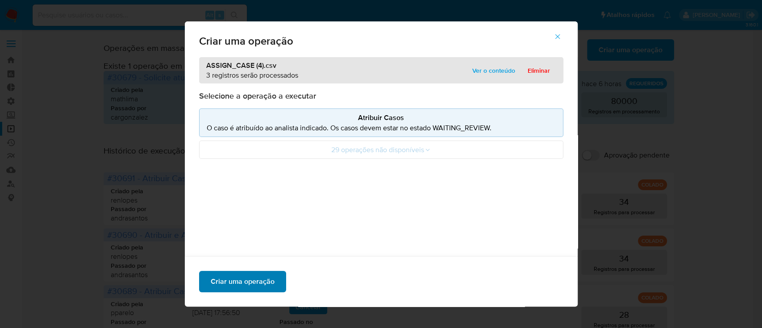
click at [237, 283] on span "Criar uma operação" at bounding box center [243, 282] width 64 height 20
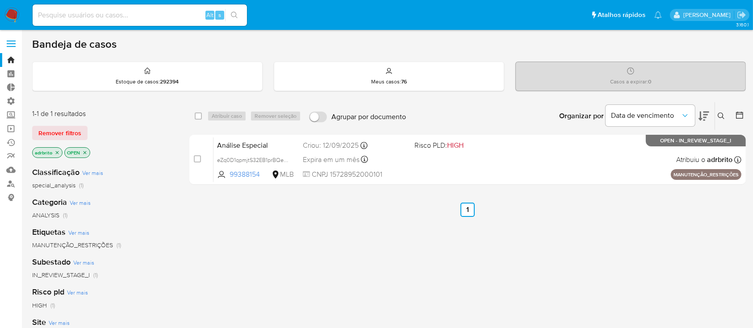
click at [57, 151] on icon "close-filter" at bounding box center [57, 152] width 3 height 3
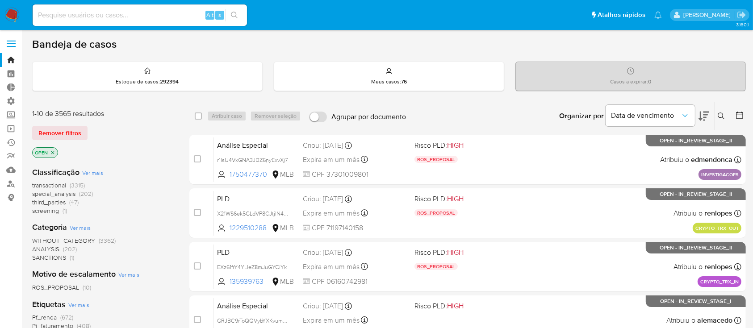
click at [740, 112] on icon at bounding box center [739, 115] width 9 height 9
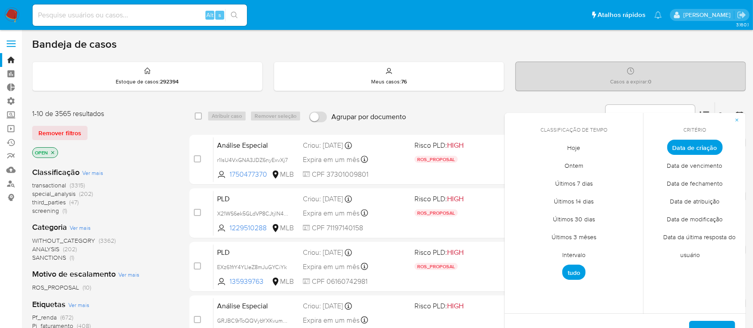
click at [574, 258] on span "Intervalo" at bounding box center [574, 255] width 42 height 18
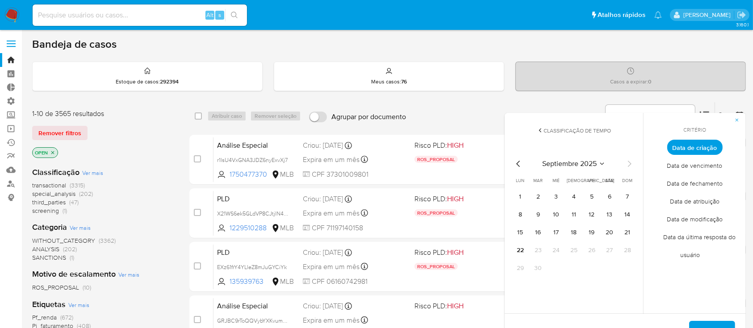
click at [520, 166] on icon "Mes anterior" at bounding box center [518, 163] width 11 height 11
click at [596, 195] on button "1" at bounding box center [591, 197] width 14 height 14
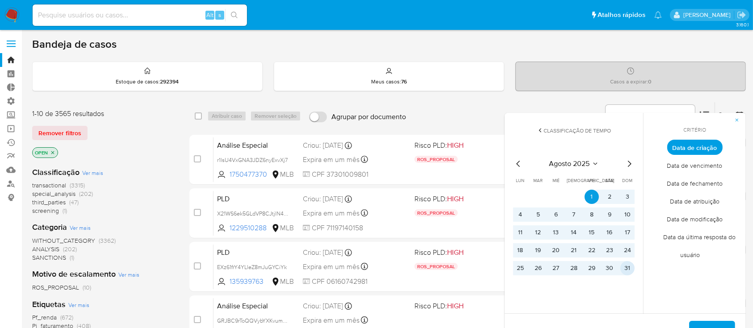
click at [628, 264] on button "31" at bounding box center [627, 268] width 14 height 14
click at [704, 322] on span "Aplicar" at bounding box center [711, 332] width 23 height 20
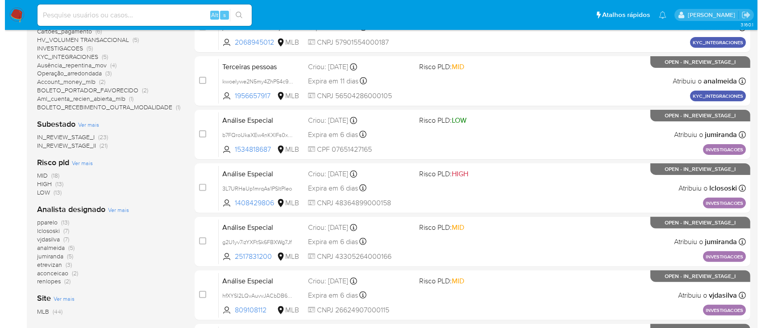
scroll to position [240, 0]
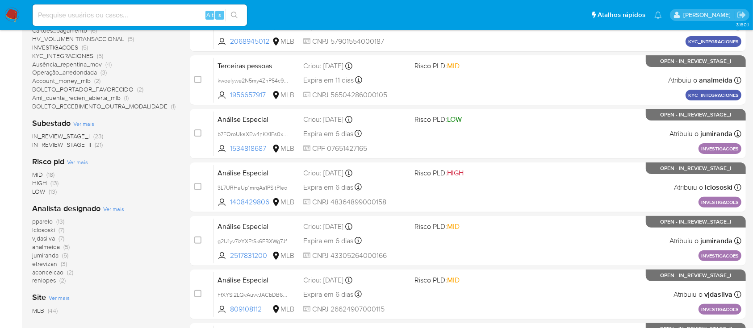
click at [113, 208] on span "Ver mais" at bounding box center [113, 209] width 21 height 8
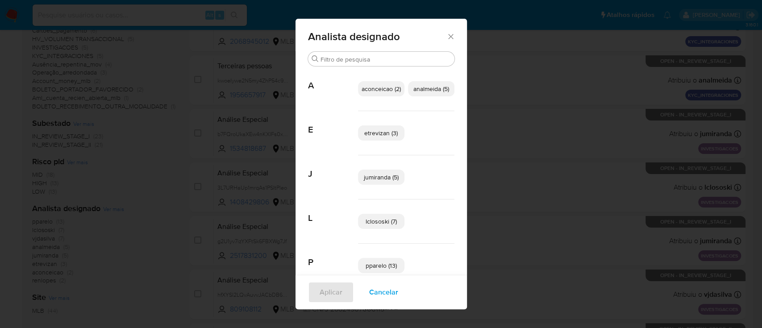
click at [385, 91] on span "aconceicao (2)" at bounding box center [381, 88] width 39 height 9
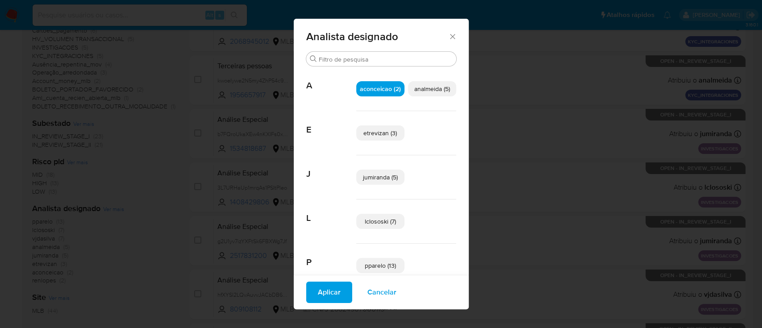
click at [320, 291] on span "Aplicar" at bounding box center [329, 293] width 23 height 20
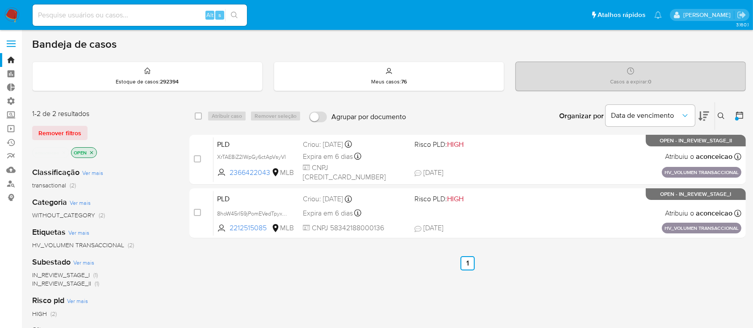
click at [739, 112] on icon at bounding box center [739, 115] width 9 height 9
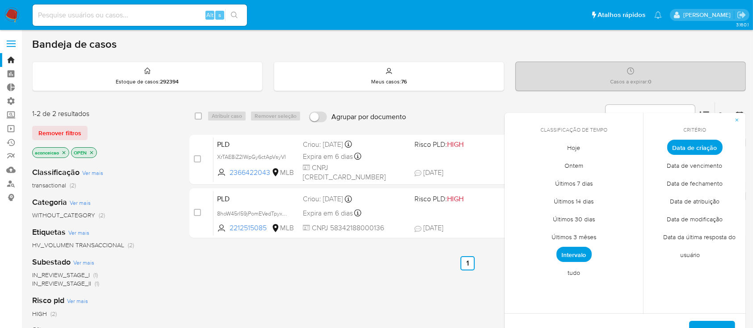
click at [574, 274] on span "tudo" at bounding box center [573, 273] width 31 height 18
click at [716, 322] on span "Aplicar" at bounding box center [711, 332] width 23 height 20
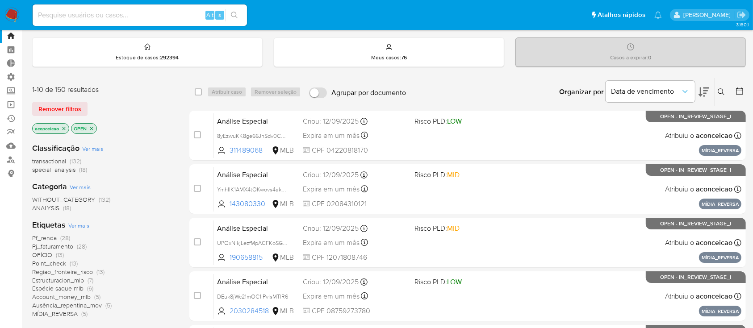
scroll to position [23, 0]
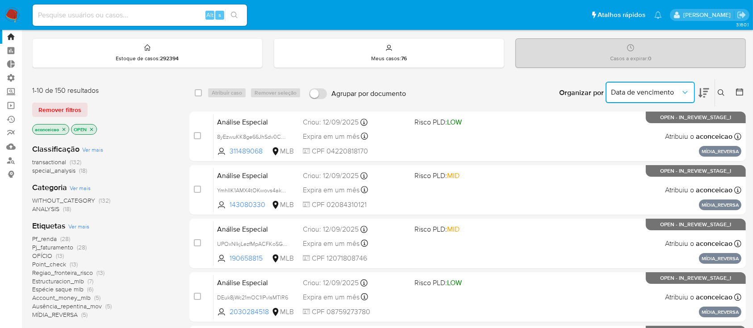
click at [679, 91] on span "Data de vencimento" at bounding box center [646, 92] width 70 height 9
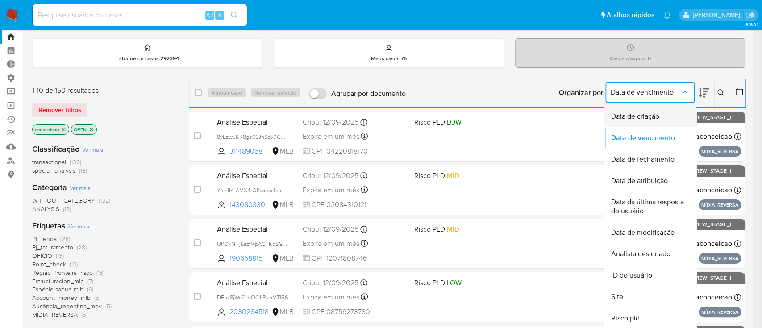
click at [657, 110] on div "Data de criação" at bounding box center [647, 116] width 73 height 21
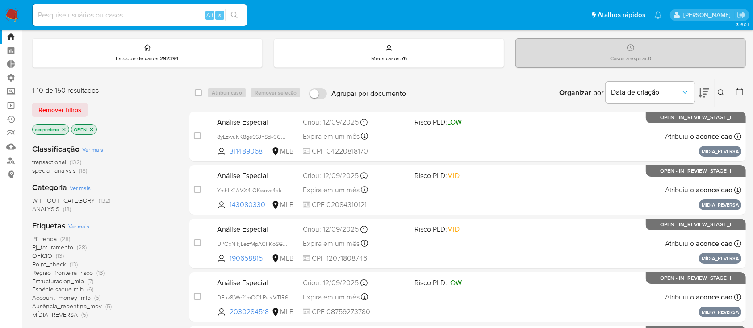
click at [705, 90] on icon at bounding box center [703, 92] width 11 height 9
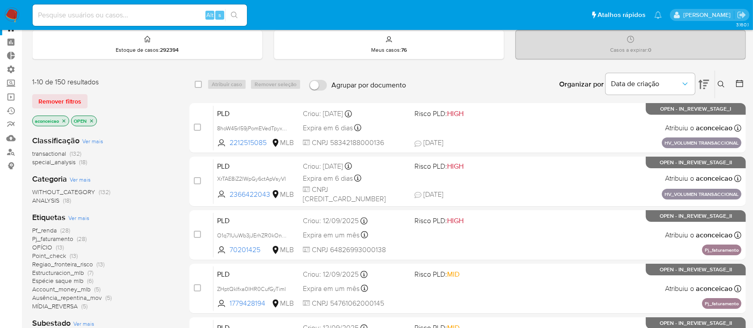
scroll to position [28, 0]
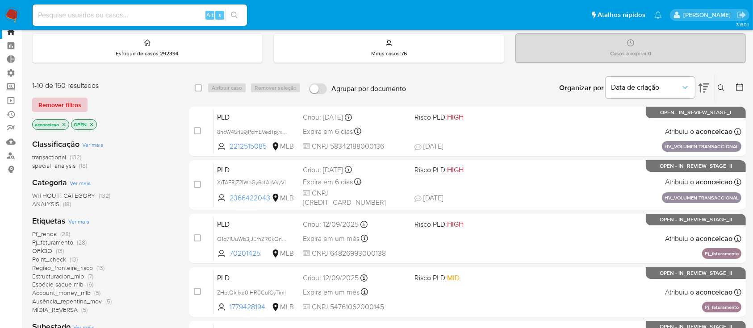
click at [74, 105] on span "Remover filtros" at bounding box center [59, 105] width 43 height 12
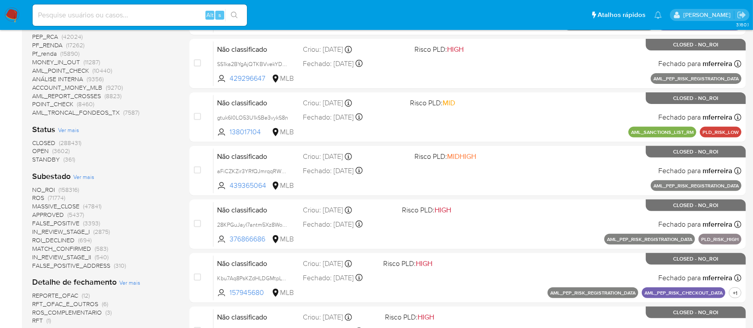
scroll to position [309, 0]
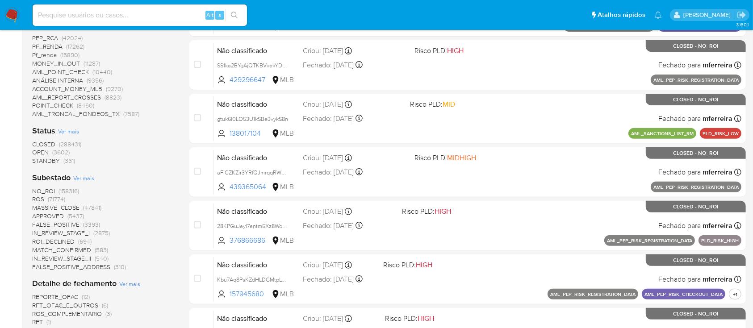
click at [48, 159] on span "STANDBY" at bounding box center [46, 160] width 28 height 9
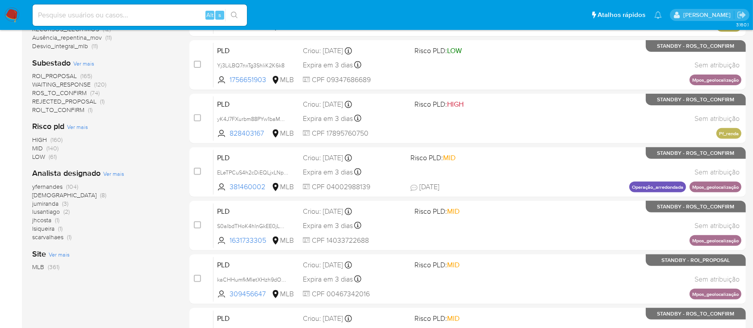
click at [77, 80] on span "WAITING_RESPONSE" at bounding box center [61, 84] width 58 height 9
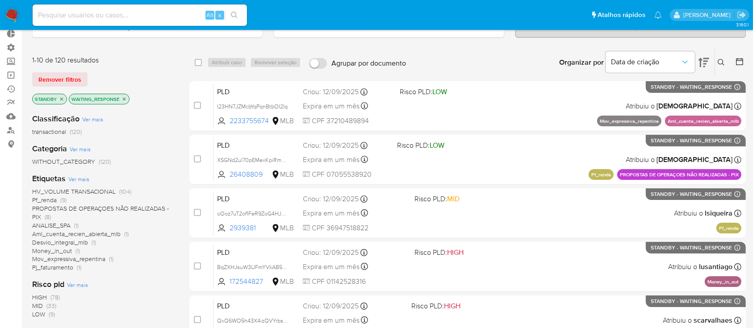
scroll to position [60, 0]
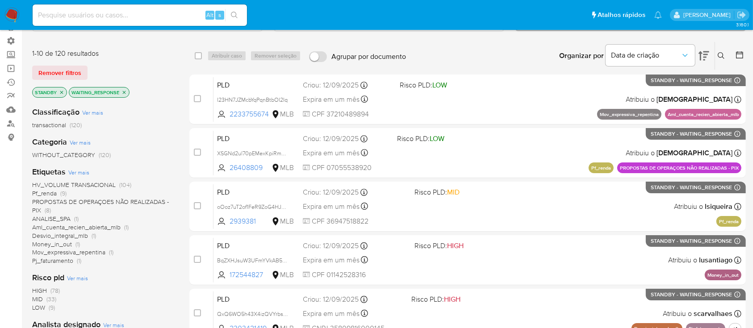
click at [125, 90] on icon "close-filter" at bounding box center [123, 92] width 5 height 5
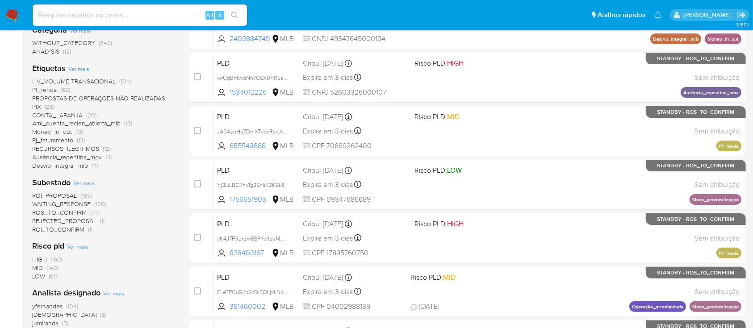
scroll to position [196, 0]
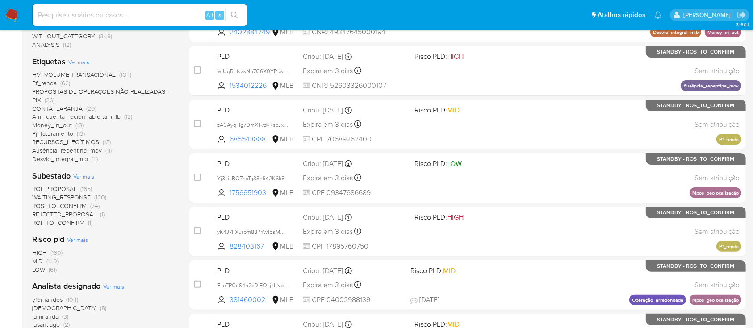
click at [69, 212] on span "REJECTED_PROPOSAL" at bounding box center [64, 214] width 64 height 9
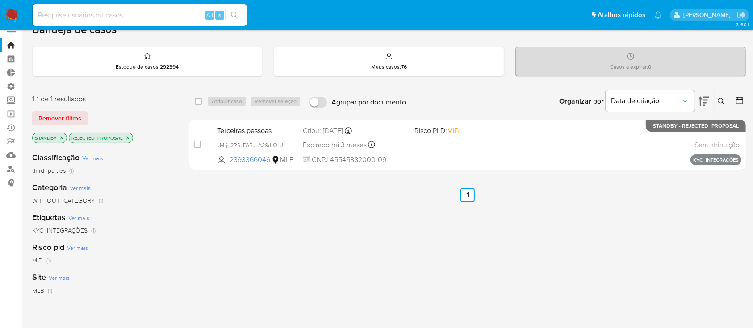
scroll to position [17, 0]
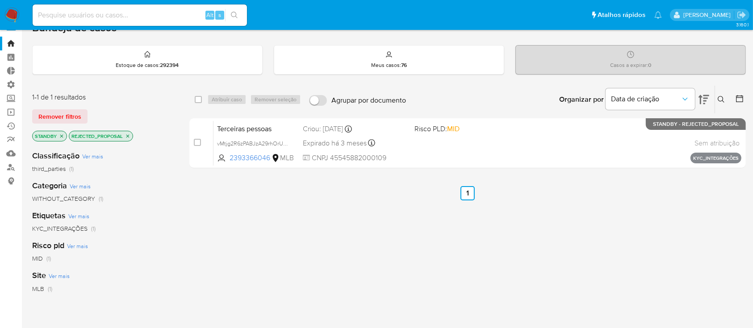
click at [127, 133] on icon "close-filter" at bounding box center [127, 135] width 5 height 5
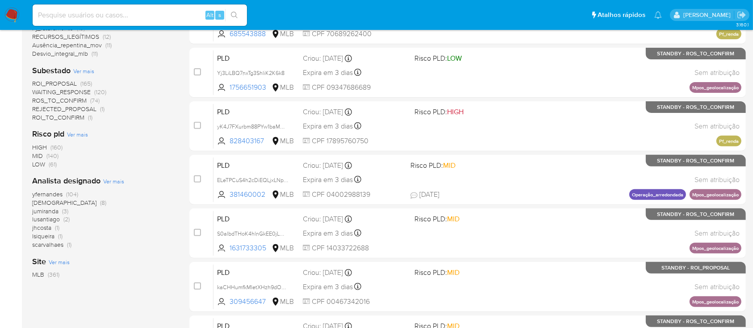
scroll to position [302, 0]
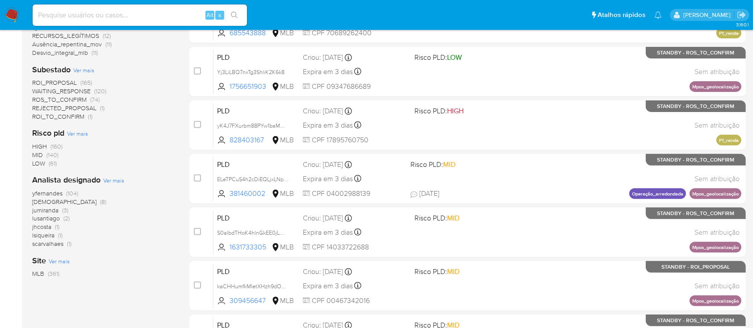
click at [63, 97] on span "ROS_TO_CONFIRM" at bounding box center [59, 99] width 54 height 9
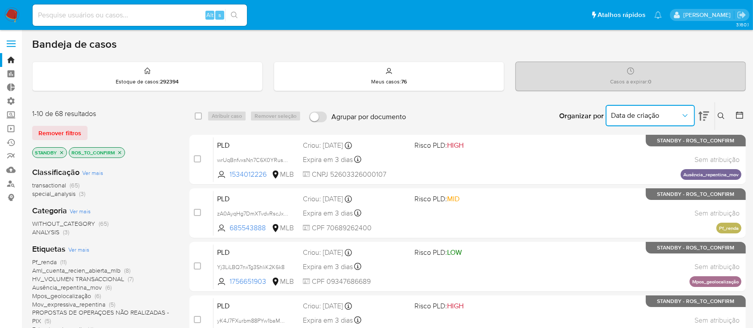
click at [684, 113] on icon "Organizar por" at bounding box center [684, 115] width 9 height 9
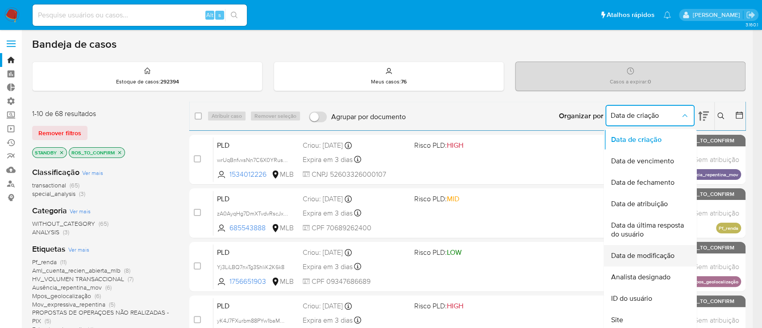
click at [646, 252] on span "Data de modificação" at bounding box center [642, 255] width 63 height 9
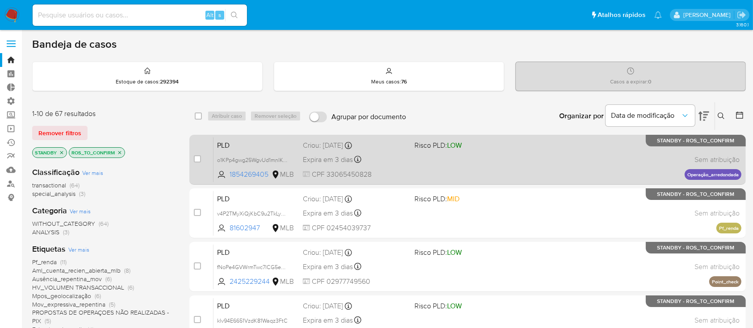
click at [334, 156] on span "Expira em 3 dias" at bounding box center [328, 160] width 50 height 10
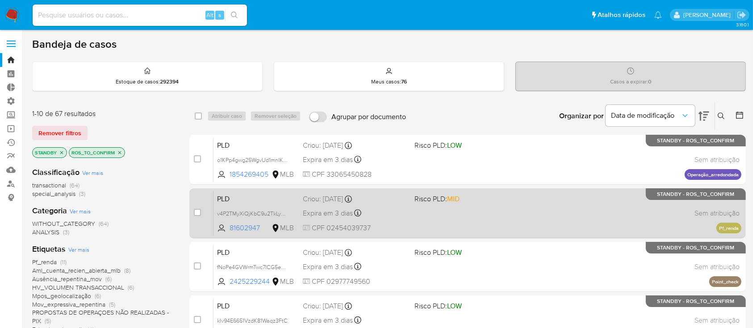
click at [342, 218] on div "Expira em 3 dias Expira em 26/09/2025 00:18:09" at bounding box center [355, 213] width 104 height 12
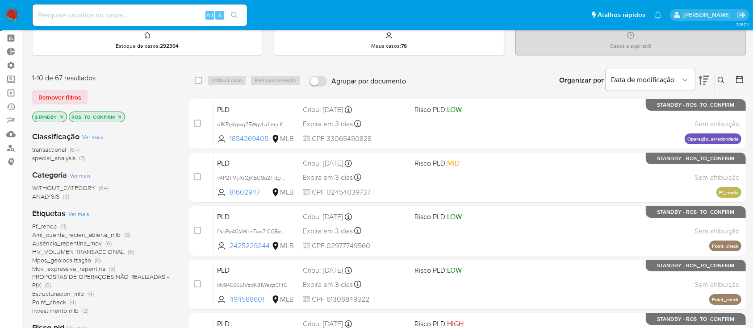
scroll to position [36, 0]
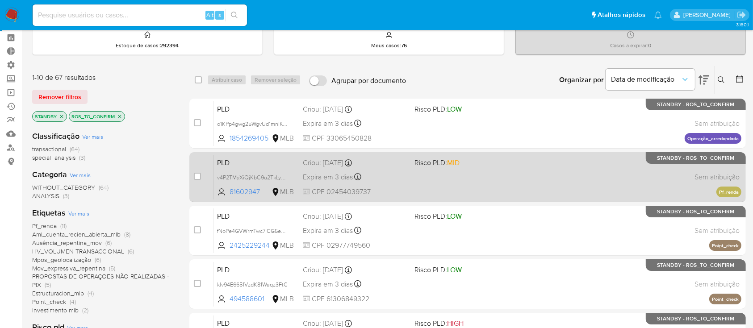
click at [325, 179] on span "Expira em 3 dias" at bounding box center [328, 177] width 50 height 10
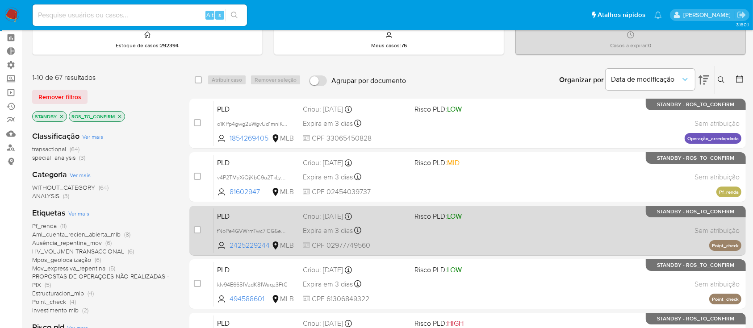
click at [342, 229] on span "Expira em 3 dias" at bounding box center [328, 231] width 50 height 10
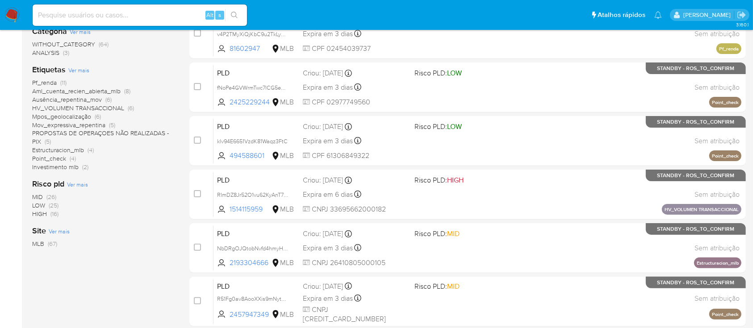
scroll to position [179, 0]
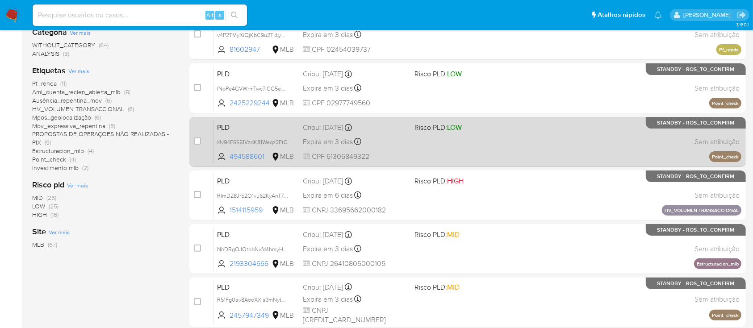
click at [325, 146] on div "Expira em 3 dias Expira em 26/09/2025 00:24:54" at bounding box center [355, 142] width 104 height 12
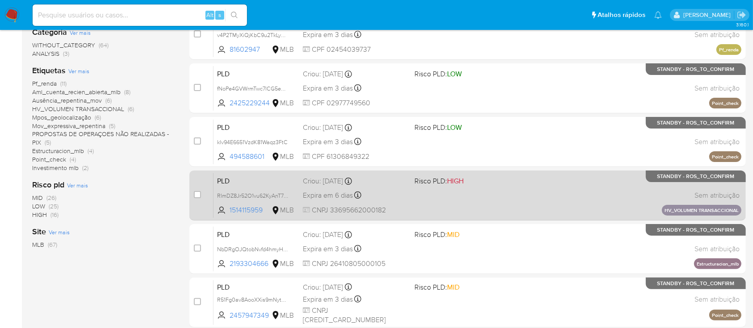
click at [330, 191] on span "Expira em 6 dias" at bounding box center [328, 196] width 50 height 10
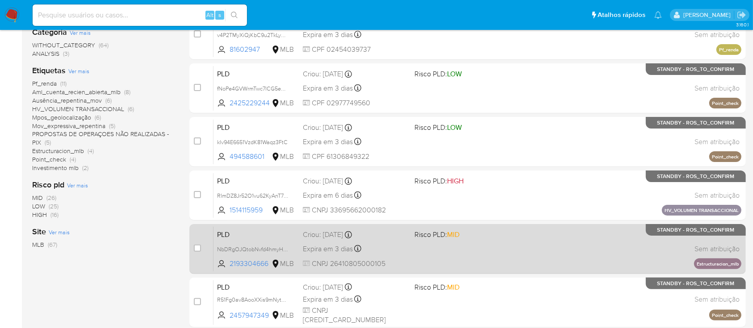
click at [347, 245] on span "Expira em 3 dias" at bounding box center [328, 249] width 50 height 10
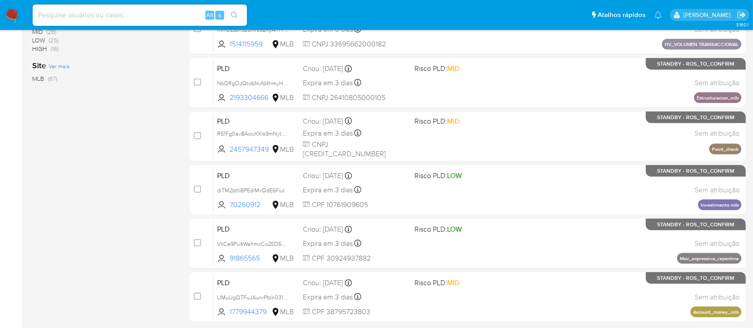
scroll to position [377, 0]
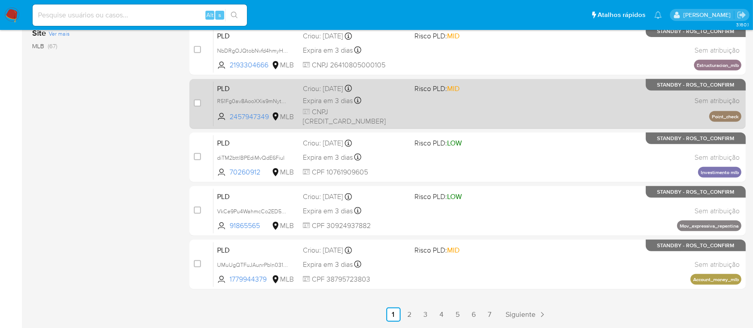
click at [328, 105] on span "Expira em 3 dias" at bounding box center [328, 101] width 50 height 10
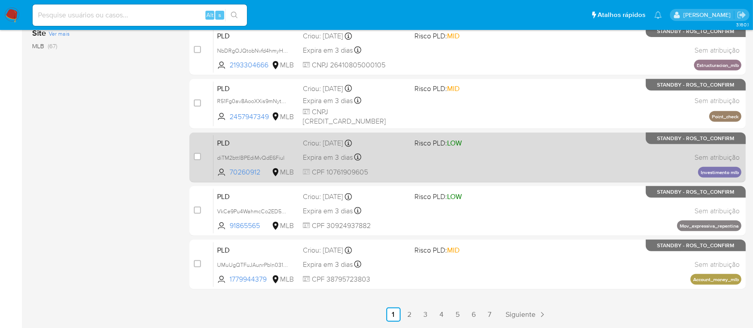
click at [332, 160] on span "Expira em 3 dias" at bounding box center [328, 158] width 50 height 10
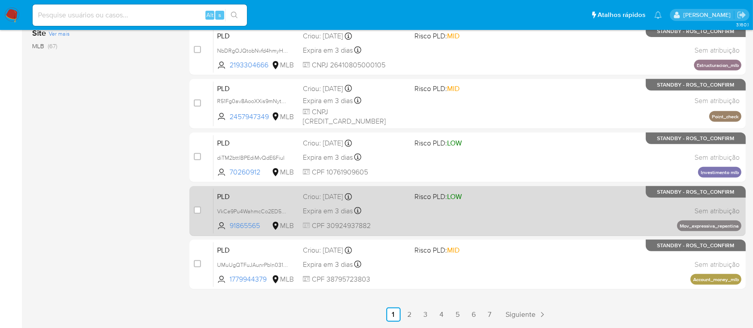
click at [342, 212] on span "Expira em 3 dias" at bounding box center [328, 211] width 50 height 10
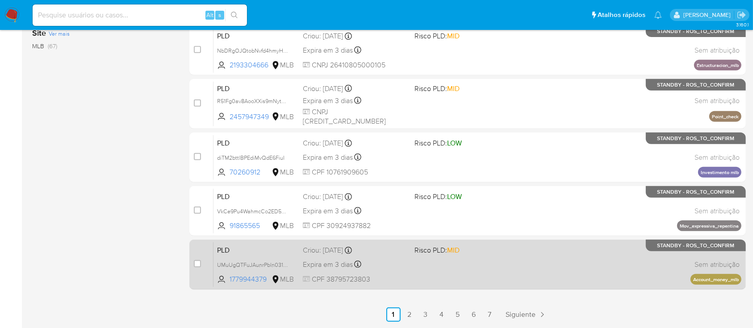
click at [335, 260] on span "Expira em 3 dias" at bounding box center [328, 265] width 50 height 10
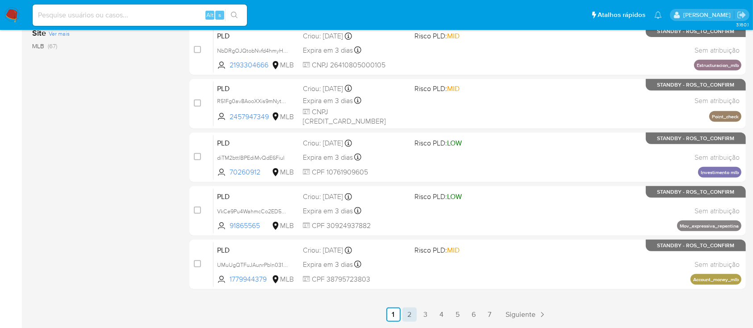
click at [413, 311] on link "2" at bounding box center [409, 315] width 14 height 14
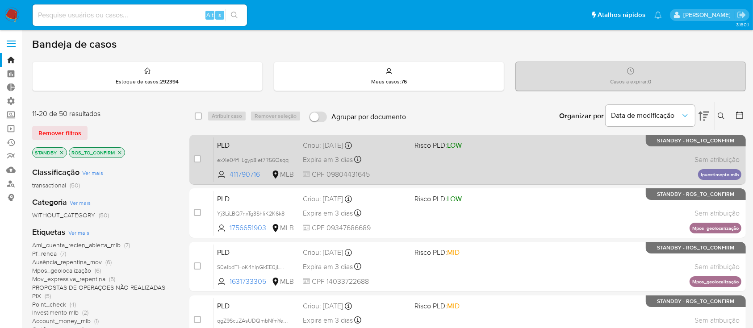
click at [323, 157] on span "Expira em 3 dias" at bounding box center [328, 160] width 50 height 10
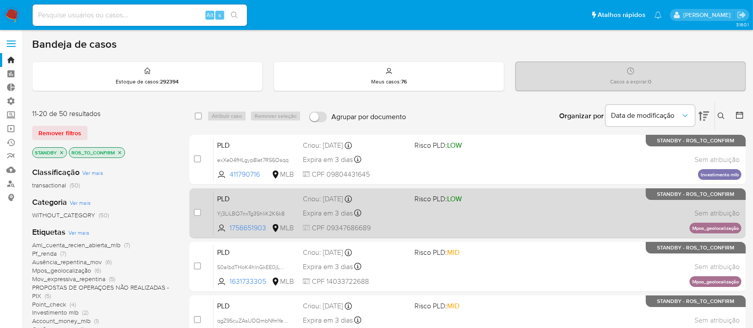
click at [335, 211] on span "Expira em 3 dias" at bounding box center [328, 213] width 50 height 10
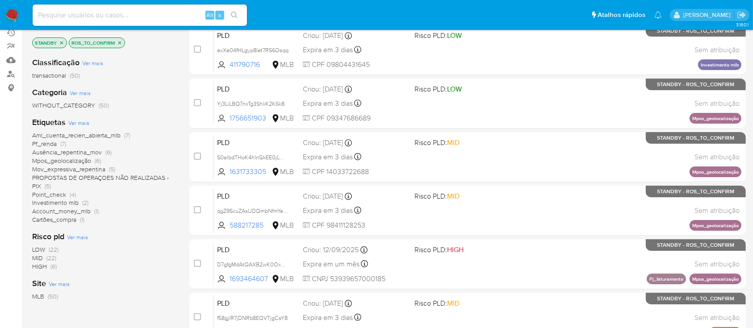
scroll to position [111, 0]
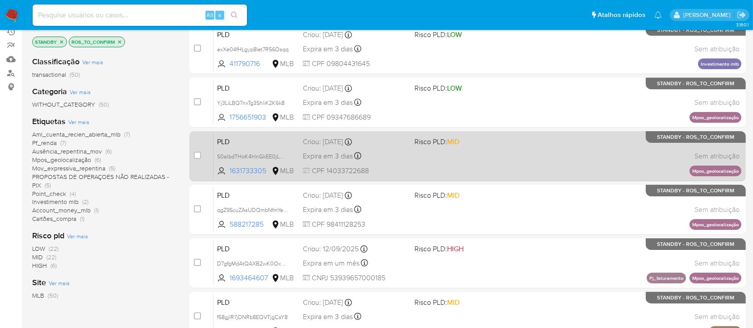
click at [339, 153] on span "Expira em 3 dias" at bounding box center [328, 156] width 50 height 10
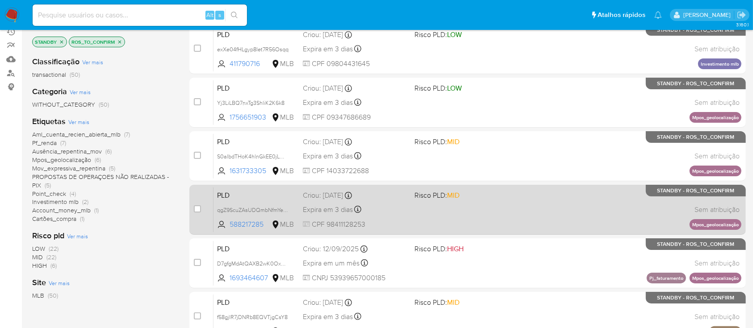
click at [336, 212] on span "Expira em 3 dias" at bounding box center [328, 210] width 50 height 10
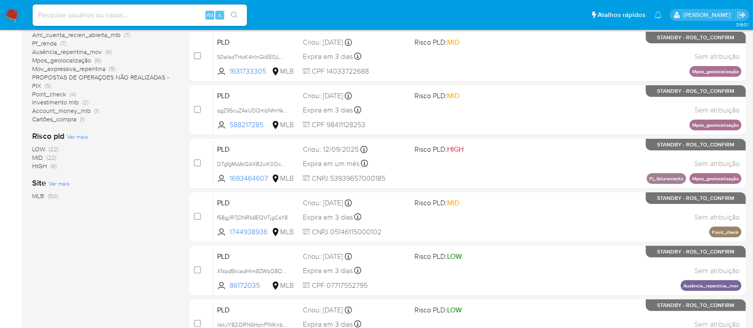
scroll to position [208, 0]
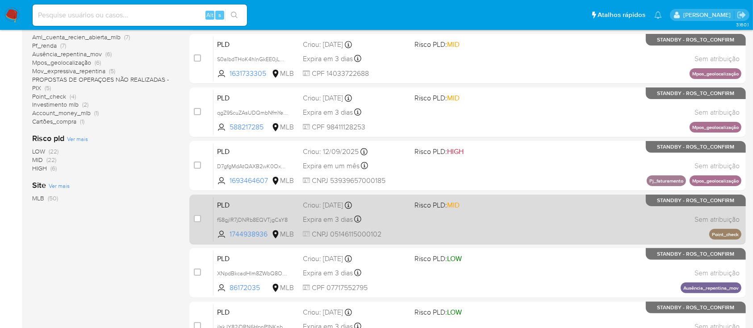
click at [334, 223] on span "Expira em 3 dias" at bounding box center [328, 220] width 50 height 10
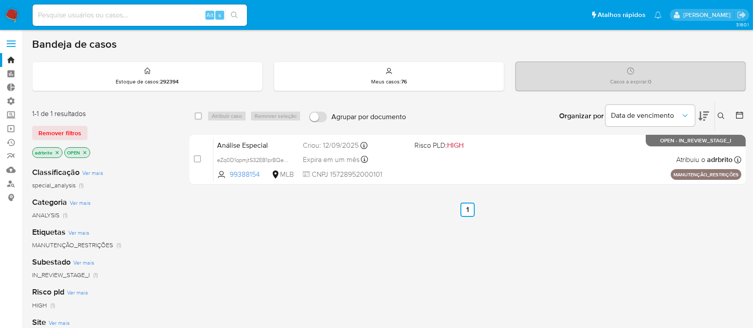
click at [718, 113] on icon at bounding box center [720, 115] width 7 height 7
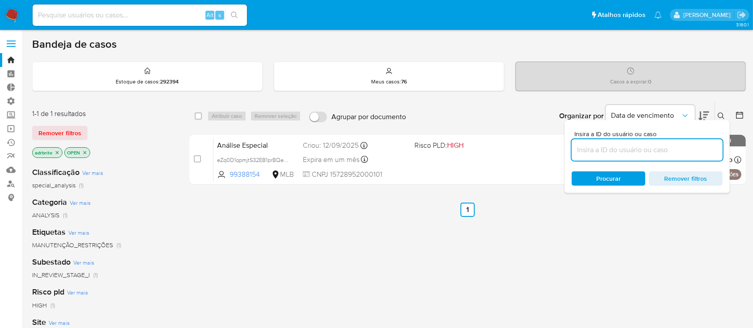
click at [654, 150] on input at bounding box center [646, 150] width 151 height 12
type input "oAl8tfnvIyH42eYE0C4cuxxc"
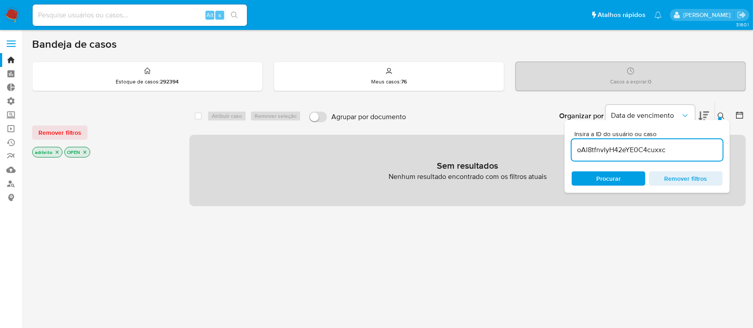
click at [718, 118] on div at bounding box center [720, 119] width 4 height 4
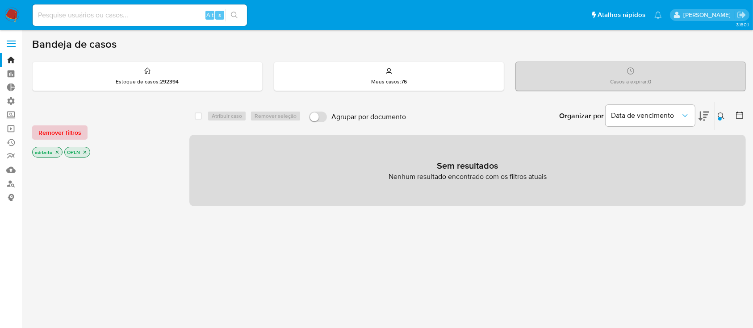
click at [66, 135] on span "Remover filtros" at bounding box center [59, 132] width 43 height 12
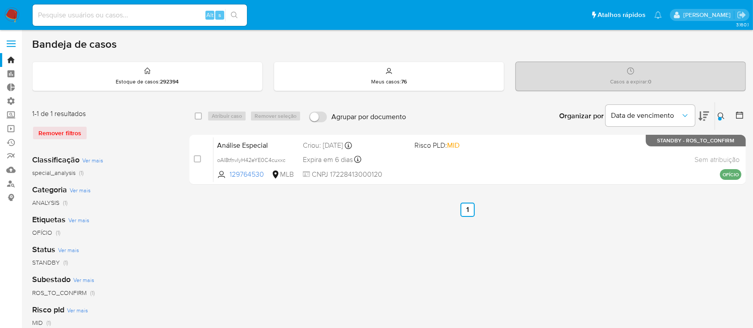
click at [383, 237] on div "select-all-cases-checkbox Atribuir caso Remover seleção Agrupar por documento O…" at bounding box center [467, 298] width 556 height 392
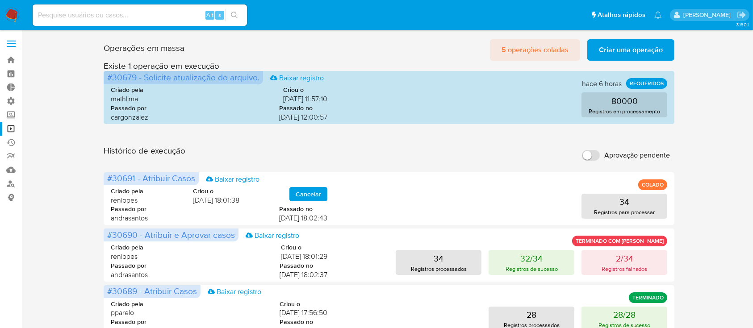
click at [538, 44] on span "5 operações coladas" at bounding box center [534, 50] width 67 height 20
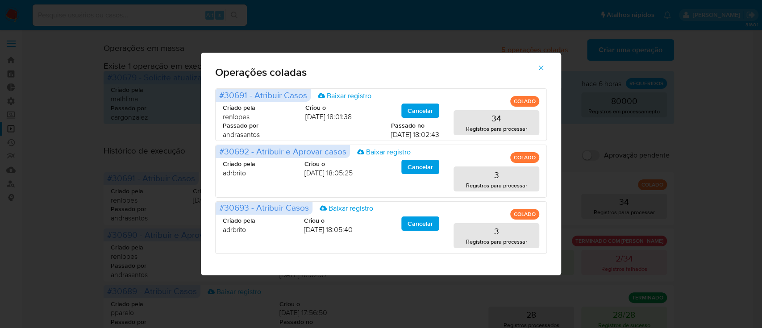
click at [539, 66] on icon "button" at bounding box center [541, 68] width 8 height 8
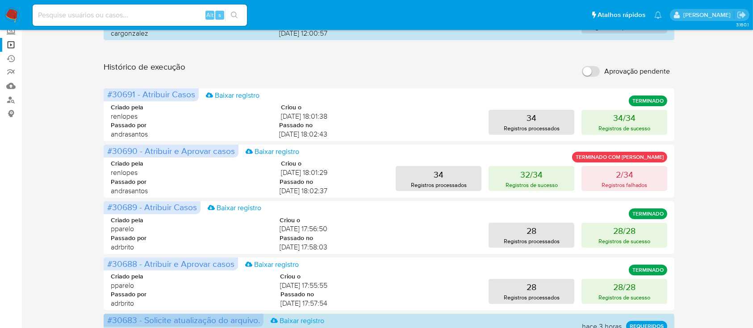
scroll to position [87, 0]
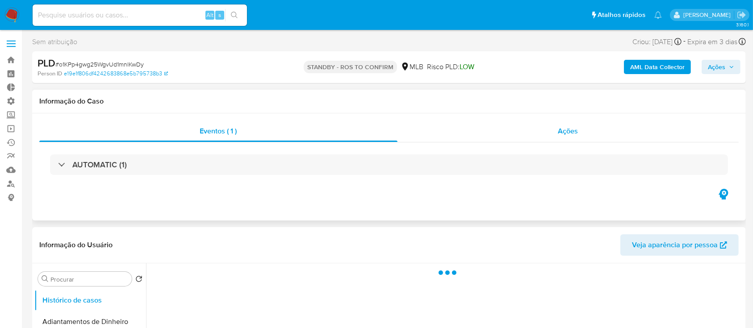
click at [572, 131] on span "Ações" at bounding box center [568, 131] width 20 height 10
select select "10"
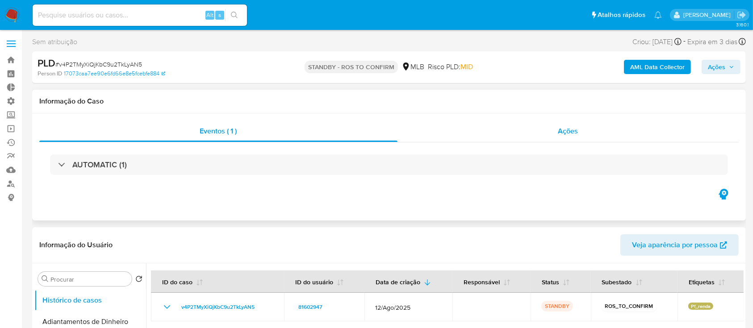
click at [573, 125] on div "Ações" at bounding box center [567, 131] width 341 height 21
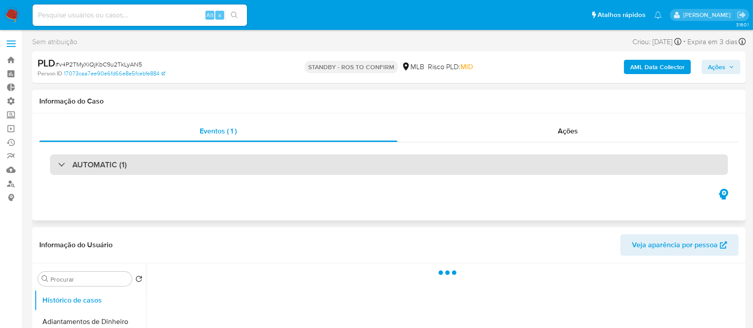
select select "10"
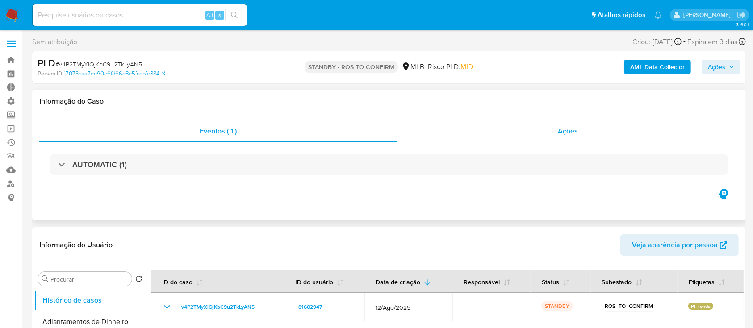
click at [567, 135] on span "Ações" at bounding box center [568, 131] width 20 height 10
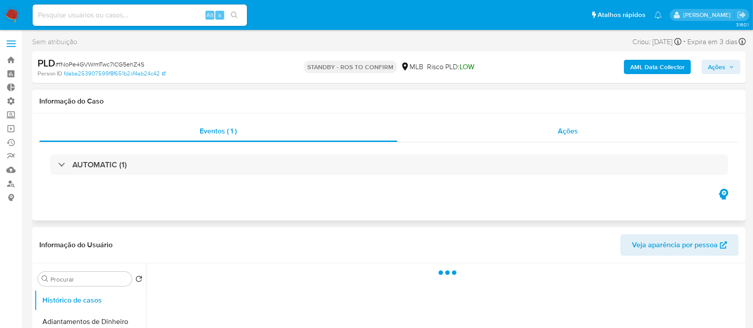
select select "10"
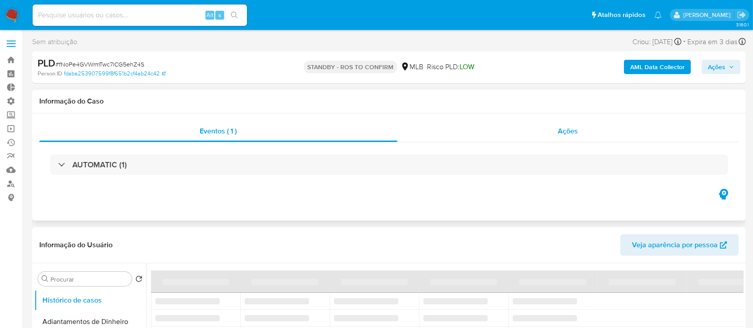
click at [564, 133] on span "Ações" at bounding box center [568, 131] width 20 height 10
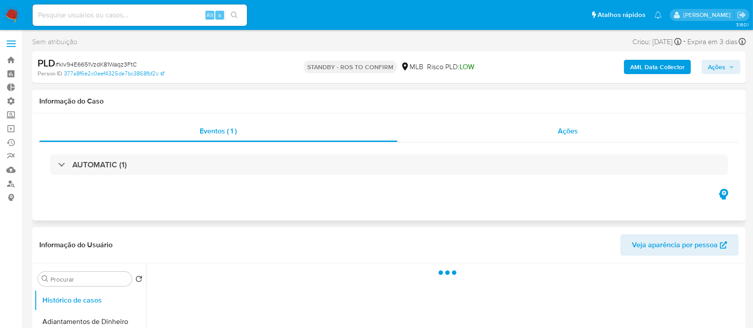
select select "10"
click at [569, 129] on span "Ações" at bounding box center [568, 131] width 20 height 10
click at [573, 131] on span "Ações" at bounding box center [568, 131] width 20 height 10
select select "10"
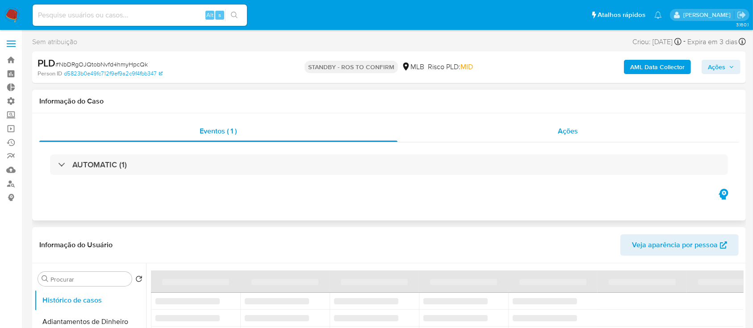
click at [567, 132] on span "Ações" at bounding box center [568, 131] width 20 height 10
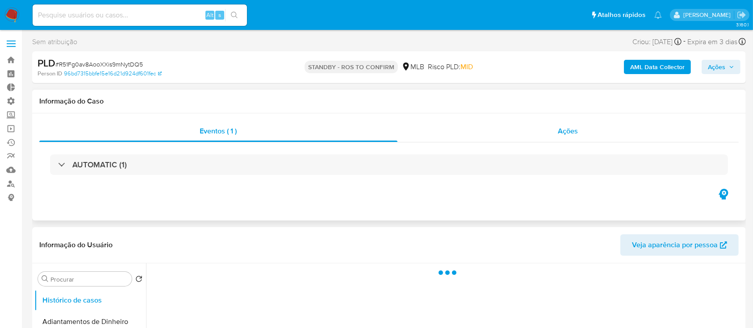
select select "10"
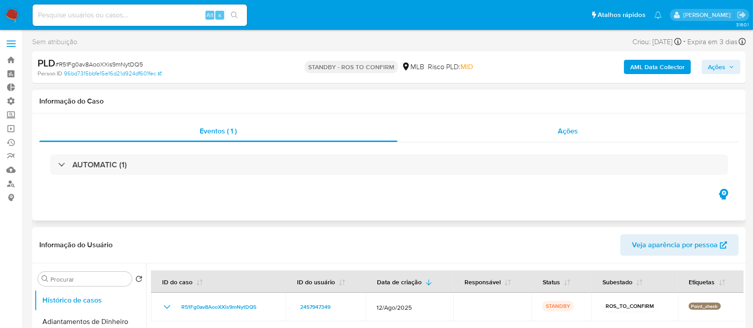
click at [571, 131] on span "Ações" at bounding box center [568, 131] width 20 height 10
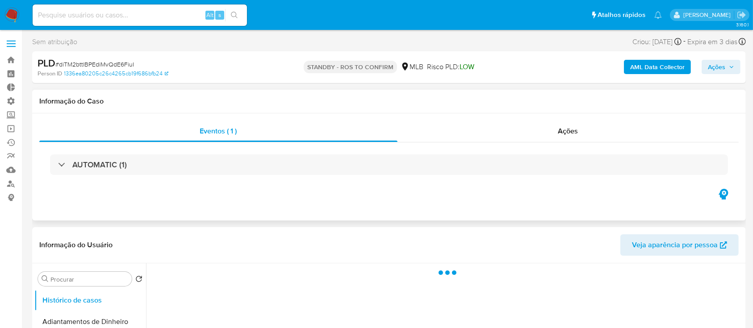
select select "10"
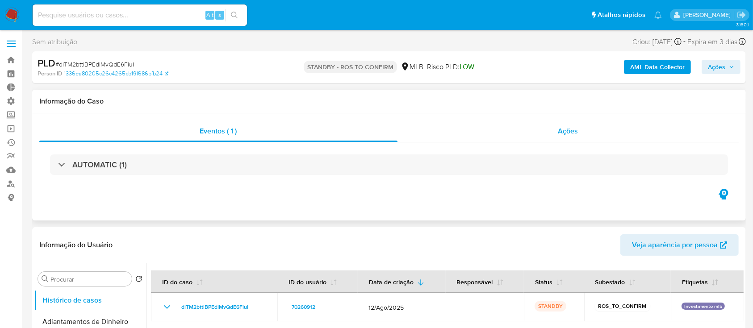
click at [573, 130] on span "Ações" at bounding box center [568, 131] width 20 height 10
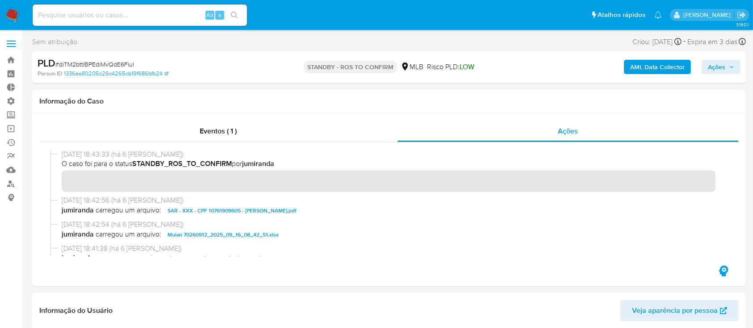
click at [93, 61] on span "# diTM2bttlBPEdiMvQdE6FiuI" at bounding box center [94, 64] width 79 height 9
copy span "diTM2bttlBPEdiMvQdE6FiuI"
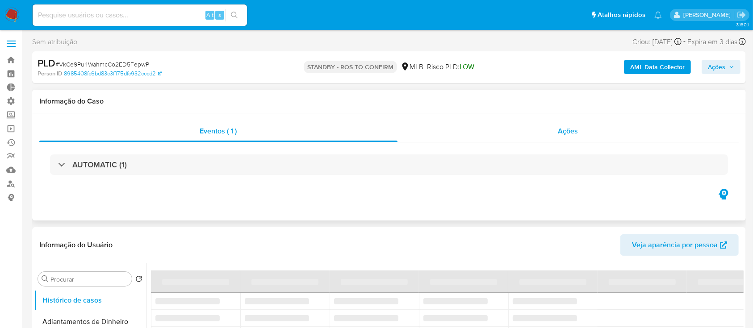
click at [563, 128] on span "Ações" at bounding box center [568, 131] width 20 height 10
select select "10"
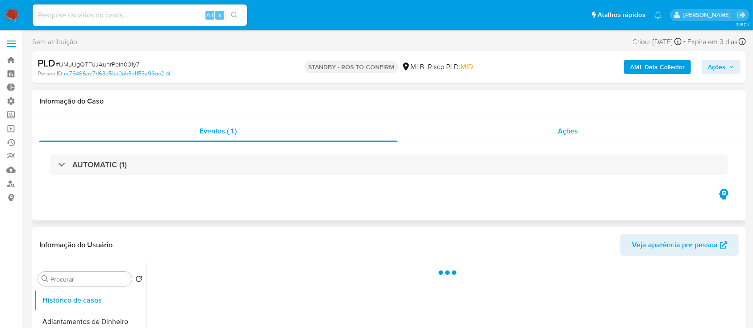
select select "10"
click at [575, 133] on span "Ações" at bounding box center [568, 131] width 20 height 10
click at [564, 129] on span "Ações" at bounding box center [568, 131] width 20 height 10
select select "10"
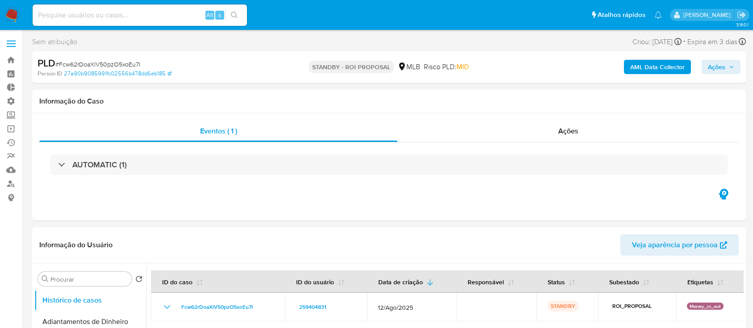
select select "10"
click at [11, 129] on link "Operações em massa" at bounding box center [53, 129] width 106 height 14
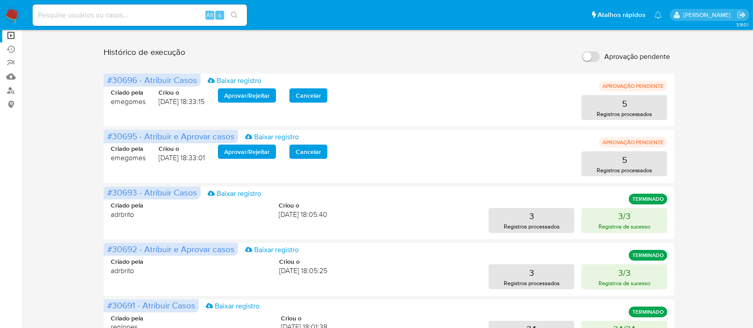
scroll to position [94, 0]
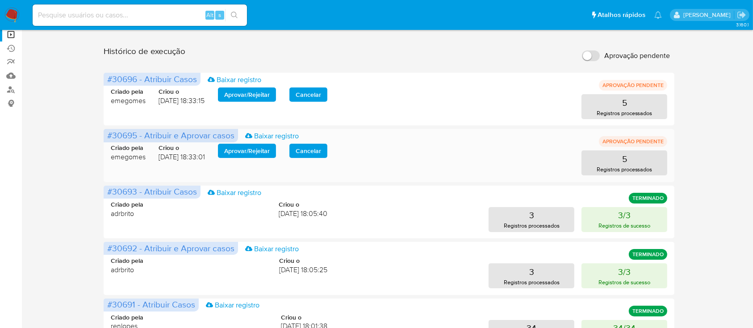
click at [253, 150] on span "Aprovar / Rejeitar" at bounding box center [247, 151] width 46 height 12
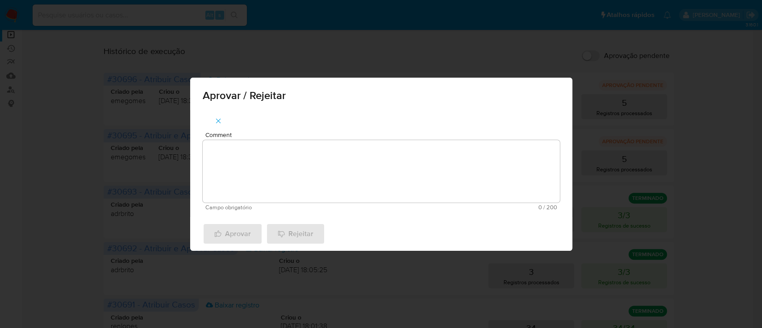
click at [266, 174] on textarea "Comment" at bounding box center [381, 171] width 357 height 62
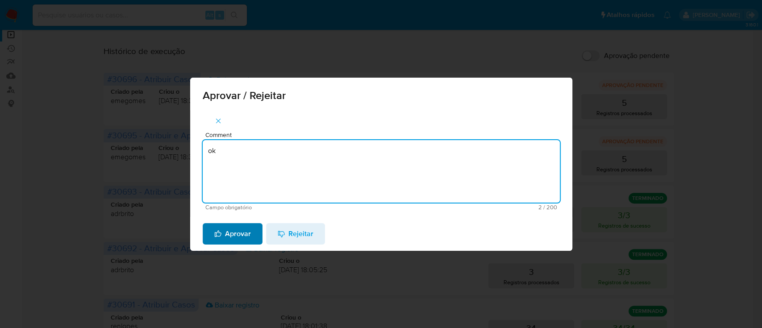
type textarea "ok"
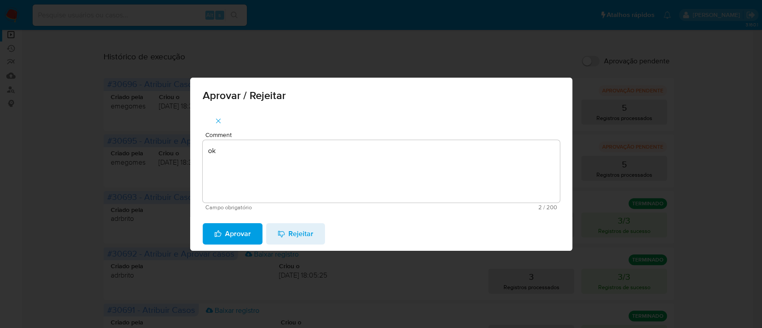
click at [238, 237] on span "Aprovar" at bounding box center [232, 234] width 37 height 20
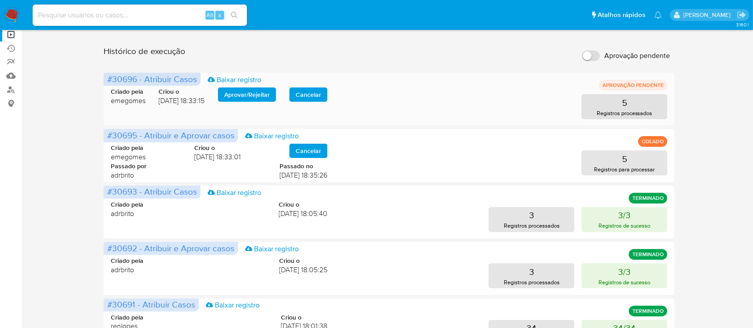
click at [269, 96] on span "Aprovar / Rejeitar" at bounding box center [247, 94] width 46 height 12
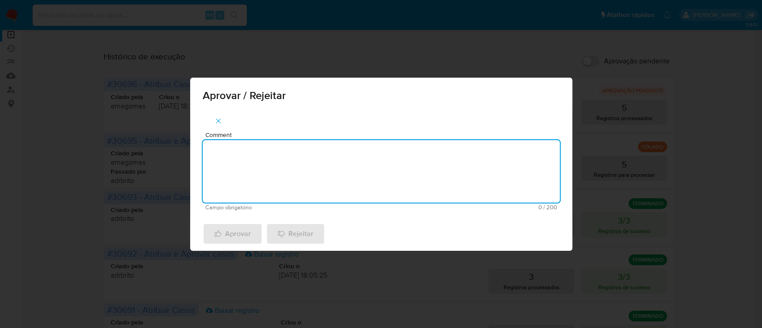
click at [279, 162] on textarea "Comment" at bounding box center [381, 171] width 357 height 62
type textarea "ok"
click at [238, 234] on span "Aprovar" at bounding box center [232, 234] width 37 height 20
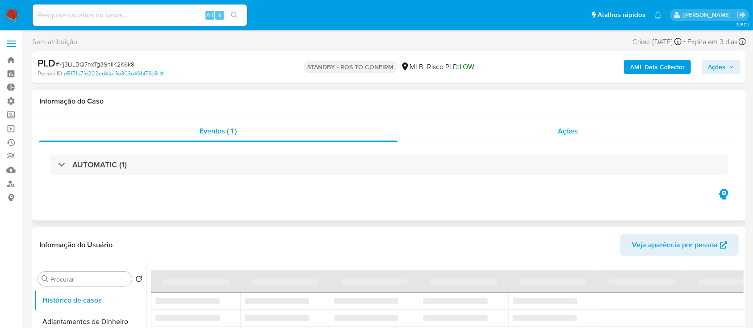
click at [564, 129] on span "Ações" at bounding box center [568, 131] width 20 height 10
select select "10"
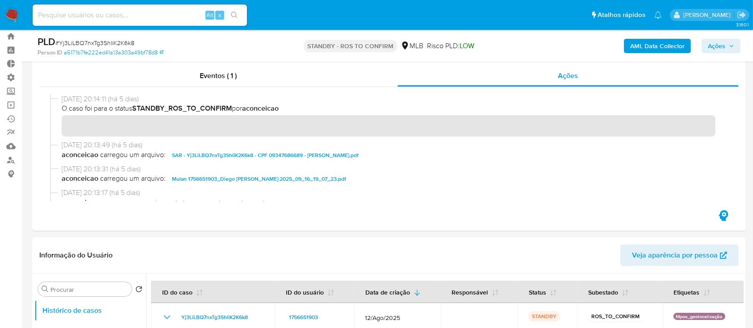
scroll to position [21, 0]
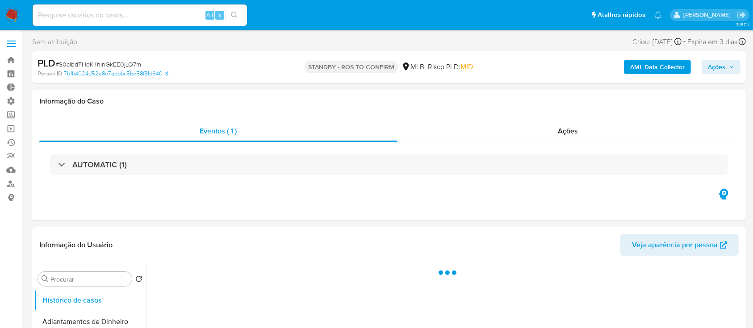
select select "10"
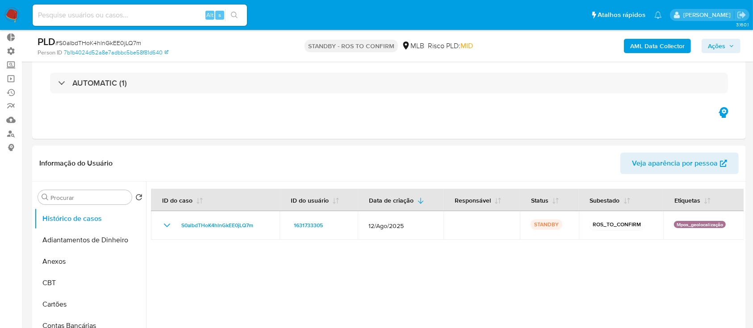
scroll to position [12, 0]
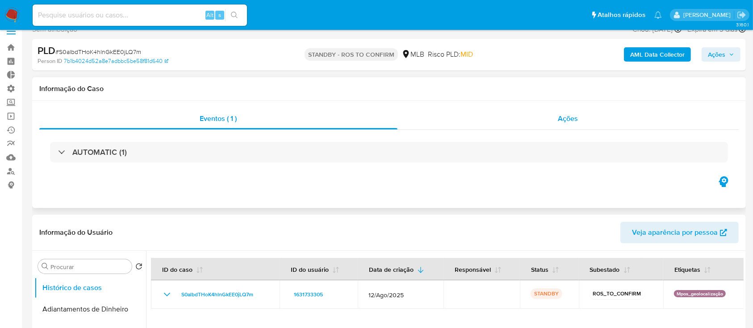
click at [567, 113] on span "Ações" at bounding box center [568, 118] width 20 height 10
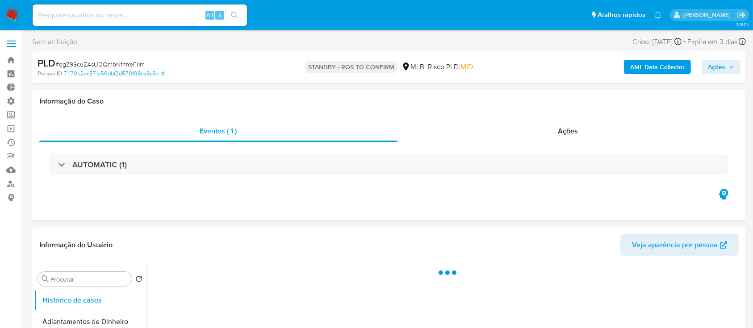
select select "10"
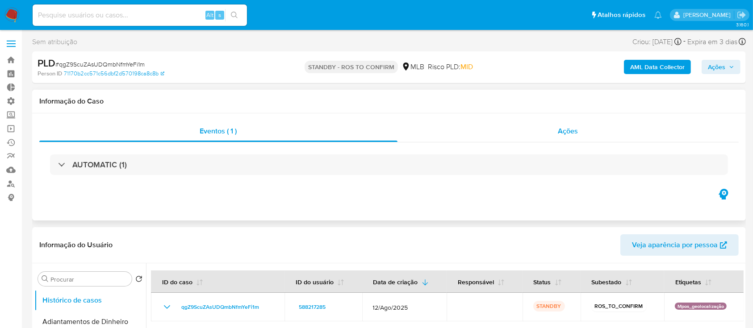
click at [568, 129] on span "Ações" at bounding box center [568, 131] width 20 height 10
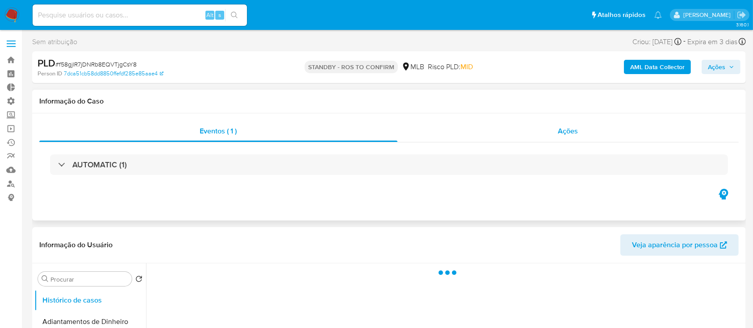
select select "10"
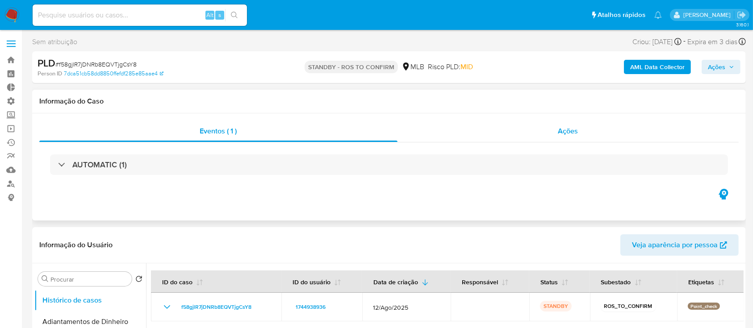
drag, startPoint x: 567, startPoint y: 130, endPoint x: 578, endPoint y: 134, distance: 11.3
click at [578, 134] on div "Ações" at bounding box center [567, 131] width 341 height 21
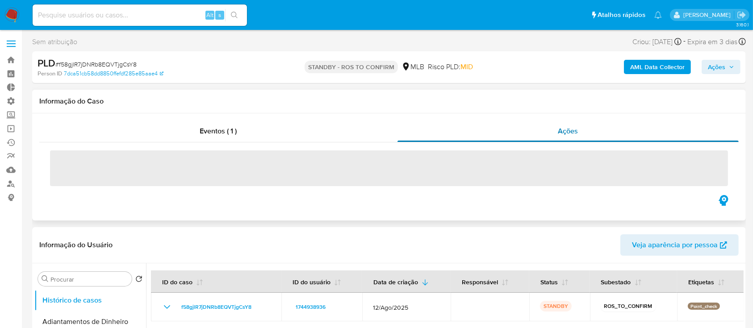
click at [572, 133] on span "Ações" at bounding box center [568, 131] width 20 height 10
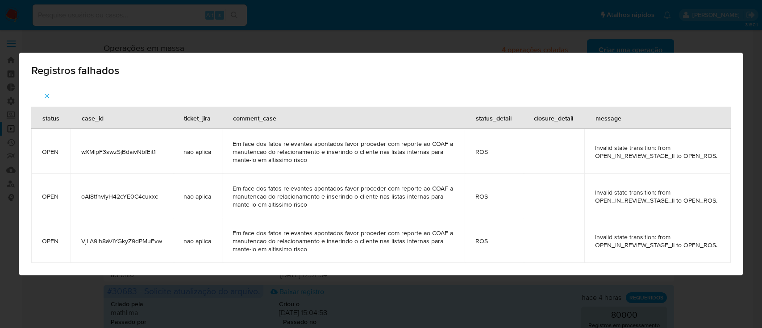
scroll to position [429, 0]
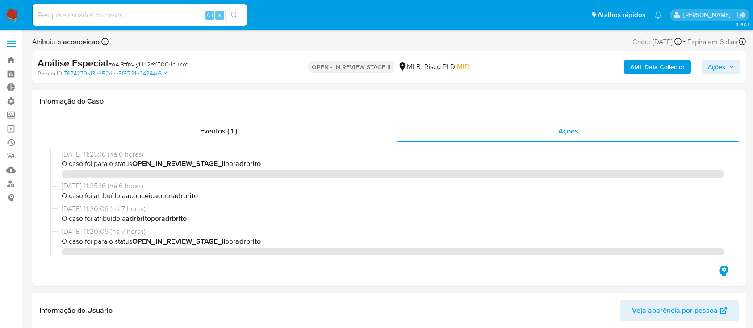
select select "10"
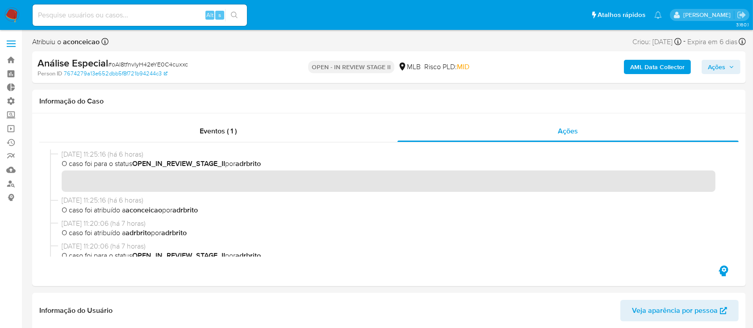
click at [103, 14] on input at bounding box center [140, 15] width 214 height 12
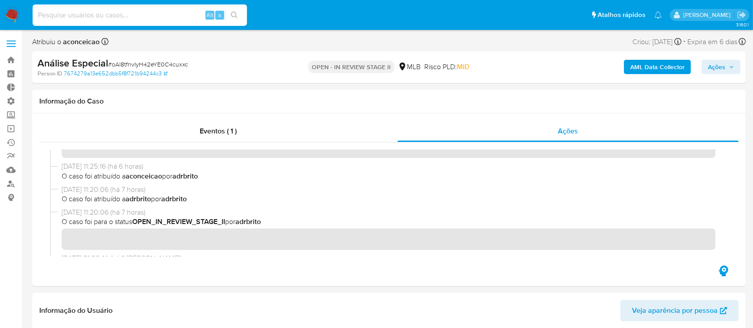
paste input "oAl8tfnvIyH42eYE0C4cuxxc"
type input "oAl8tfnvIyH42eYE0C4cuxxc"
click at [235, 12] on icon "search-icon" at bounding box center [234, 15] width 7 height 7
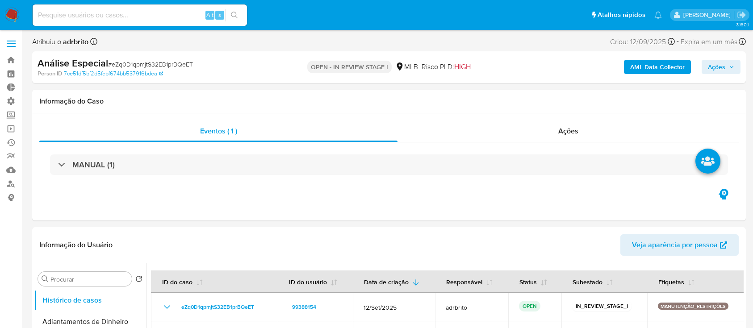
select select "10"
click at [114, 16] on input at bounding box center [140, 15] width 214 height 12
paste input "[URL][DOMAIN_NAME]"
type input "[URL][DOMAIN_NAME]"
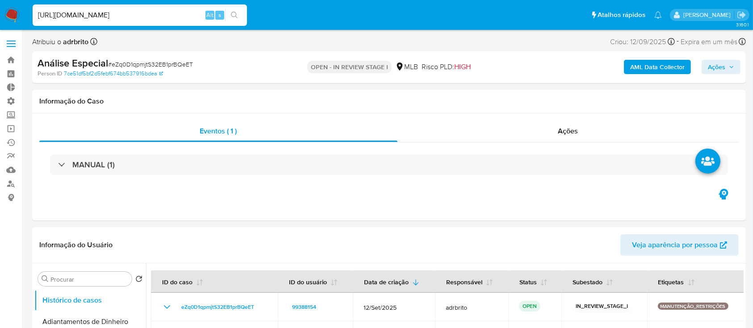
scroll to position [0, 0]
click at [241, 14] on button "search-icon" at bounding box center [234, 15] width 18 height 12
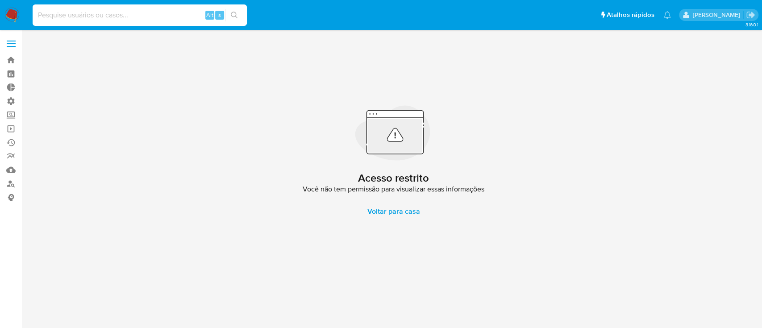
click at [172, 16] on input at bounding box center [140, 15] width 214 height 12
paste input "oAl8tfnvIyH42eYE0C4cuxxc"
type input "oAl8tfnvIyH42eYE0C4cuxxc"
click at [233, 15] on icon "search-icon" at bounding box center [234, 15] width 7 height 7
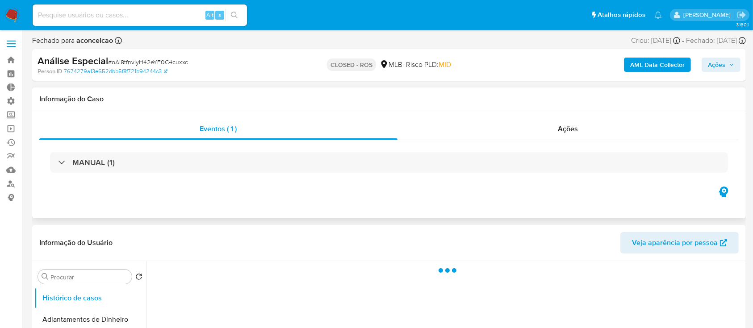
select select "10"
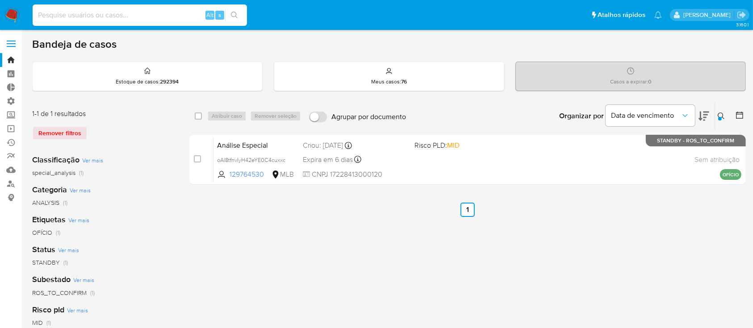
drag, startPoint x: 0, startPoint y: 0, endPoint x: 150, endPoint y: 12, distance: 150.9
click at [150, 12] on input at bounding box center [140, 15] width 214 height 12
paste input "klbHj0SuENpLSxMW4uN9pm9P"
type input "klbHj0SuENpLSxMW4uN9pm9P"
click at [235, 11] on button "search-icon" at bounding box center [234, 15] width 18 height 12
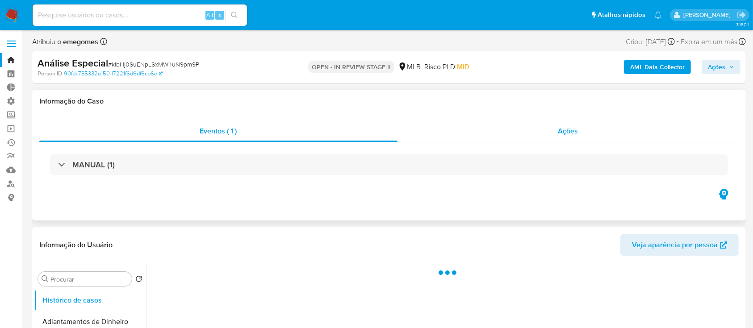
select select "10"
click at [581, 129] on div "Ações" at bounding box center [567, 131] width 341 height 21
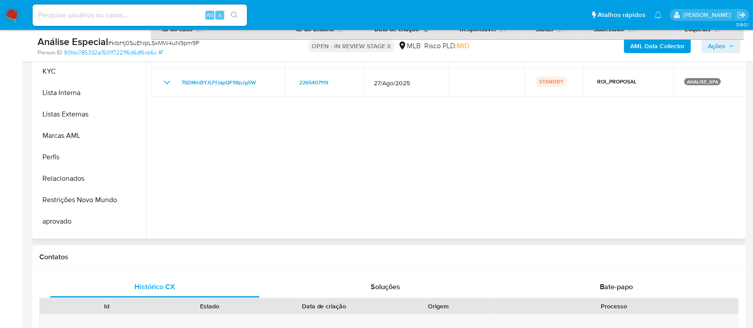
scroll to position [451, 0]
click at [90, 196] on button "Restrições Novo Mundo" at bounding box center [86, 196] width 104 height 21
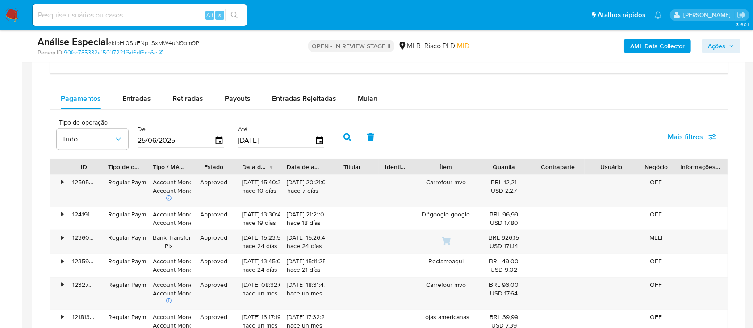
scroll to position [771, 0]
click at [150, 90] on button "Entradas" at bounding box center [137, 96] width 50 height 21
select select "10"
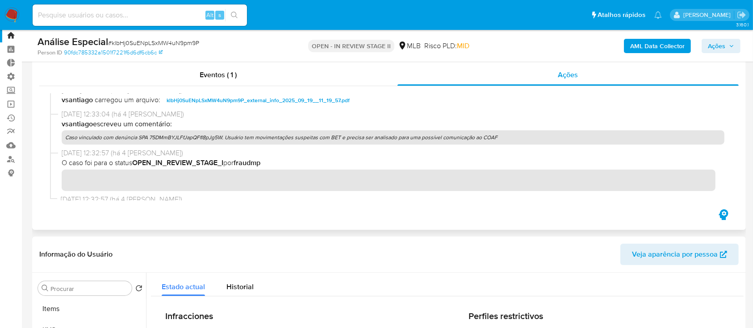
scroll to position [164, 0]
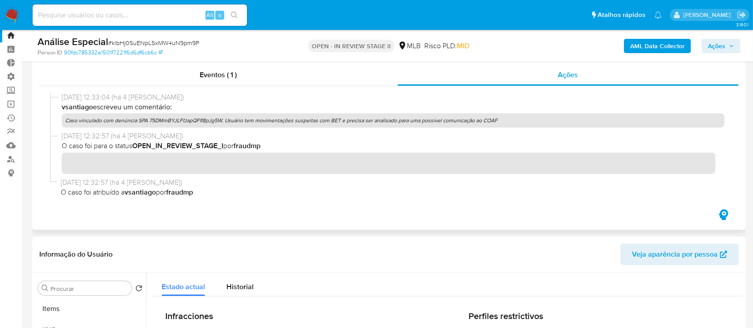
click at [161, 120] on p "Caso vinculado com denúncia SPA 75DMmBYJLFfJapQFfI8pJg5W. Usuário tem movimenta…" at bounding box center [393, 120] width 662 height 14
click at [128, 17] on input at bounding box center [140, 15] width 214 height 12
paste input "75DMmBYJLFfJapQFfI8pJg5W"
type input "75DMmBYJLFfJapQFfI8pJg5W"
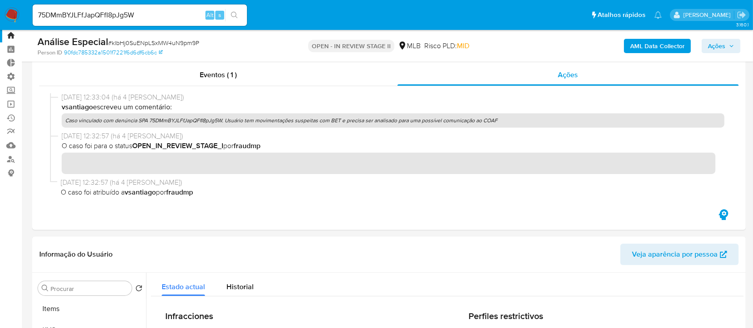
click at [234, 13] on icon "search-icon" at bounding box center [234, 15] width 7 height 7
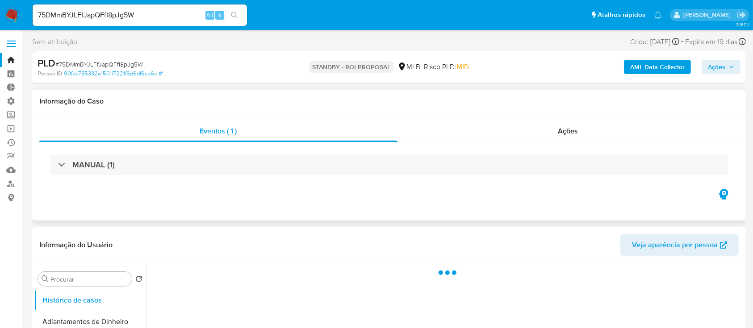
select select "10"
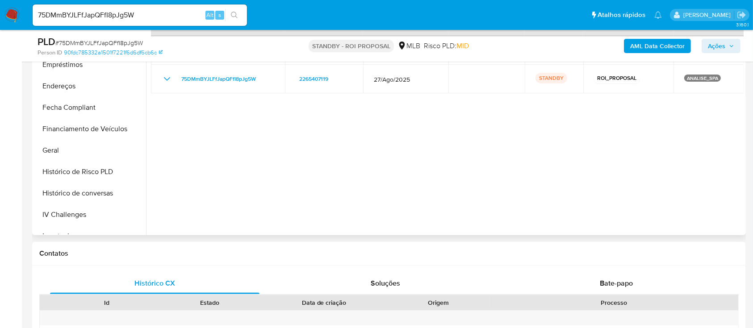
scroll to position [219, 0]
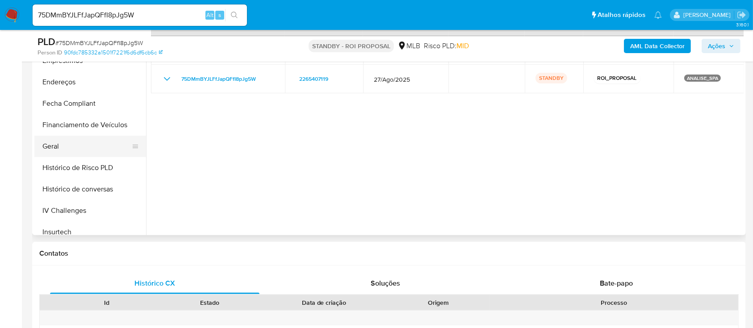
click at [71, 144] on button "Geral" at bounding box center [86, 146] width 104 height 21
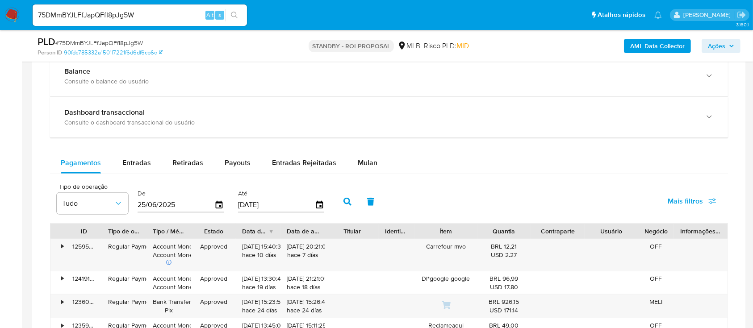
scroll to position [643, 0]
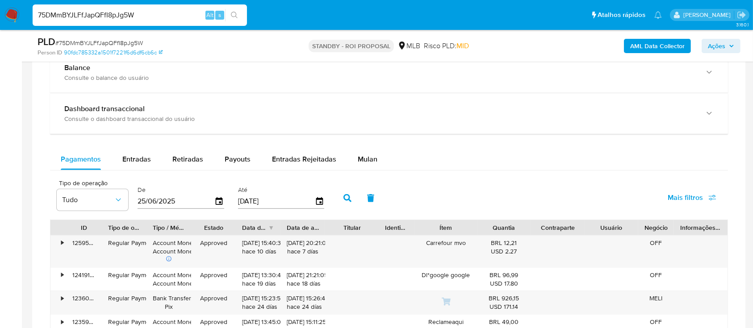
drag, startPoint x: 146, startPoint y: 9, endPoint x: 32, endPoint y: -12, distance: 115.8
click at [32, 0] on html "Pausado Ver notificaciones 75DMmBYJLFfJapQFfI8pJg5W Alt s Atalhos rápidos Presi…" at bounding box center [376, 34] width 753 height 1355
paste input "H7TiMUsZANXnKJJ8BJ82jM0d"
type input "H7TiMUsZANXnKJJ8BJ82jM0d"
click at [235, 9] on button "search-icon" at bounding box center [234, 15] width 18 height 12
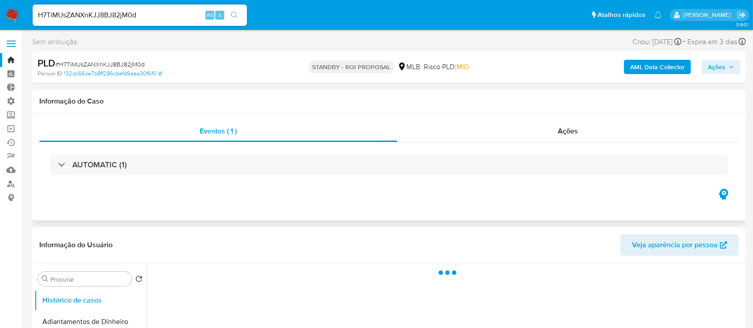
select select "10"
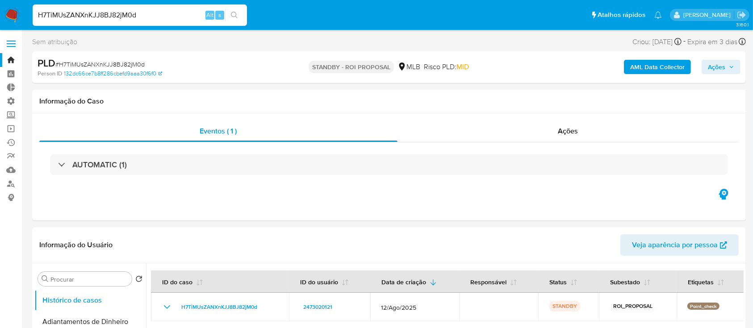
drag, startPoint x: 147, startPoint y: 16, endPoint x: 9, endPoint y: -23, distance: 142.9
paste input "466641417"
type input "466641417"
click at [235, 12] on icon "search-icon" at bounding box center [234, 15] width 7 height 7
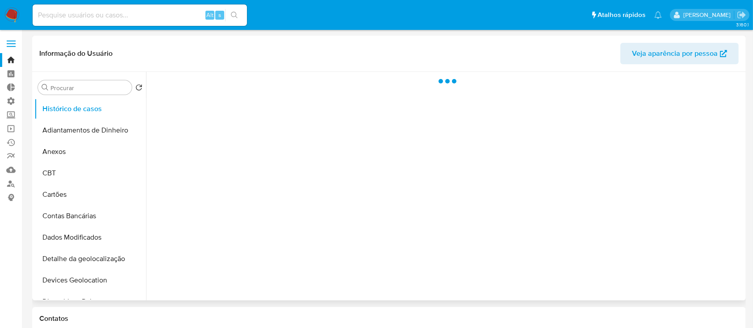
select select "10"
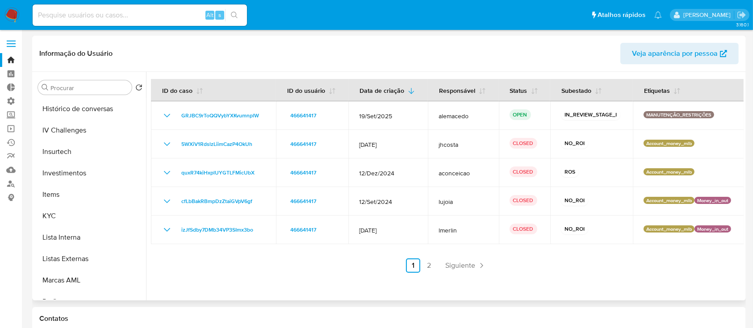
scroll to position [463, 0]
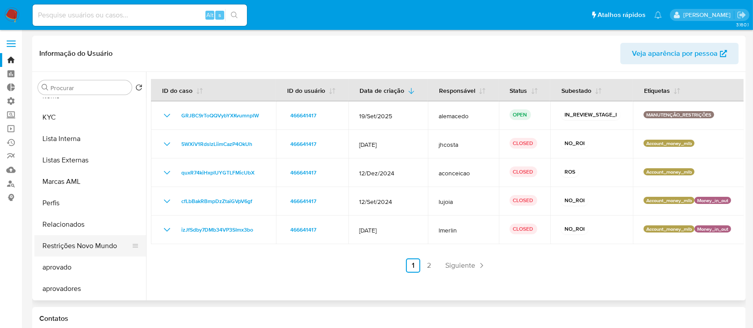
click at [95, 245] on button "Restrições Novo Mundo" at bounding box center [86, 245] width 104 height 21
